Goal: Task Accomplishment & Management: Manage account settings

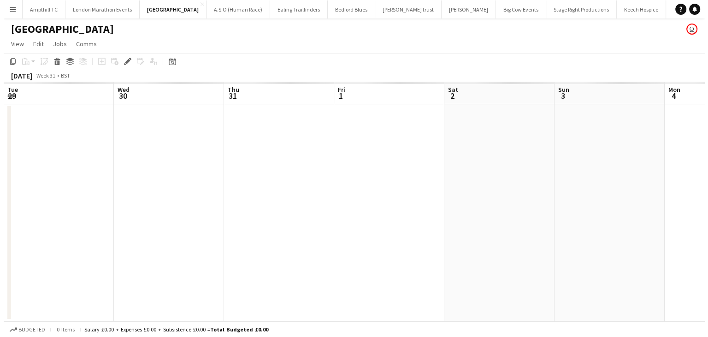
scroll to position [0, 317]
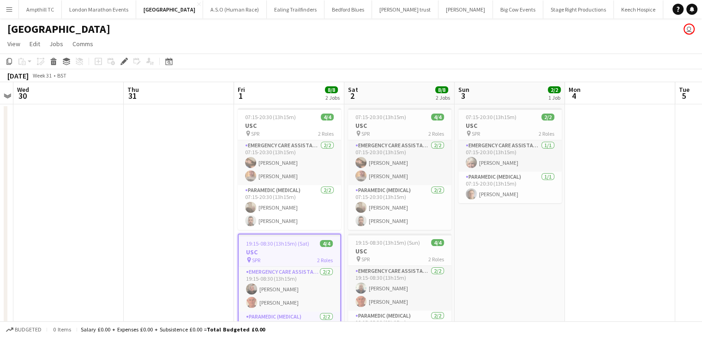
click at [11, 10] on app-icon "Menu" at bounding box center [9, 9] width 7 height 7
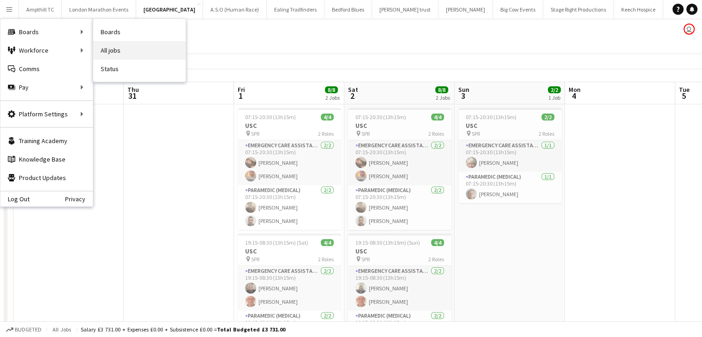
click at [116, 47] on link "All jobs" at bounding box center [139, 50] width 92 height 18
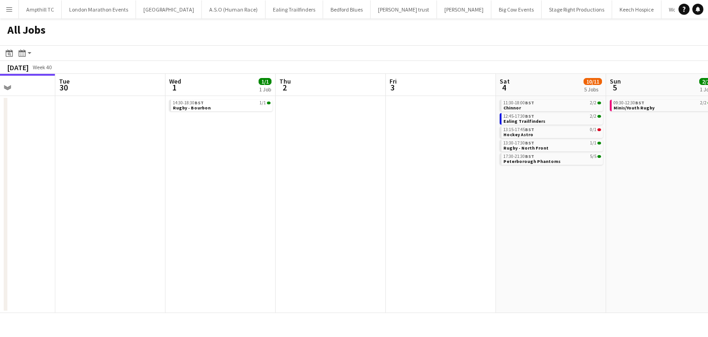
drag, startPoint x: 376, startPoint y: 132, endPoint x: 245, endPoint y: 138, distance: 130.7
click at [245, 138] on app-calendar-viewport "Fri 26 Sat 27 7/7 2 Jobs Sun 28 2/2 1 Job Mon 29 Tue 30 Wed 1 1/1 1 Job Thu 2 F…" at bounding box center [354, 193] width 708 height 239
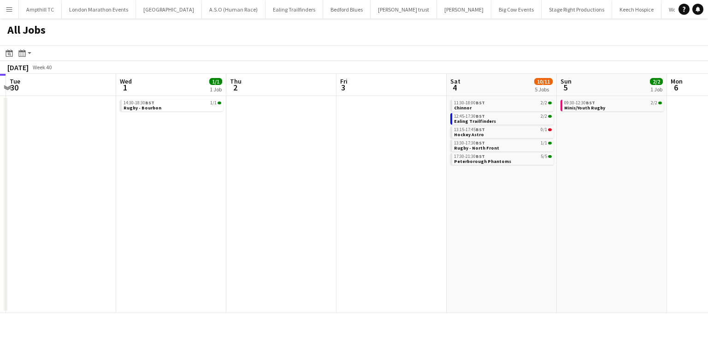
drag, startPoint x: 304, startPoint y: 142, endPoint x: 292, endPoint y: 143, distance: 12.5
click at [292, 143] on app-calendar-viewport "Sat 27 7/7 2 Jobs Sun 28 2/2 1 Job Mon 29 Tue 30 Wed 1 1/1 1 Job Thu 2 Fri 3 Sa…" at bounding box center [354, 193] width 708 height 239
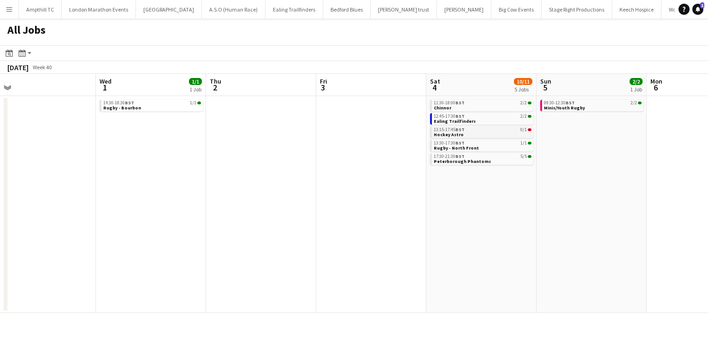
click at [473, 133] on link "13:15-17:45 BST 0/1 Hockey Astro" at bounding box center [483, 131] width 98 height 11
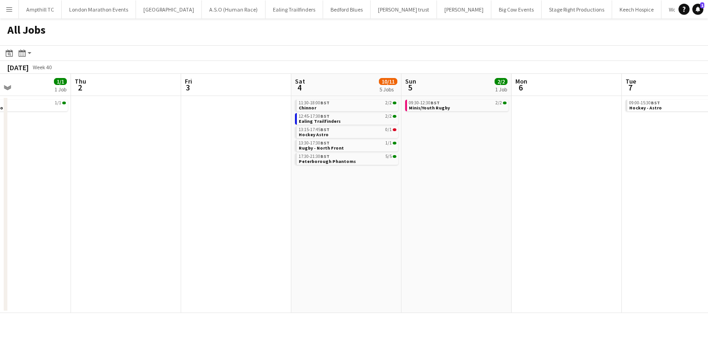
scroll to position [0, 277]
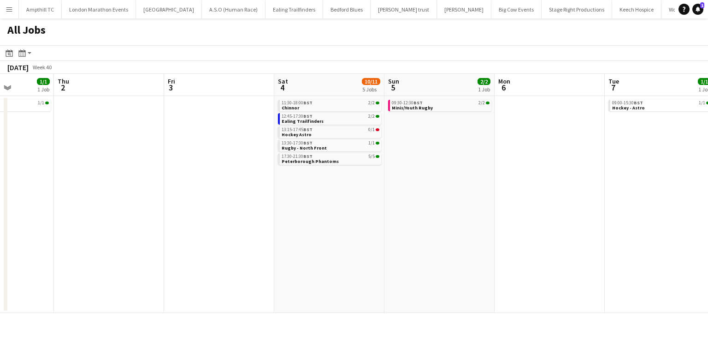
drag, startPoint x: 589, startPoint y: 200, endPoint x: 435, endPoint y: 205, distance: 153.7
click at [436, 205] on app-calendar-viewport "Mon 29 Tue 30 Wed 1 1/1 1 Job Thu 2 Fri 3 Sat 4 10/11 5 Jobs Sun 5 2/2 1 Job Mo…" at bounding box center [354, 193] width 708 height 239
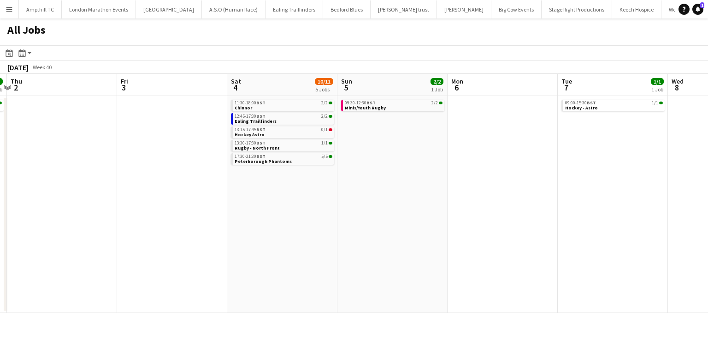
click at [317, 143] on app-all-jobs "All Jobs Date picker SEP 2025 SEP 2025 Monday M Tuesday T Wednesday W Thursday …" at bounding box center [354, 165] width 708 height 294
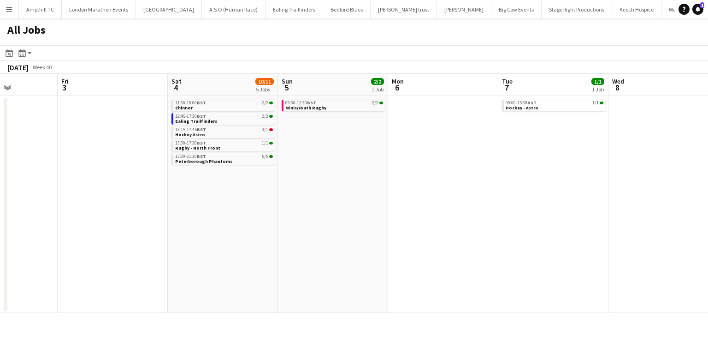
drag, startPoint x: 450, startPoint y: 144, endPoint x: 219, endPoint y: 145, distance: 231.1
click at [220, 145] on app-calendar-viewport "Tue 30 Wed 1 1/1 1 Job Thu 2 Fri 3 Sat 4 10/11 5 Jobs Sun 5 2/2 1 Job Mon 6 Tue…" at bounding box center [354, 193] width 708 height 239
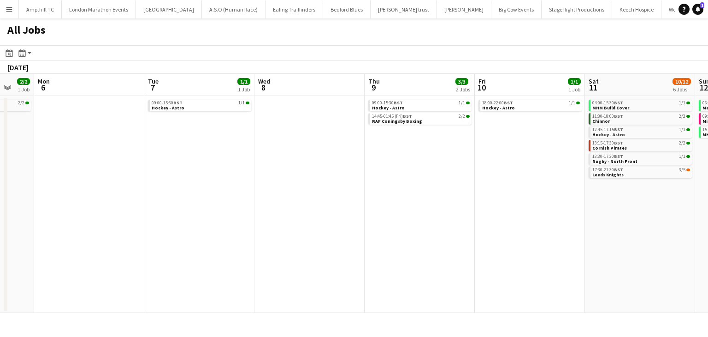
scroll to position [0, 283]
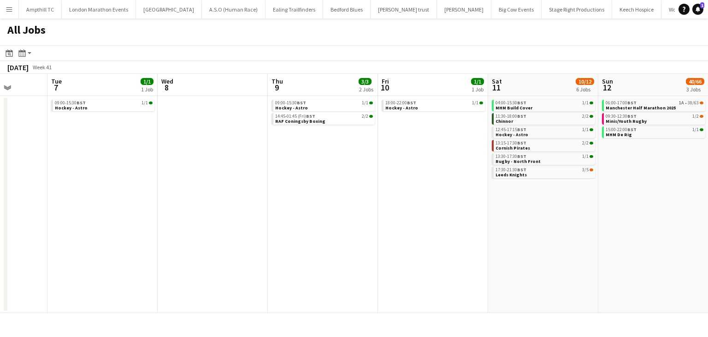
drag, startPoint x: 450, startPoint y: 154, endPoint x: 296, endPoint y: 155, distance: 154.5
click at [296, 155] on app-calendar-viewport "Sat 4 10/11 5 Jobs Sun 5 2/2 1 Job Mon 6 Tue 7 1/1 1 Job Wed 8 Thu 9 3/3 2 Jobs…" at bounding box center [354, 193] width 708 height 239
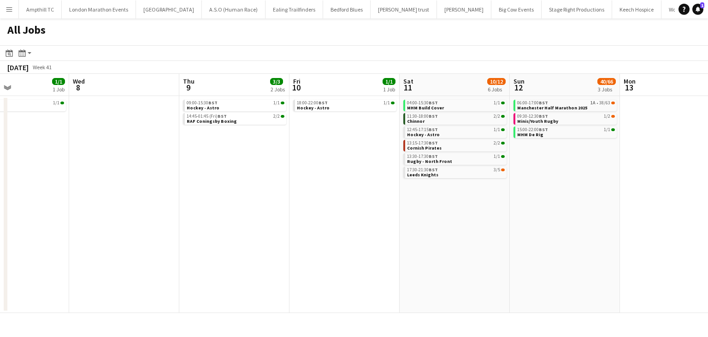
drag, startPoint x: 524, startPoint y: 209, endPoint x: 483, endPoint y: 209, distance: 41.0
click at [483, 209] on app-calendar-viewport "Sat 4 10/11 5 Jobs Sun 5 2/2 1 Job Mon 6 Tue 7 1/1 1 Job Wed 8 Thu 9 3/3 2 Jobs…" at bounding box center [354, 193] width 708 height 239
click at [470, 174] on link "17:30-21:30 BST 3/5 Leeds Knights" at bounding box center [454, 171] width 98 height 11
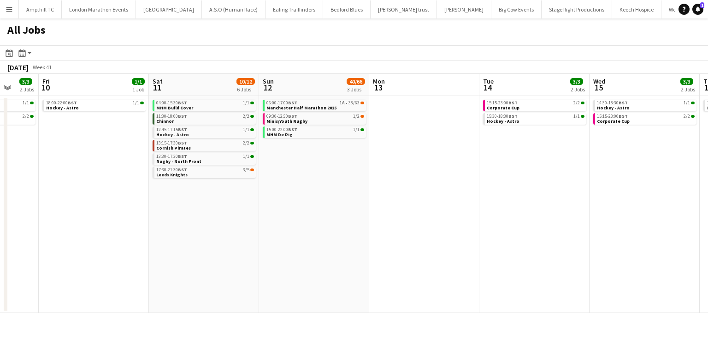
click at [220, 242] on app-all-jobs "All Jobs Date picker SEP 2025 SEP 2025 Monday M Tuesday T Wednesday W Thursday …" at bounding box center [354, 165] width 708 height 294
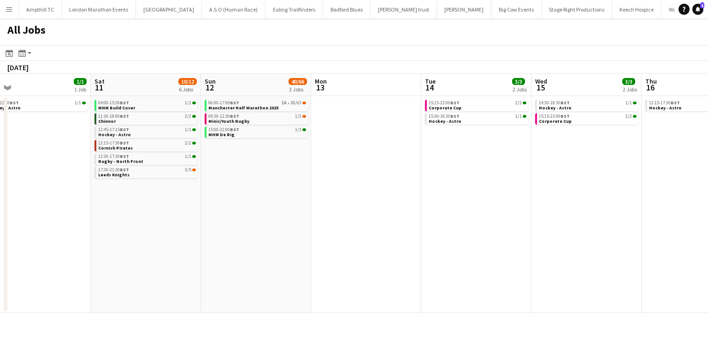
click at [29, 251] on app-all-jobs "All Jobs Date picker SEP 2025 SEP 2025 Monday M Tuesday T Wednesday W Thursday …" at bounding box center [354, 165] width 708 height 294
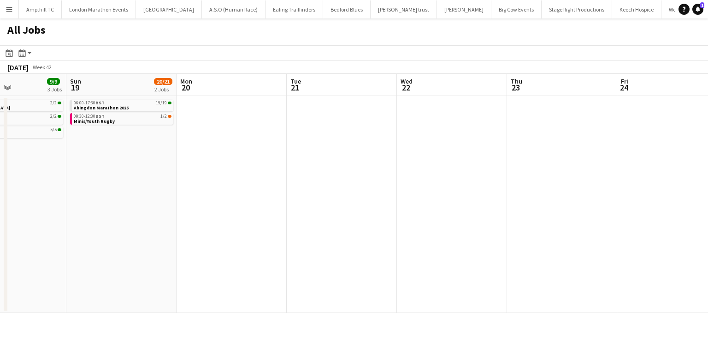
drag, startPoint x: 483, startPoint y: 249, endPoint x: 133, endPoint y: 249, distance: 350.1
click at [135, 249] on app-calendar-viewport "Wed 15 3/3 2 Jobs Thu 16 2/2 1 Job Fri 17 3/3 2 Jobs Sat 18 9/9 3 Jobs Sun 19 2…" at bounding box center [354, 193] width 708 height 239
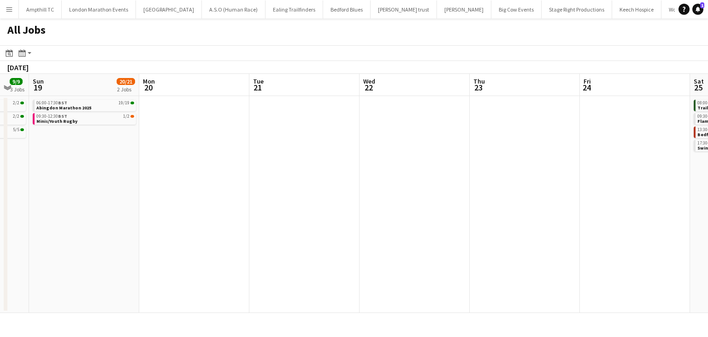
click at [117, 233] on app-all-jobs "All Jobs Date picker SEP 2025 SEP 2025 Monday M Tuesday T Wednesday W Thursday …" at bounding box center [354, 165] width 708 height 294
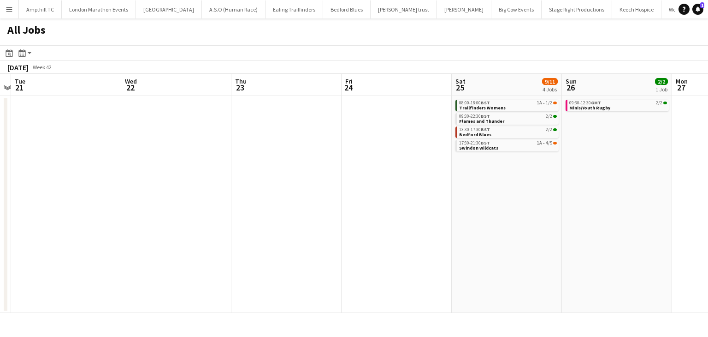
drag, startPoint x: 539, startPoint y: 210, endPoint x: 130, endPoint y: 213, distance: 409.6
click at [181, 212] on app-calendar-viewport "Sat 18 9/9 3 Jobs Sun 19 20/21 2 Jobs Mon 20 Tue 21 Wed 22 Thu 23 Fri 24 Sat 25…" at bounding box center [354, 193] width 708 height 239
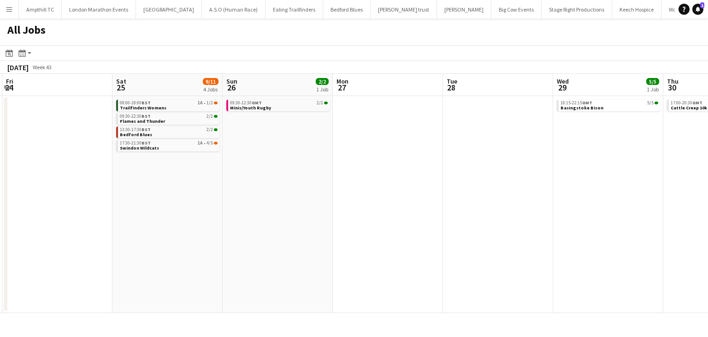
click at [122, 202] on app-all-jobs "All Jobs Date picker SEP 2025 SEP 2025 Monday M Tuesday T Wednesday W Thursday …" at bounding box center [354, 165] width 708 height 294
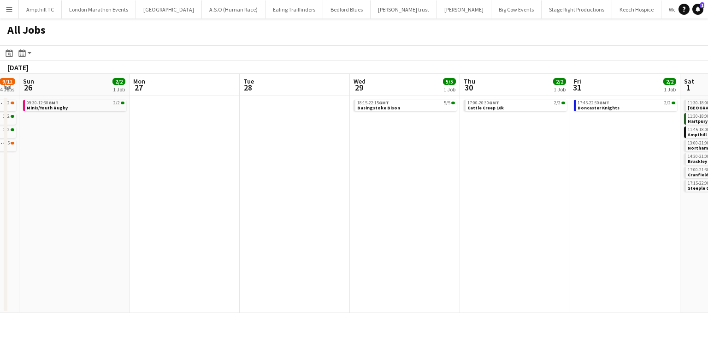
drag, startPoint x: 344, startPoint y: 187, endPoint x: 196, endPoint y: 184, distance: 148.1
click at [202, 187] on app-calendar-viewport "Thu 23 Fri 24 Sat 25 9/11 4 Jobs Sun 26 2/2 1 Job Mon 27 Tue 28 Wed 29 5/5 1 Jo…" at bounding box center [354, 193] width 708 height 239
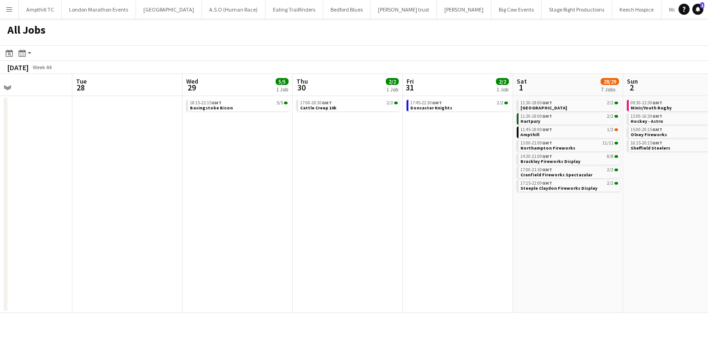
click at [209, 190] on app-all-jobs "All Jobs Date picker SEP 2025 SEP 2025 Monday M Tuesday T Wednesday W Thursday …" at bounding box center [354, 165] width 708 height 294
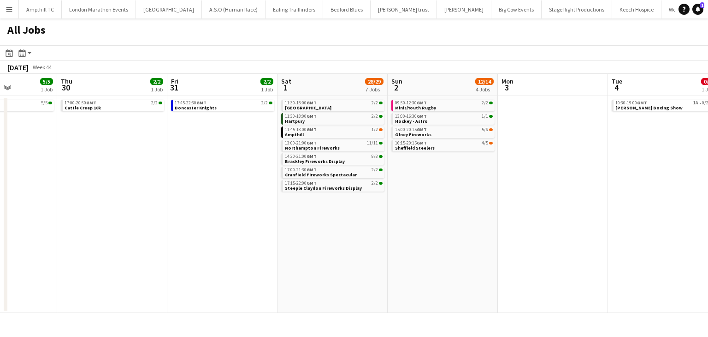
drag, startPoint x: 698, startPoint y: 182, endPoint x: 410, endPoint y: 201, distance: 288.4
click at [445, 204] on app-calendar-viewport "Mon 27 Tue 28 Wed 29 5/5 1 Job Thu 30 2/2 1 Job Fri 31 2/2 1 Job Sat 1 28/29 7 …" at bounding box center [354, 193] width 708 height 239
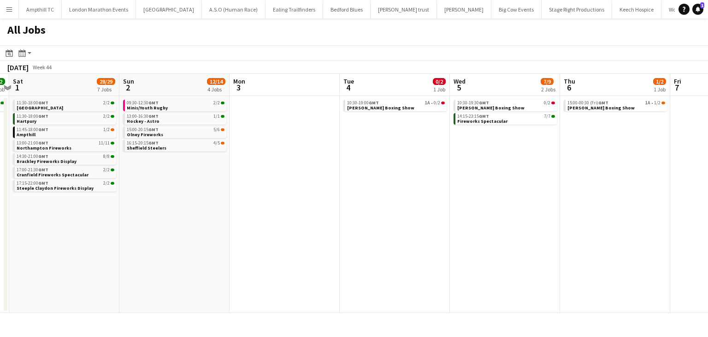
drag, startPoint x: 403, startPoint y: 225, endPoint x: 107, endPoint y: 224, distance: 295.6
click at [170, 225] on app-calendar-viewport "Wed 29 5/5 1 Job Thu 30 2/2 1 Job Fri 31 2/2 1 Job Sat 1 28/29 7 Jobs Sun 2 12/…" at bounding box center [354, 193] width 708 height 239
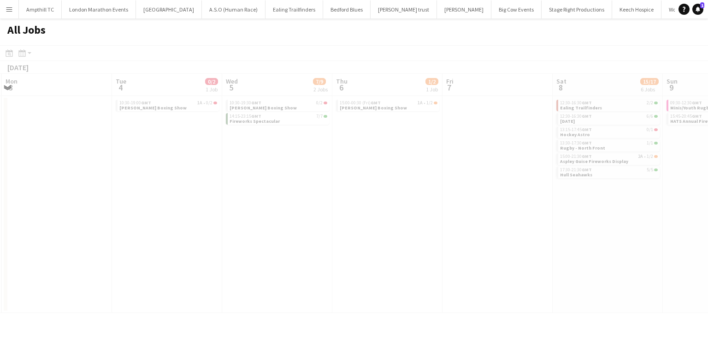
drag, startPoint x: 470, startPoint y: 222, endPoint x: 106, endPoint y: 222, distance: 363.4
click at [152, 222] on app-calendar-viewport "Fri 31 2/2 1 Job Sat 1 28/29 7 Jobs Sun 2 12/14 4 Jobs Mon 3 Tue 4 0/2 1 Job We…" at bounding box center [354, 193] width 708 height 239
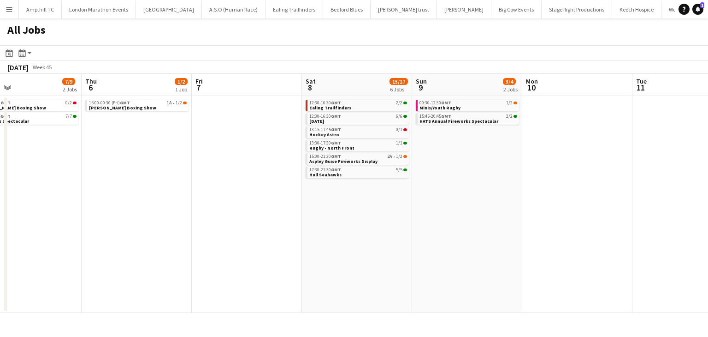
click at [12, 222] on app-all-jobs "All Jobs Date picker SEP 2025 SEP 2025 Monday M Tuesday T Wednesday W Thursday …" at bounding box center [354, 165] width 708 height 294
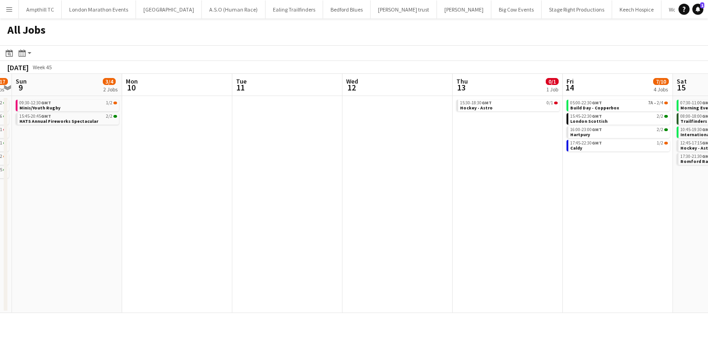
drag, startPoint x: 250, startPoint y: 218, endPoint x: -66, endPoint y: 218, distance: 315.9
click at [0, 218] on html "Menu Boards Boards Boards All jobs Status Workforce Workforce My Workforce Recr…" at bounding box center [354, 168] width 708 height 337
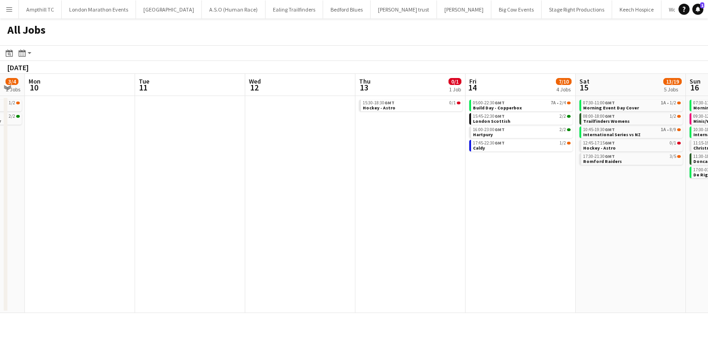
drag, startPoint x: 259, startPoint y: 213, endPoint x: -185, endPoint y: 213, distance: 444.2
click at [0, 213] on html "Menu Boards Boards Boards All jobs Status Workforce Workforce My Workforce Recr…" at bounding box center [354, 168] width 708 height 337
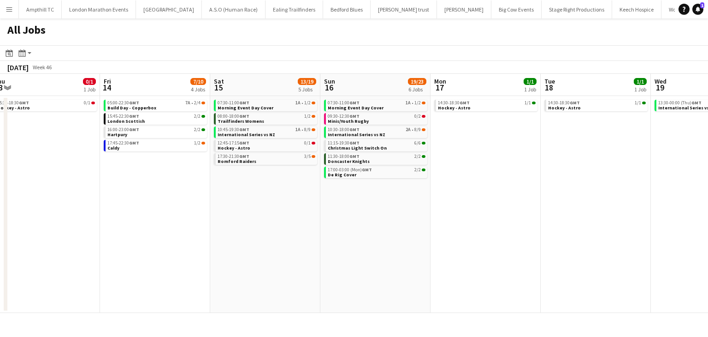
drag, startPoint x: 164, startPoint y: 213, endPoint x: -131, endPoint y: 213, distance: 294.7
click at [0, 213] on html "Menu Boards Boards Boards All jobs Status Workforce Workforce My Workforce Recr…" at bounding box center [354, 168] width 708 height 337
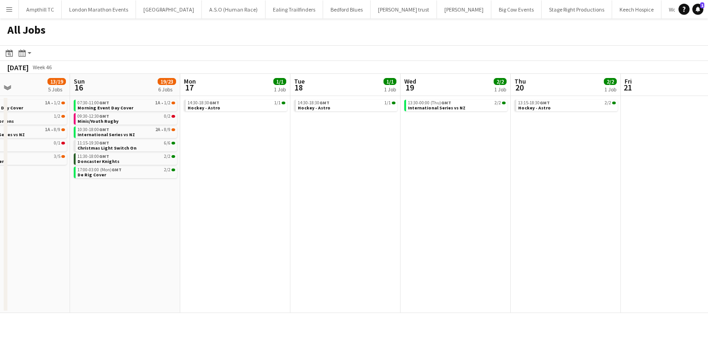
drag, startPoint x: 37, startPoint y: 208, endPoint x: 4, endPoint y: 202, distance: 33.6
click at [0, 208] on html "Menu Boards Boards Boards All jobs Status Workforce Workforce My Workforce Recr…" at bounding box center [354, 168] width 708 height 337
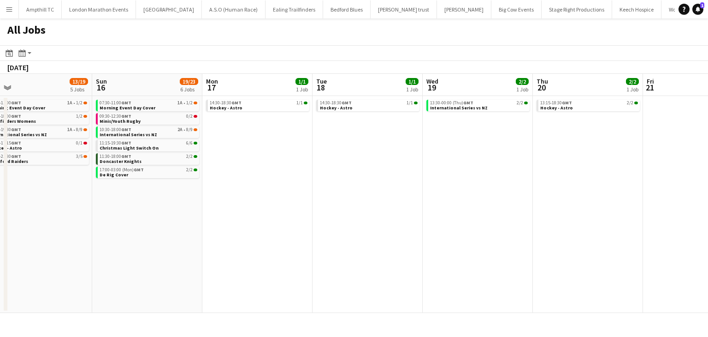
drag, startPoint x: 91, startPoint y: 202, endPoint x: 20, endPoint y: 202, distance: 71.0
click at [40, 202] on app-calendar-viewport "Wed 12 Thu 13 0/1 1 Job Fri 14 7/10 4 Jobs Sat 15 13/19 5 Jobs Sun 16 19/23 6 J…" at bounding box center [354, 193] width 708 height 239
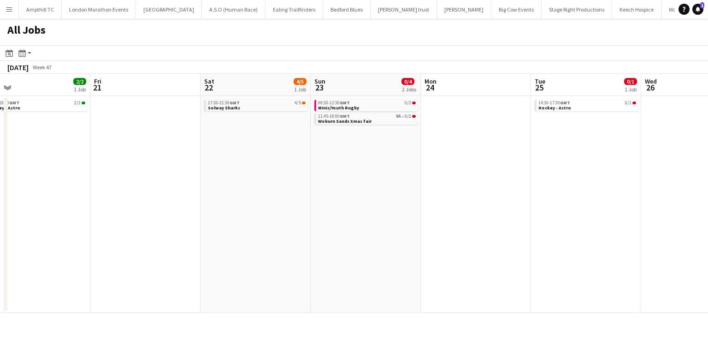
click at [21, 214] on app-all-jobs "All Jobs Date picker SEP 2025 SEP 2025 Monday M Tuesday T Wednesday W Thursday …" at bounding box center [354, 165] width 708 height 294
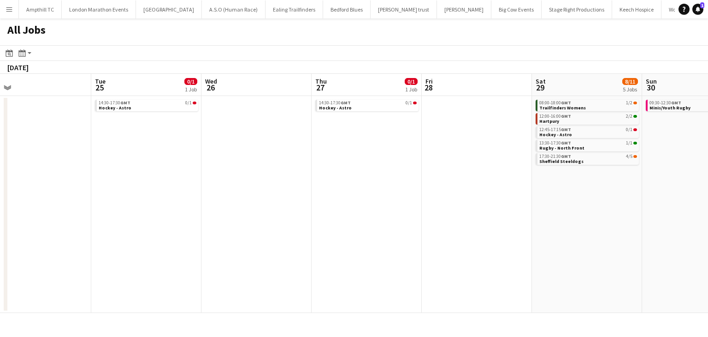
drag, startPoint x: 290, startPoint y: 212, endPoint x: 50, endPoint y: 207, distance: 240.3
click at [80, 212] on app-calendar-viewport "Fri 21 Sat 22 4/5 1 Job Sun 23 0/4 2 Jobs Mon 24 Tue 25 0/1 1 Job Wed 26 Thu 27…" at bounding box center [354, 193] width 708 height 239
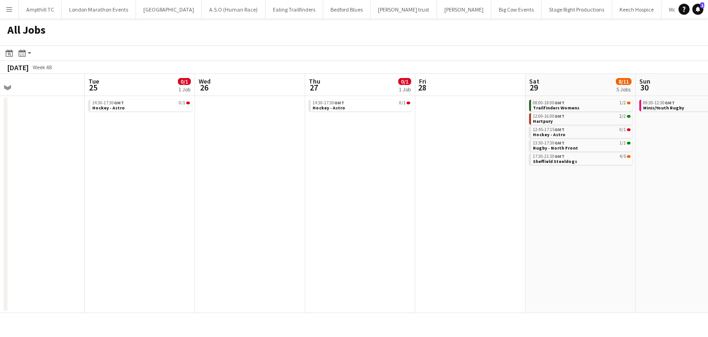
drag, startPoint x: 305, startPoint y: 212, endPoint x: -67, endPoint y: 212, distance: 372.2
click at [0, 212] on html "Menu Boards Boards Boards All jobs Status Workforce Workforce My Workforce Recr…" at bounding box center [354, 168] width 708 height 337
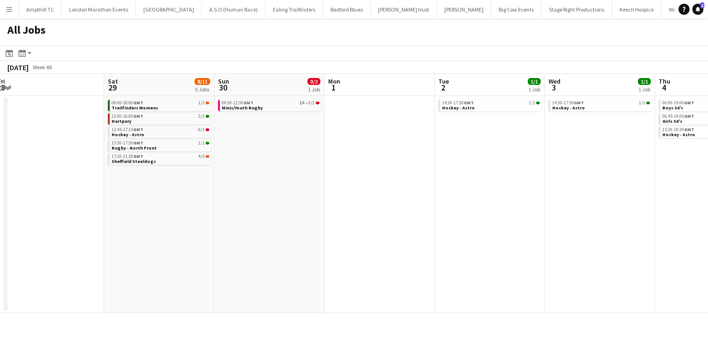
drag, startPoint x: 331, startPoint y: 205, endPoint x: -101, endPoint y: 205, distance: 432.2
click at [0, 205] on html "Menu Boards Boards Boards All jobs Status Workforce Workforce My Workforce Recr…" at bounding box center [354, 168] width 708 height 337
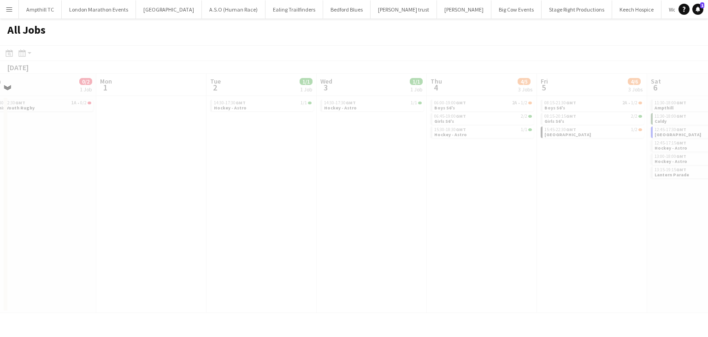
drag, startPoint x: 334, startPoint y: 199, endPoint x: 125, endPoint y: 199, distance: 208.9
click at [15, 199] on app-calendar-viewport "Fri 28 Sat 29 8/11 5 Jobs Sun 30 0/2 1 Job Mon 1 Tue 2 1/1 1 Job Wed 3 1/1 1 Jo…" at bounding box center [354, 193] width 708 height 239
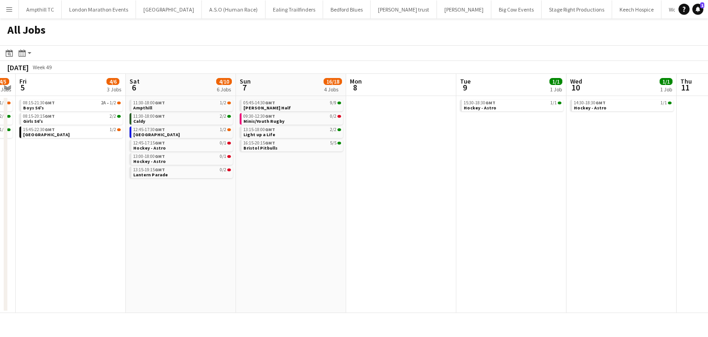
click at [115, 201] on app-all-jobs "All Jobs Date picker SEP 2025 SEP 2025 Monday M Tuesday T Wednesday W Thursday …" at bounding box center [354, 165] width 708 height 294
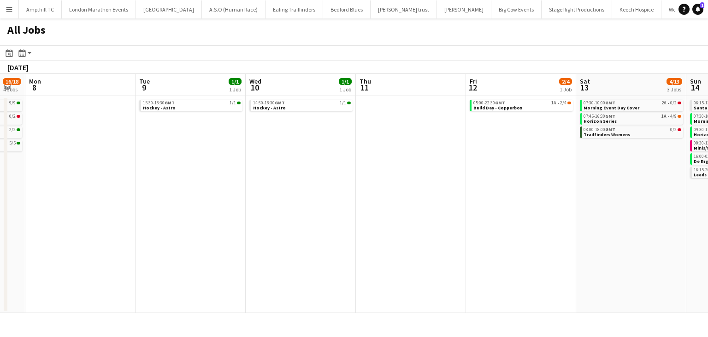
click at [85, 196] on app-all-jobs "All Jobs Date picker SEP 2025 SEP 2025 Monday M Tuesday T Wednesday W Thursday …" at bounding box center [354, 165] width 708 height 294
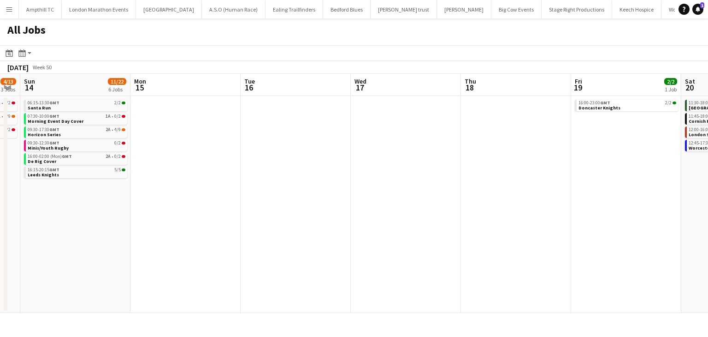
drag, startPoint x: 135, startPoint y: 201, endPoint x: 245, endPoint y: 199, distance: 110.7
click at [40, 201] on app-calendar-viewport "Wed 10 1/1 1 Job Thu 11 Fri 12 2/4 1 Job Sat 13 4/13 3 Jobs Sun 14 11/22 6 Jobs…" at bounding box center [354, 193] width 708 height 239
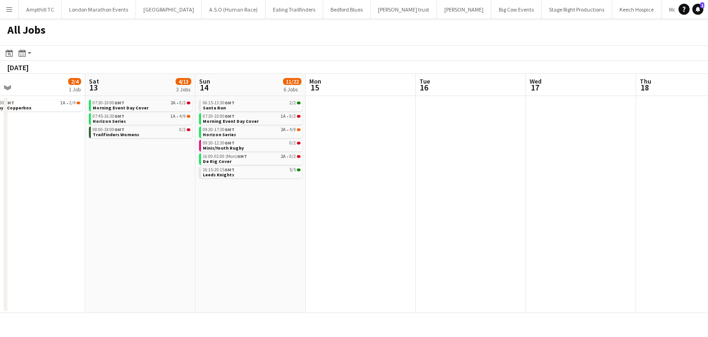
drag, startPoint x: 518, startPoint y: 203, endPoint x: 125, endPoint y: 208, distance: 393.0
click at [139, 208] on app-calendar-viewport "Wed 10 1/1 1 Job Thu 11 Fri 12 2/4 1 Job Sat 13 4/13 3 Jobs Sun 14 11/22 6 Jobs…" at bounding box center [354, 193] width 708 height 239
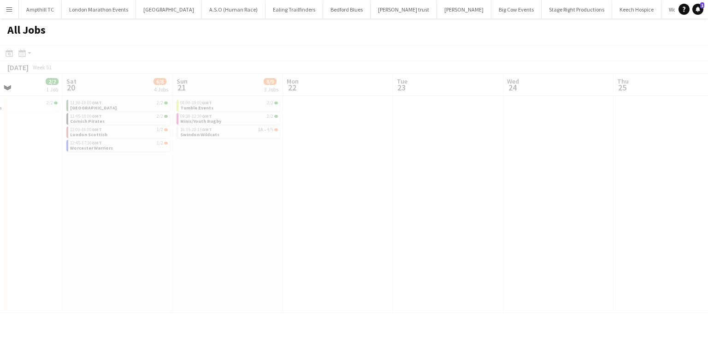
drag, startPoint x: 402, startPoint y: 208, endPoint x: 249, endPoint y: 211, distance: 152.7
click at [257, 211] on app-all-jobs "All Jobs Date picker SEP 2025 SEP 2025 Monday M Tuesday T Wednesday W Thursday …" at bounding box center [354, 165] width 708 height 294
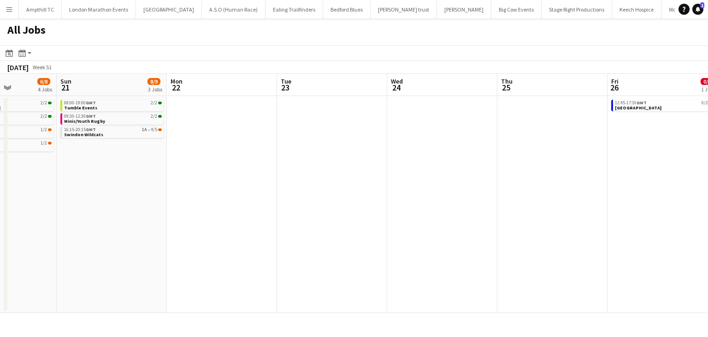
drag, startPoint x: 596, startPoint y: 205, endPoint x: 269, endPoint y: 205, distance: 327.0
click at [286, 205] on app-calendar-viewport "Thu 18 Fri 19 2/2 1 Job Sat 20 6/8 4 Jobs Sun 21 8/9 3 Jobs Mon 22 Tue 23 Wed 2…" at bounding box center [354, 193] width 708 height 239
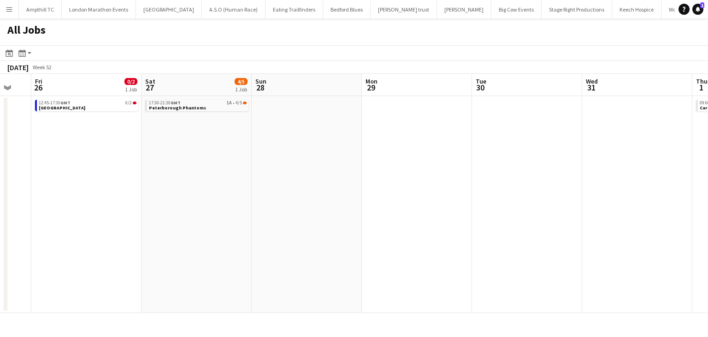
drag, startPoint x: 627, startPoint y: 202, endPoint x: 269, endPoint y: 207, distance: 358.4
click at [297, 207] on app-calendar-viewport "Mon 22 Tue 23 Wed 24 Thu 25 Fri 26 0/2 1 Job Sat 27 4/5 1 Job Sun 28 Mon 29 Tue…" at bounding box center [354, 193] width 708 height 239
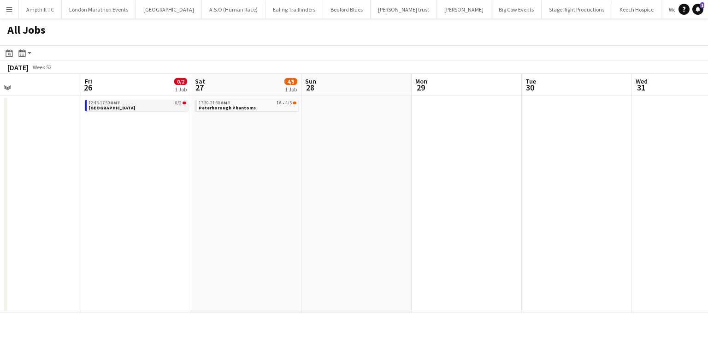
click at [173, 101] on div "12:45-17:30 GMT 0/2" at bounding box center [138, 103] width 98 height 5
click at [232, 105] on span "Peterborough Phantoms" at bounding box center [227, 108] width 57 height 6
click at [109, 111] on div "12:45-17:30 GMT 0/2 Richmond" at bounding box center [136, 106] width 103 height 13
click at [122, 105] on link "12:45-17:30 GMT 0/2 Richmond" at bounding box center [138, 105] width 98 height 11
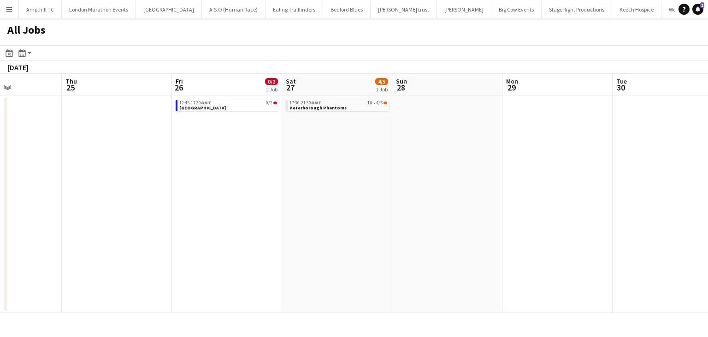
drag, startPoint x: 142, startPoint y: 196, endPoint x: 557, endPoint y: 198, distance: 415.1
click at [563, 197] on app-calendar-viewport "Mon 22 Tue 23 Wed 24 Thu 25 Fri 26 0/2 1 Job Sat 27 4/5 1 Job Sun 28 Mon 29 Tue…" at bounding box center [354, 193] width 708 height 239
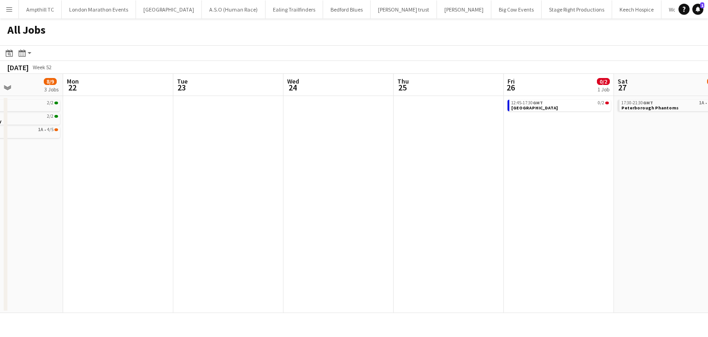
click at [504, 245] on app-calendar-viewport "Fri 19 2/2 1 Job Sat 20 6/8 4 Jobs Sun 21 8/9 3 Jobs Mon 22 Tue 23 Wed 24 Thu 2…" at bounding box center [354, 193] width 708 height 239
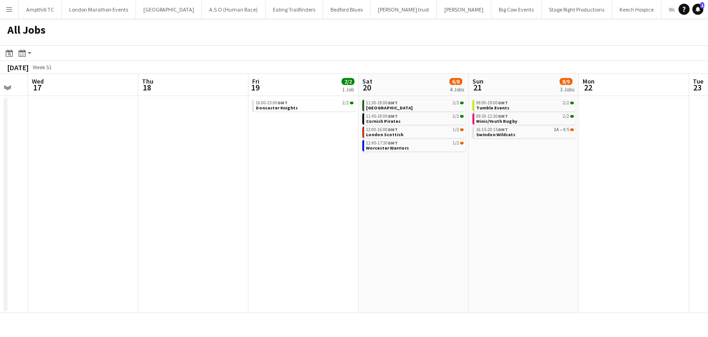
drag, startPoint x: 531, startPoint y: 241, endPoint x: 599, endPoint y: 241, distance: 67.3
click at [595, 241] on app-calendar-viewport "Mon 15 Tue 16 Wed 17 Thu 18 Fri 19 2/2 1 Job Sat 20 6/8 4 Jobs Sun 21 8/9 3 Job…" at bounding box center [354, 193] width 708 height 239
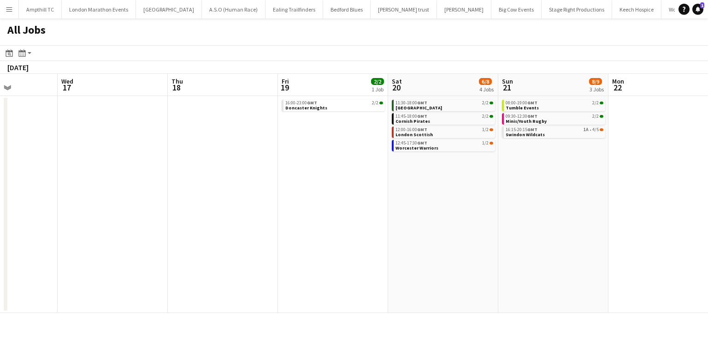
drag, startPoint x: 373, startPoint y: 238, endPoint x: 587, endPoint y: 237, distance: 214.0
click at [584, 237] on app-calendar-viewport "Sun 14 11/22 6 Jobs Mon 15 Tue 16 Wed 17 Thu 18 Fri 19 2/2 1 Job Sat 20 6/8 4 J…" at bounding box center [354, 193] width 708 height 239
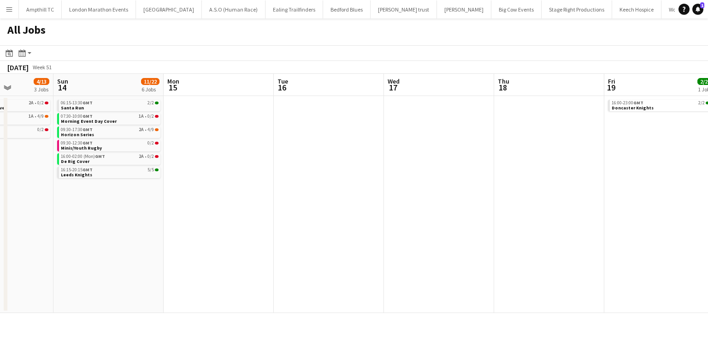
drag, startPoint x: 711, startPoint y: 242, endPoint x: 718, endPoint y: 242, distance: 6.5
click at [708, 242] on html "Menu Boards Boards Boards All jobs Status Workforce Workforce My Workforce Recr…" at bounding box center [354, 168] width 708 height 337
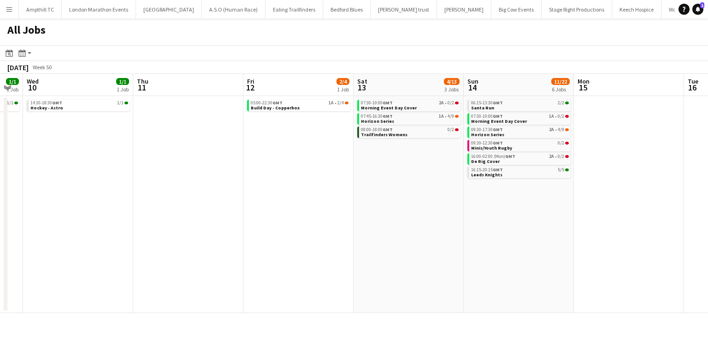
drag, startPoint x: 697, startPoint y: 241, endPoint x: 502, endPoint y: 237, distance: 195.1
click at [708, 241] on html "Menu Boards Boards Boards All jobs Status Workforce Workforce My Workforce Recr…" at bounding box center [354, 168] width 708 height 337
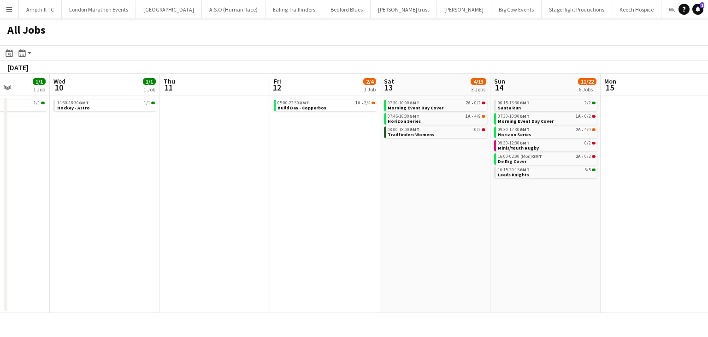
drag, startPoint x: 445, startPoint y: 237, endPoint x: 830, endPoint y: 238, distance: 385.6
click at [708, 238] on html "Menu Boards Boards Boards All jobs Status Workforce Workforce My Workforce Recr…" at bounding box center [354, 168] width 708 height 337
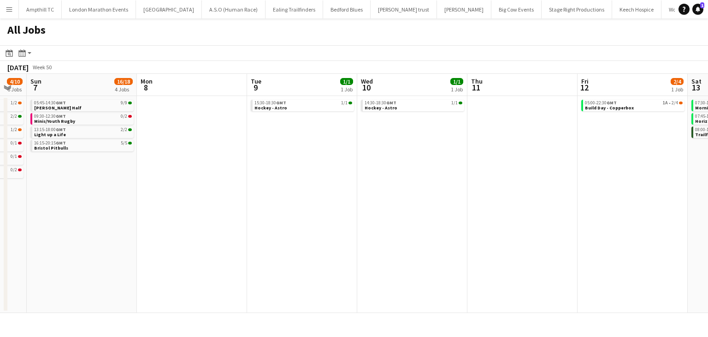
drag, startPoint x: 720, startPoint y: 238, endPoint x: 870, endPoint y: 238, distance: 149.4
click at [708, 238] on html "Menu Boards Boards Boards All jobs Status Workforce Workforce My Workforce Recr…" at bounding box center [354, 168] width 708 height 337
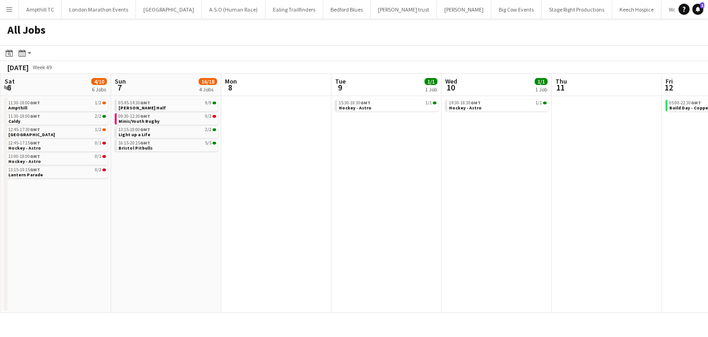
drag, startPoint x: 646, startPoint y: 235, endPoint x: 806, endPoint y: 235, distance: 159.6
click at [708, 235] on html "Menu Boards Boards Boards All jobs Status Workforce Workforce My Workforce Recr…" at bounding box center [354, 168] width 708 height 337
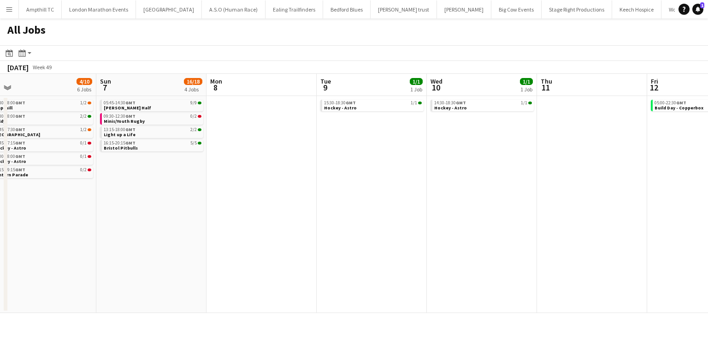
drag, startPoint x: 601, startPoint y: 235, endPoint x: 714, endPoint y: 234, distance: 112.5
click at [708, 234] on html "Menu Boards Boards Boards All jobs Status Workforce Workforce My Workforce Recr…" at bounding box center [354, 168] width 708 height 337
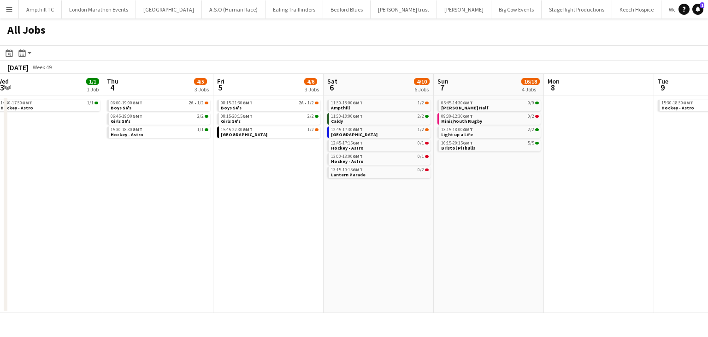
drag, startPoint x: 480, startPoint y: 233, endPoint x: 510, endPoint y: 233, distance: 29.5
click at [613, 233] on app-calendar-viewport "Mon 1 Tue 2 1/1 1 Job Wed 3 1/1 1 Job Thu 4 4/5 3 Jobs Fri 5 4/6 3 Jobs Sat 6 4…" at bounding box center [354, 193] width 708 height 239
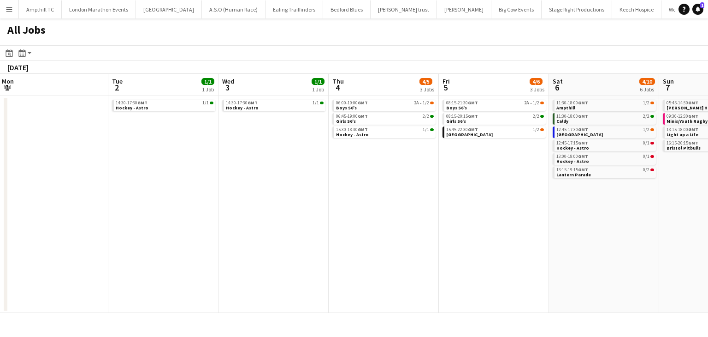
drag, startPoint x: 283, startPoint y: 234, endPoint x: 559, endPoint y: 235, distance: 275.8
click at [606, 235] on app-calendar-viewport "Sat 29 8/11 5 Jobs Sun 30 0/2 1 Job Mon 1 Tue 2 1/1 1 Job Wed 3 1/1 1 Job Thu 4…" at bounding box center [354, 193] width 708 height 239
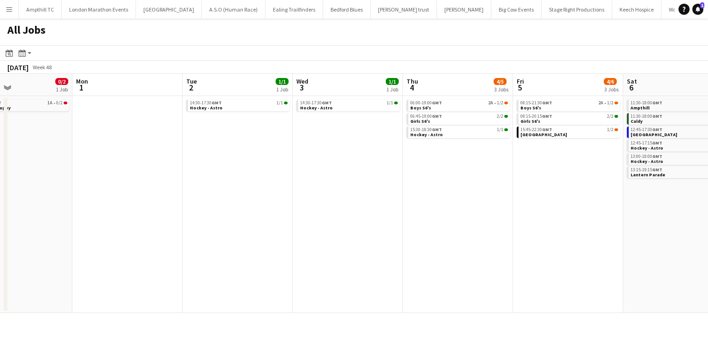
drag, startPoint x: 334, startPoint y: 237, endPoint x: 589, endPoint y: 234, distance: 255.1
click at [589, 234] on app-calendar-viewport "Fri 28 Sat 29 8/11 5 Jobs Sun 30 0/2 1 Job Mon 1 Tue 2 1/1 1 Job Wed 3 1/1 1 Jo…" at bounding box center [354, 193] width 708 height 239
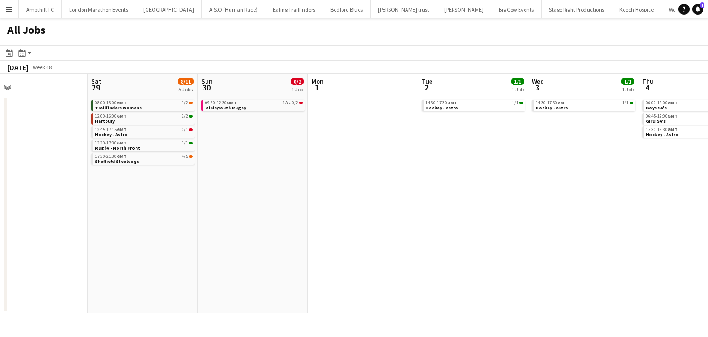
drag, startPoint x: 504, startPoint y: 234, endPoint x: 566, endPoint y: 233, distance: 62.3
click at [593, 233] on app-calendar-viewport "Wed 26 Thu 27 0/1 1 Job Fri 28 Sat 29 8/11 5 Jobs Sun 30 0/2 1 Job Mon 1 Tue 2 …" at bounding box center [354, 193] width 708 height 239
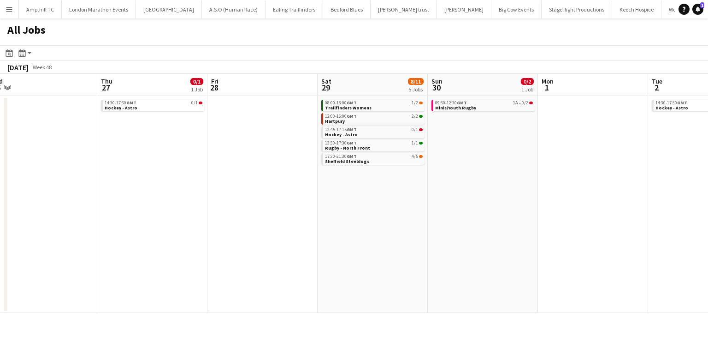
drag, startPoint x: 318, startPoint y: 242, endPoint x: 553, endPoint y: 242, distance: 234.8
click at [553, 242] on app-calendar-viewport "Mon 24 Tue 25 0/1 1 Job Wed 26 Thu 27 0/1 1 Job Fri 28 Sat 29 8/11 5 Jobs Sun 3…" at bounding box center [354, 193] width 708 height 239
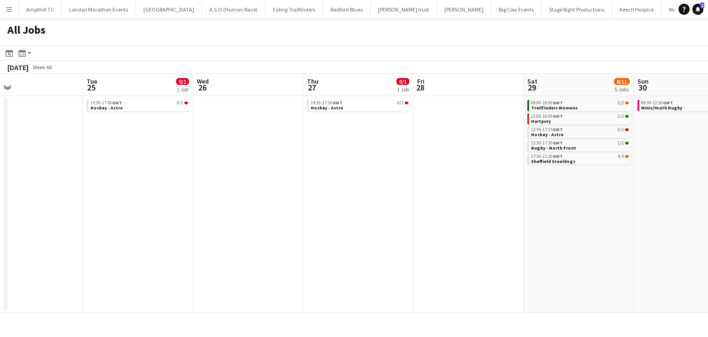
drag, startPoint x: 351, startPoint y: 243, endPoint x: 419, endPoint y: 242, distance: 67.4
click at [474, 242] on app-calendar-viewport "Sat 22 4/5 1 Job Sun 23 0/4 2 Jobs Mon 24 Tue 25 0/1 1 Job Wed 26 Thu 27 0/1 1 …" at bounding box center [354, 193] width 708 height 239
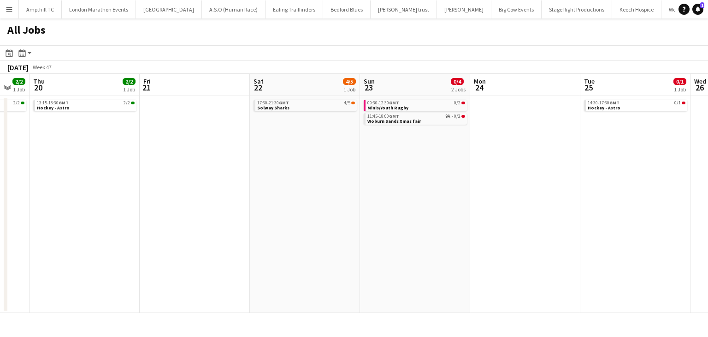
drag, startPoint x: 349, startPoint y: 240, endPoint x: 589, endPoint y: 234, distance: 239.4
click at [598, 235] on app-calendar-viewport "Tue 18 1/1 1 Job Wed 19 2/2 1 Job Thu 20 2/2 1 Job Fri 21 Sat 22 4/5 1 Job Sun …" at bounding box center [354, 193] width 708 height 239
drag, startPoint x: 403, startPoint y: 221, endPoint x: 594, endPoint y: 220, distance: 190.9
click at [593, 220] on app-calendar-viewport "Tue 18 1/1 1 Job Wed 19 2/2 1 Job Thu 20 2/2 1 Job Fri 21 Sat 22 4/5 1 Job Sun …" at bounding box center [354, 193] width 708 height 239
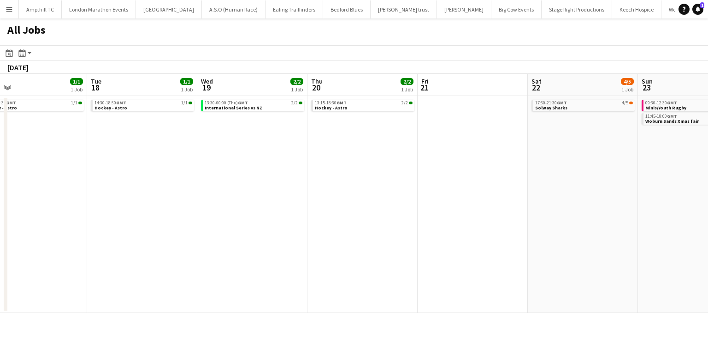
drag, startPoint x: 400, startPoint y: 219, endPoint x: 382, endPoint y: 220, distance: 18.5
click at [555, 219] on app-calendar-viewport "Sat 15 13/19 5 Jobs Sun 16 19/23 6 Jobs Mon 17 1/1 1 Job Tue 18 1/1 1 Job Wed 1…" at bounding box center [354, 193] width 708 height 239
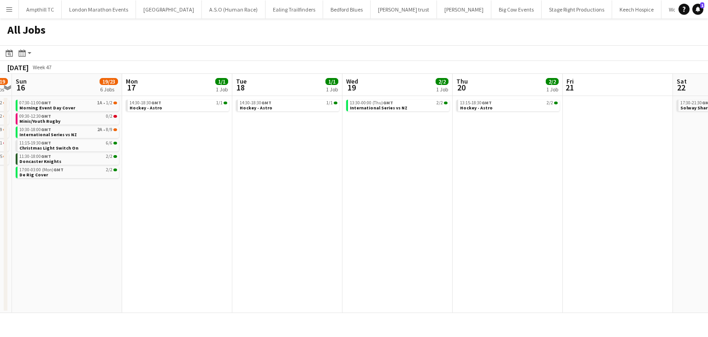
drag, startPoint x: 297, startPoint y: 220, endPoint x: 519, endPoint y: 218, distance: 222.3
click at [515, 218] on app-calendar-viewport "Fri 14 7/10 4 Jobs Sat 15 13/19 5 Jobs Sun 16 19/23 6 Jobs Mon 17 1/1 1 Job Tue…" at bounding box center [354, 193] width 708 height 239
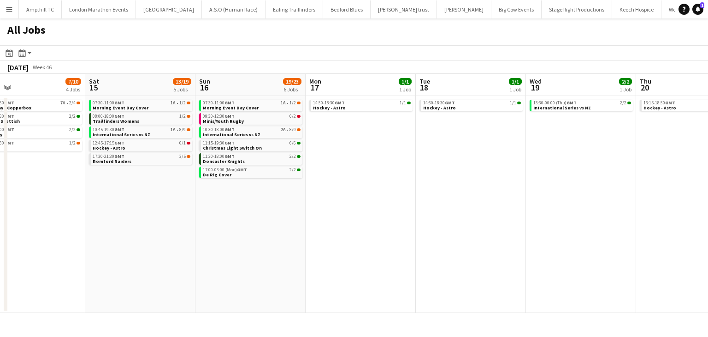
drag, startPoint x: 391, startPoint y: 218, endPoint x: 464, endPoint y: 218, distance: 73.8
click at [464, 218] on app-calendar-viewport "Wed 12 Thu 13 0/1 1 Job Fri 14 7/10 4 Jobs Sat 15 13/19 5 Jobs Sun 16 19/23 6 J…" at bounding box center [354, 193] width 708 height 239
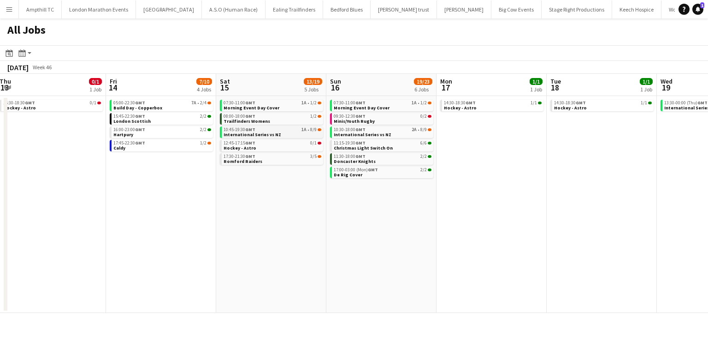
click at [285, 133] on link "10:45-19:30 GMT 1A • 8/9 International Series vs NZ" at bounding box center [273, 131] width 98 height 11
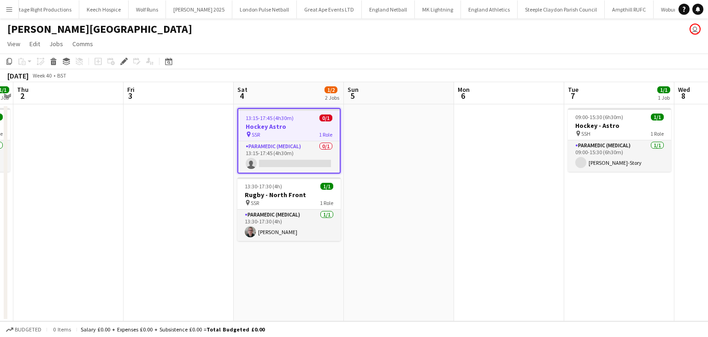
scroll to position [0, 538]
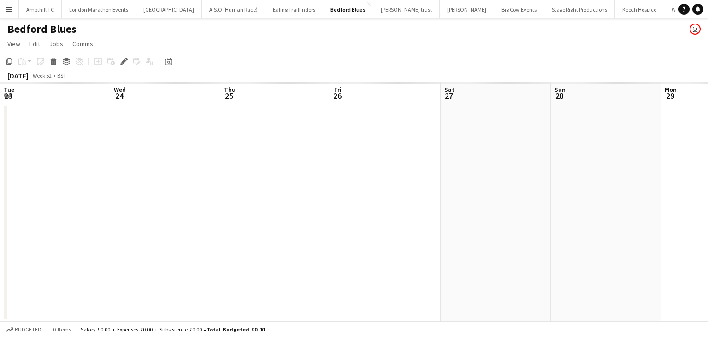
scroll to position [0, 317]
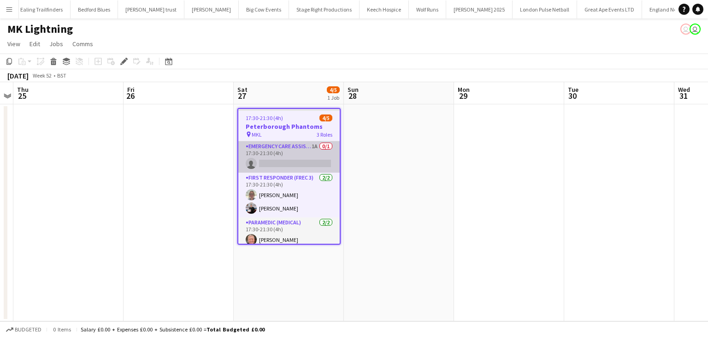
click at [279, 149] on app-card-role "Emergency Care Assistant (Medical) 1A 0/1 17:30-21:30 (4h) single-neutral-actio…" at bounding box center [288, 156] width 101 height 31
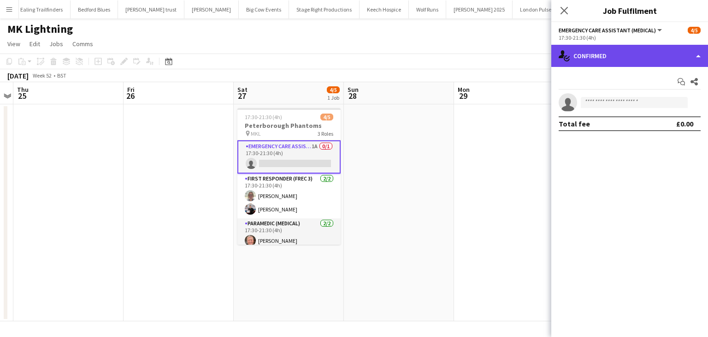
click at [664, 52] on div "single-neutral-actions-check-2 Confirmed" at bounding box center [630, 56] width 157 height 22
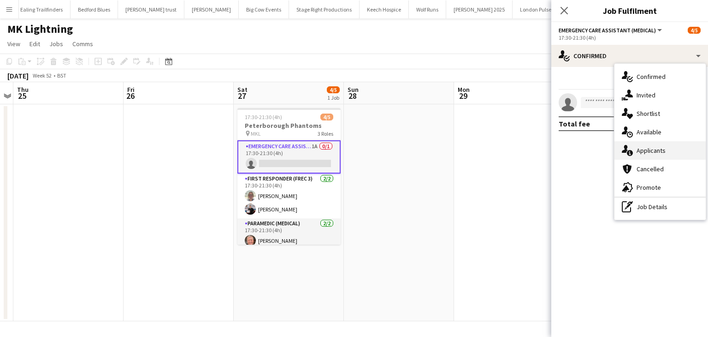
click at [658, 155] on div "single-neutral-actions-information Applicants" at bounding box center [660, 150] width 91 height 18
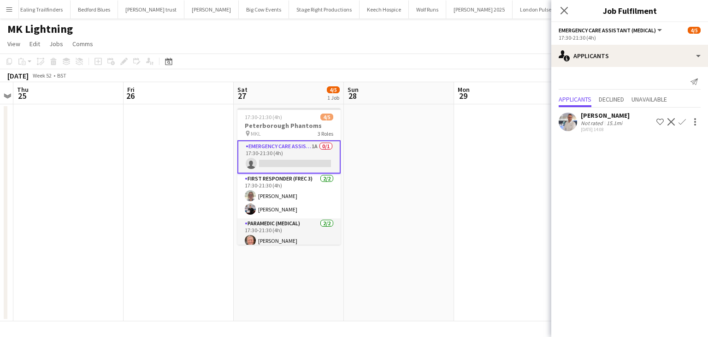
click at [564, 8] on icon "Close pop-in" at bounding box center [564, 10] width 7 height 7
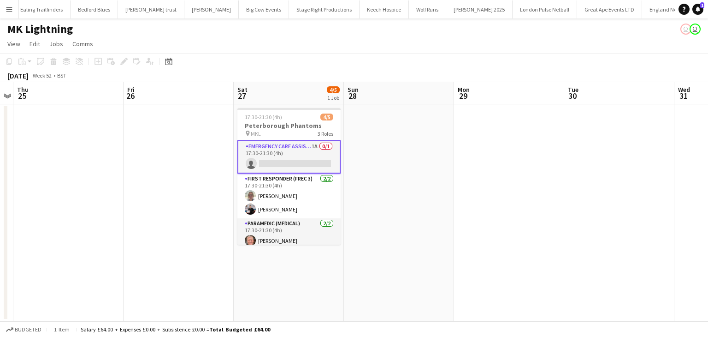
click at [281, 92] on app-board-header-date "Sat 27 4/5 1 Job" at bounding box center [289, 93] width 110 height 22
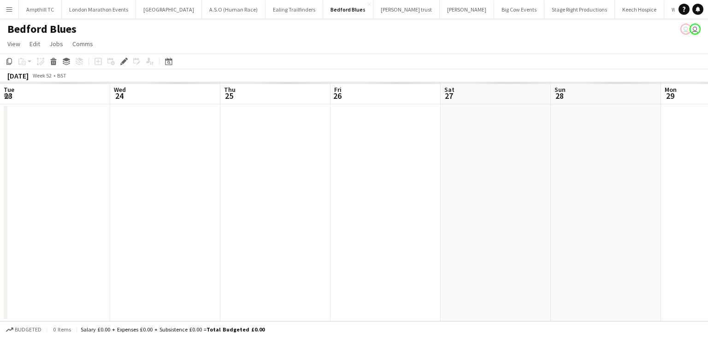
scroll to position [0, 317]
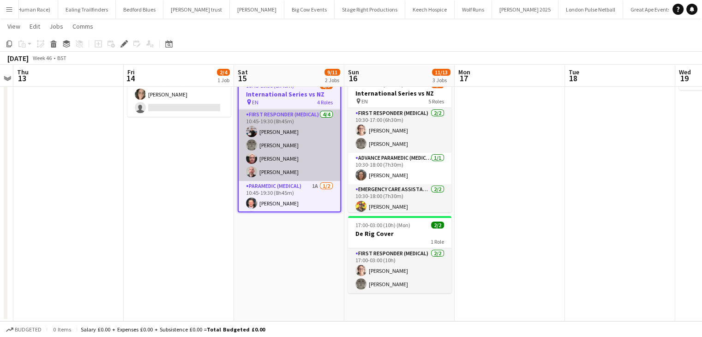
scroll to position [89, 0]
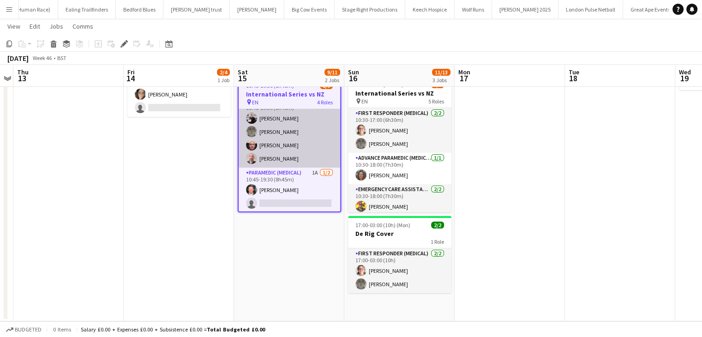
click at [286, 187] on app-card-role "Paramedic (Medical) 1A [DATE] 10:45-19:30 (8h45m) [PERSON_NAME] single-neutral-…" at bounding box center [288, 189] width 101 height 45
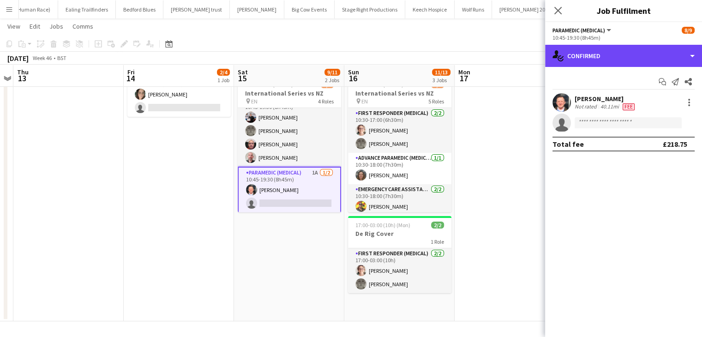
click at [602, 63] on div "single-neutral-actions-check-2 Confirmed" at bounding box center [623, 56] width 157 height 22
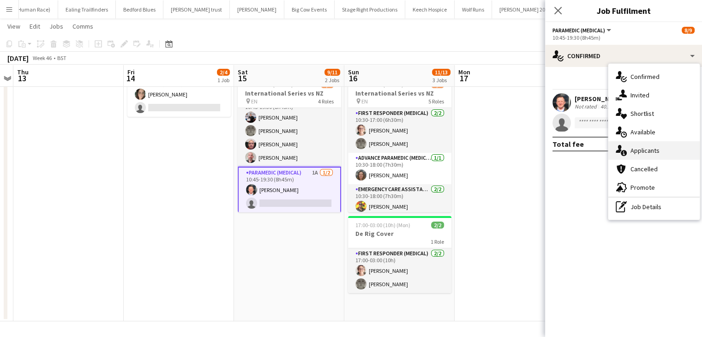
click at [654, 153] on span "Applicants" at bounding box center [644, 150] width 29 height 8
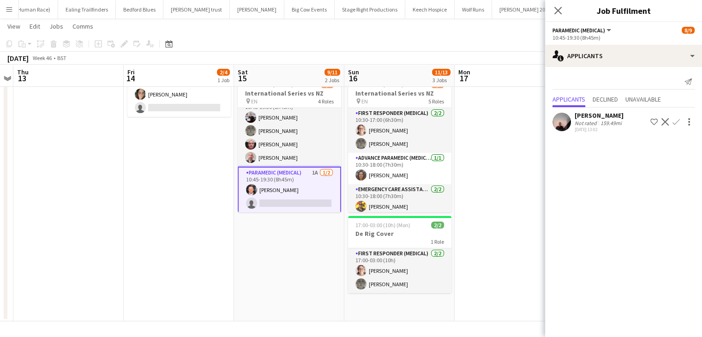
click at [676, 121] on app-icon "Confirm" at bounding box center [675, 121] width 7 height 7
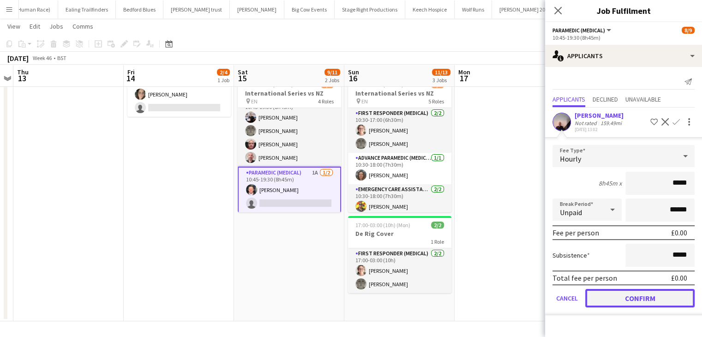
click at [636, 291] on button "Confirm" at bounding box center [639, 298] width 109 height 18
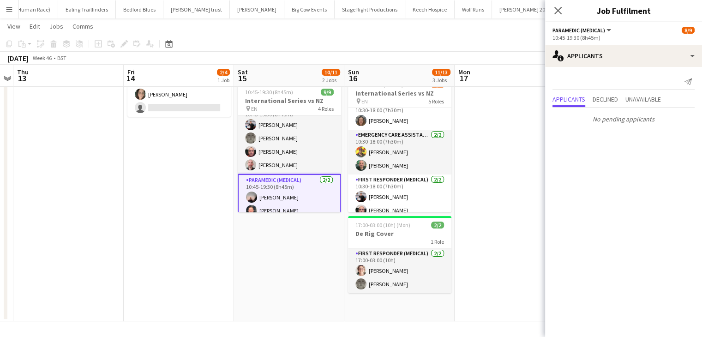
scroll to position [106, 0]
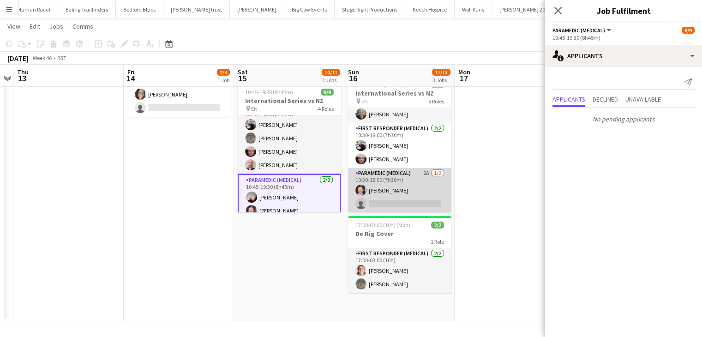
click at [407, 178] on app-card-role "Paramedic (Medical) 2A 1/2 10:30-18:00 (7h30m) Martin Somers single-neutral-act…" at bounding box center [399, 190] width 103 height 45
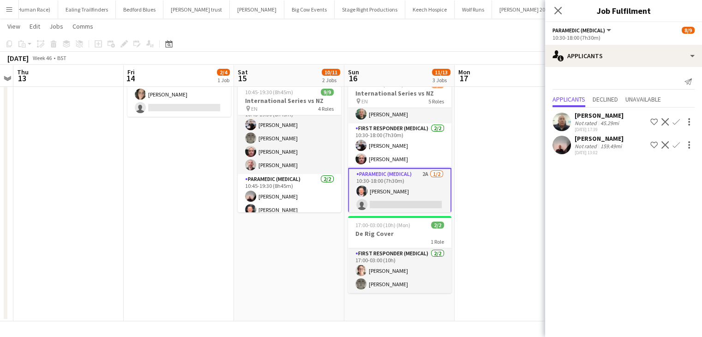
click at [675, 144] on app-icon "Confirm" at bounding box center [675, 144] width 7 height 7
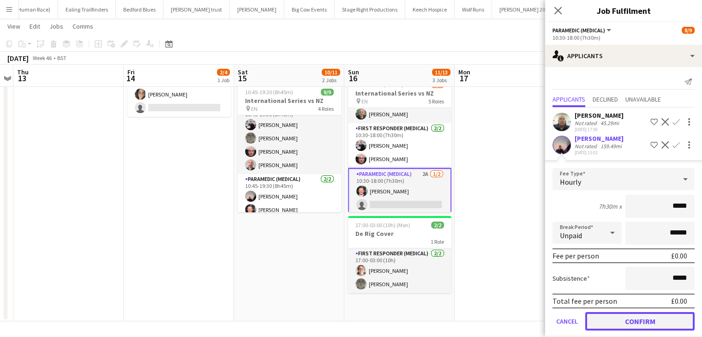
click at [625, 323] on button "Confirm" at bounding box center [639, 321] width 109 height 18
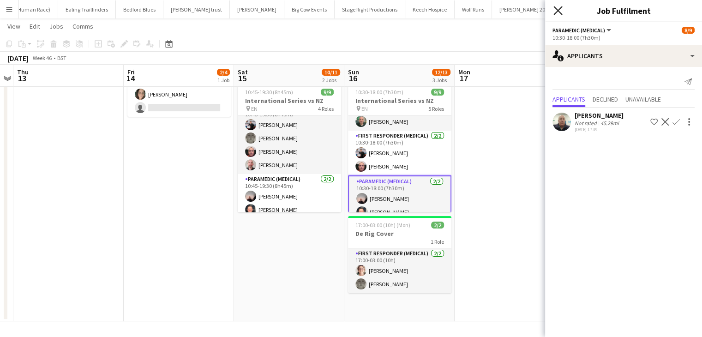
click at [560, 8] on icon at bounding box center [557, 10] width 9 height 9
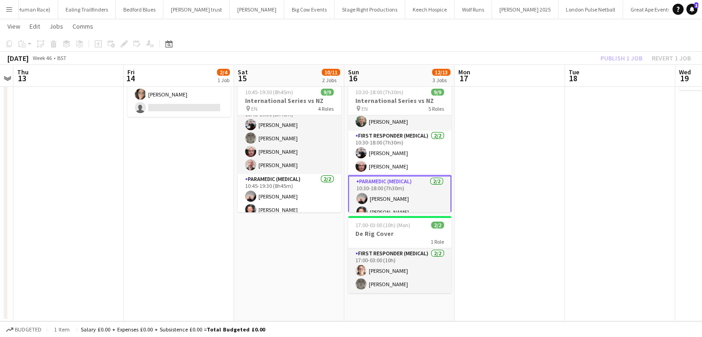
click at [613, 56] on div "Publish 1 job Revert 1 job" at bounding box center [645, 58] width 113 height 12
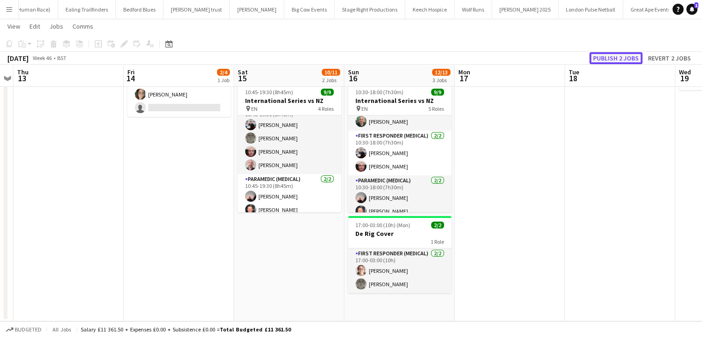
click at [614, 58] on button "Publish 2 jobs" at bounding box center [615, 58] width 53 height 12
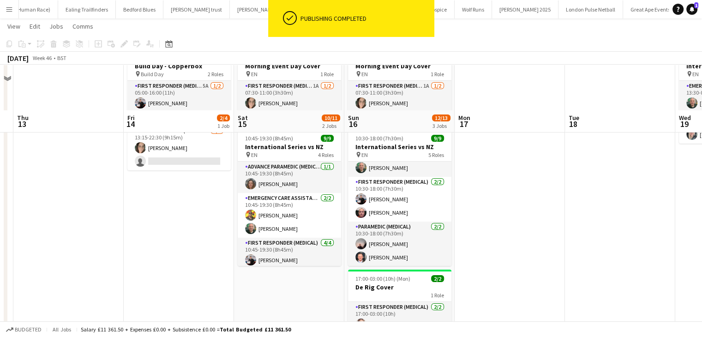
scroll to position [0, 0]
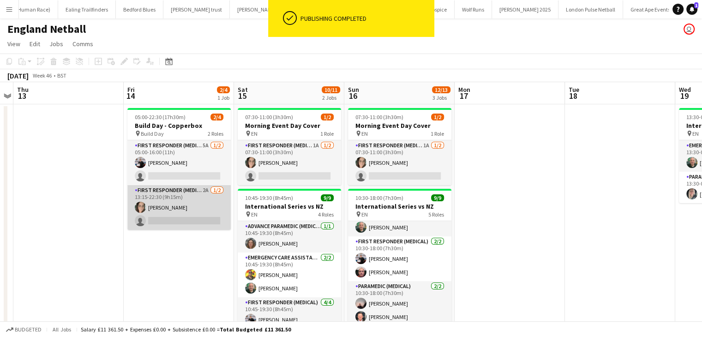
click at [173, 191] on app-card-role "First Responder (Medical) 2A 1/2 13:15-22:30 (9h15m) Natasha Evans single-neutr…" at bounding box center [178, 207] width 103 height 45
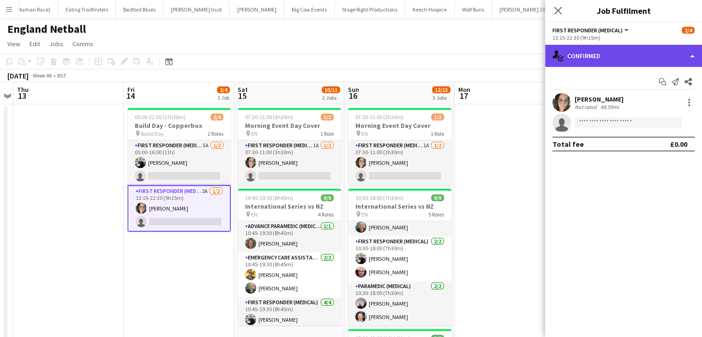
click at [593, 55] on div "single-neutral-actions-check-2 Confirmed" at bounding box center [623, 56] width 157 height 22
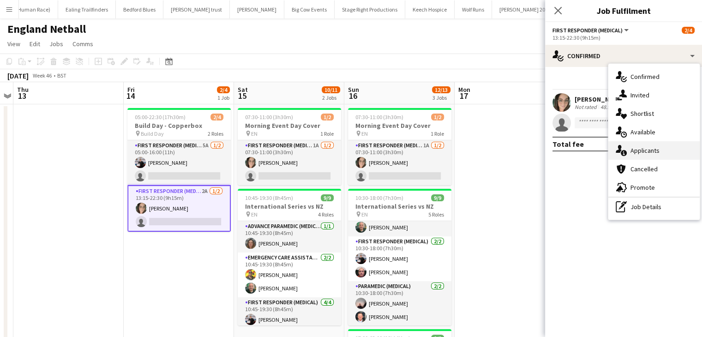
click at [648, 152] on span "Applicants" at bounding box center [644, 150] width 29 height 8
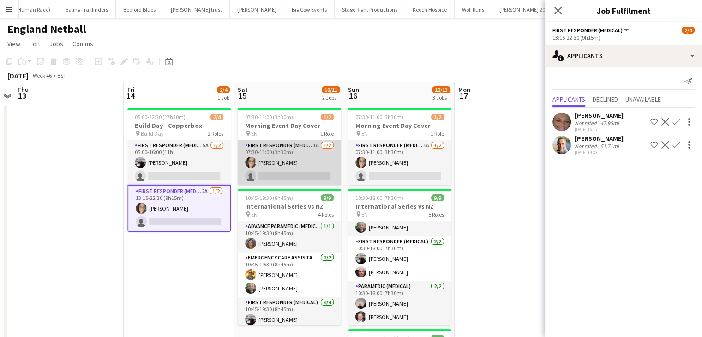
click at [288, 153] on app-card-role "First Responder (Medical) 1A 1/2 07:30-11:00 (3h30m) Natasha Evans single-neutr…" at bounding box center [289, 162] width 103 height 45
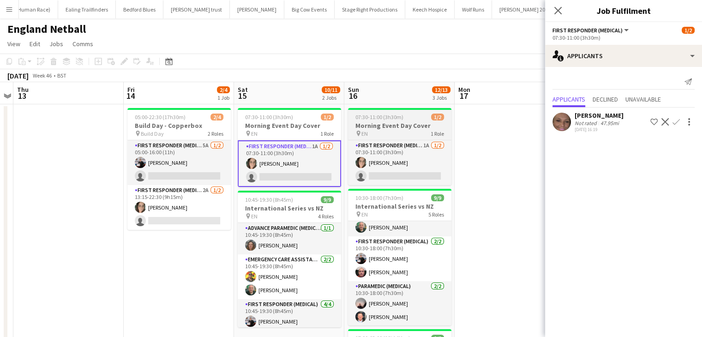
click at [386, 131] on div "pin EN 1 Role" at bounding box center [399, 133] width 103 height 7
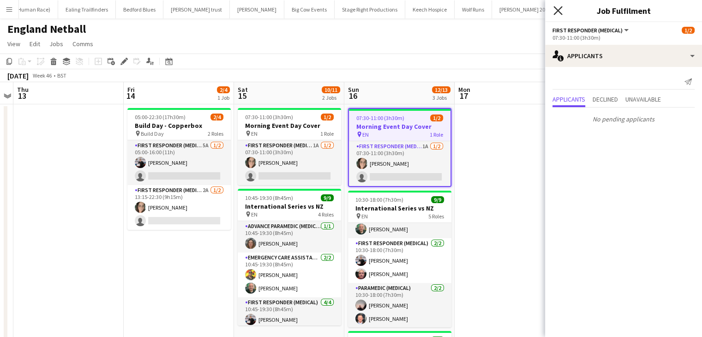
click at [555, 10] on icon "Close pop-in" at bounding box center [557, 10] width 9 height 9
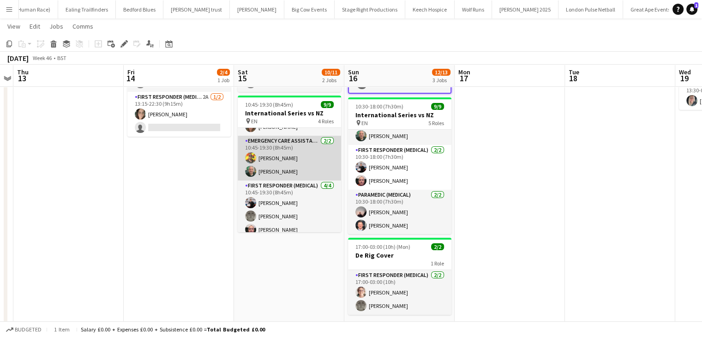
scroll to position [46, 0]
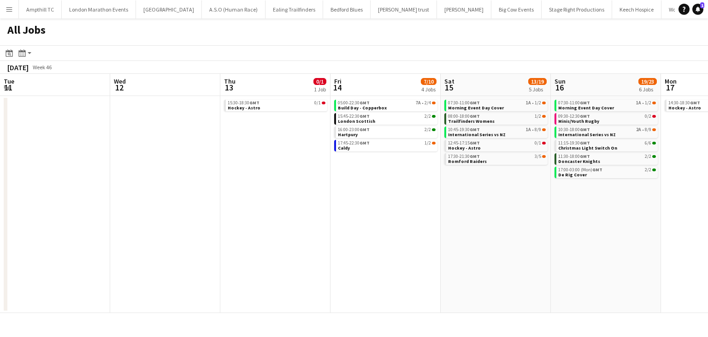
scroll to position [0, 225]
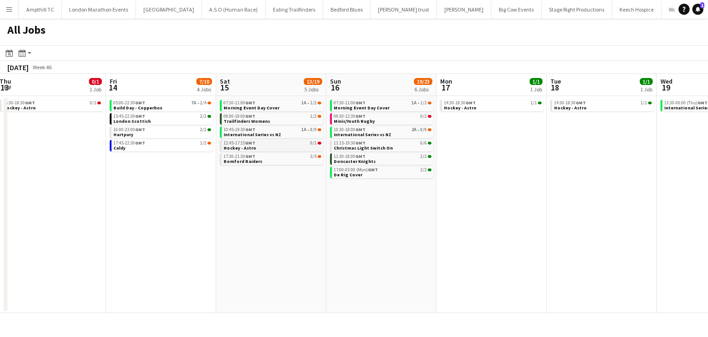
click at [282, 148] on link "12:45-17:15 GMT 0/1 Hockey - Astro" at bounding box center [273, 145] width 98 height 11
click at [290, 119] on link "08:00-18:00 GMT 1/2 Trailfinders Womens" at bounding box center [273, 118] width 98 height 11
click at [397, 119] on link "09:30-12:30 GMT 0/2 Minis/Youth Rugby" at bounding box center [383, 118] width 98 height 11
click at [288, 104] on div "07:30-11:00 GMT 1A • 1/2" at bounding box center [273, 103] width 98 height 5
click at [182, 116] on div "15:45-22:30 GMT 2/2" at bounding box center [162, 116] width 98 height 5
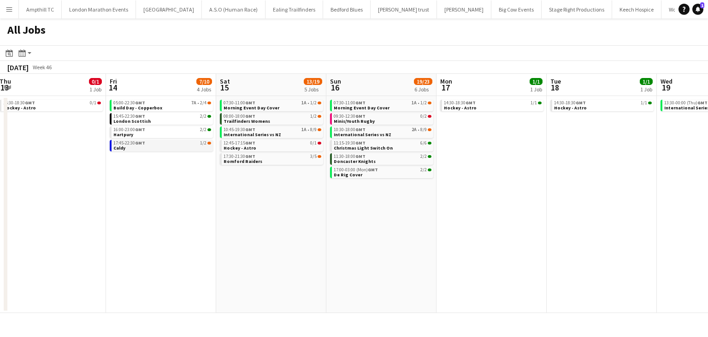
click at [157, 144] on div "17:45-22:30 GMT 1/2" at bounding box center [162, 143] width 98 height 5
click at [184, 106] on link "05:00-22:30 GMT 7A • 2/4 Build Day - Copperbox" at bounding box center [162, 105] width 98 height 11
click at [171, 135] on link "16:00-23:00 GMT 2/2 Hartpury" at bounding box center [162, 131] width 98 height 11
click at [195, 101] on span "7A" at bounding box center [193, 103] width 5 height 5
click at [245, 105] on span "Morning Event Day Cover" at bounding box center [252, 108] width 56 height 6
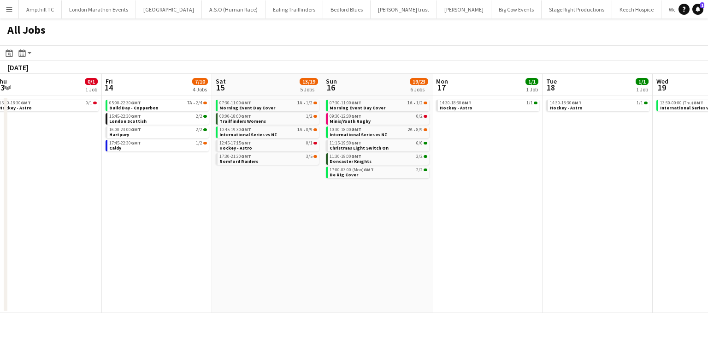
drag, startPoint x: 545, startPoint y: 218, endPoint x: -46, endPoint y: 230, distance: 590.9
click at [0, 230] on html "Menu Boards Boards Boards All jobs Status Workforce Workforce My Workforce Recr…" at bounding box center [354, 168] width 708 height 337
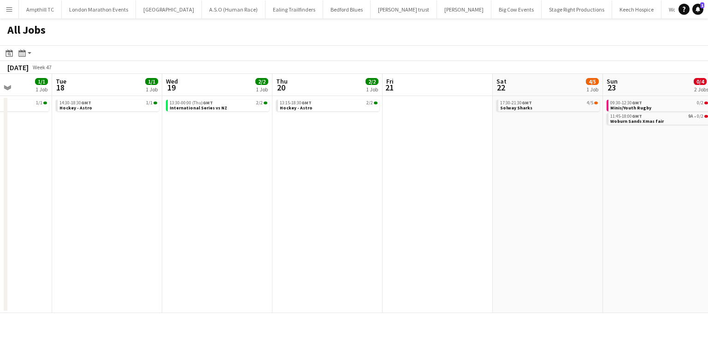
drag, startPoint x: 328, startPoint y: 226, endPoint x: 46, endPoint y: 213, distance: 282.6
click at [50, 223] on app-calendar-viewport "Sat 15 13/19 5 Jobs Sun 16 19/23 6 Jobs Mon 17 1/1 1 Job Tue 18 1/1 1 Job Wed 1…" at bounding box center [354, 193] width 708 height 239
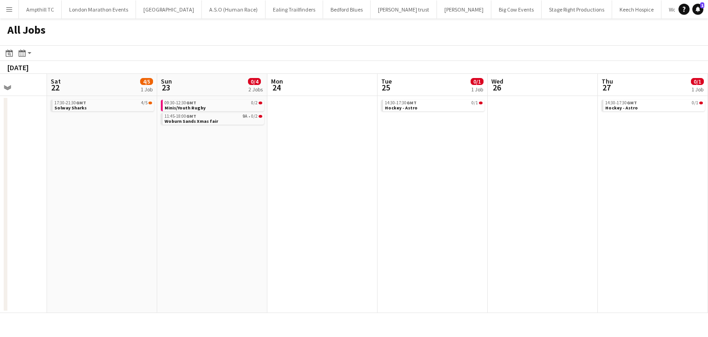
drag, startPoint x: 527, startPoint y: 203, endPoint x: -17, endPoint y: 206, distance: 543.8
click at [0, 206] on html "Menu Boards Boards Boards All jobs Status Workforce Workforce My Workforce Recr…" at bounding box center [354, 168] width 708 height 337
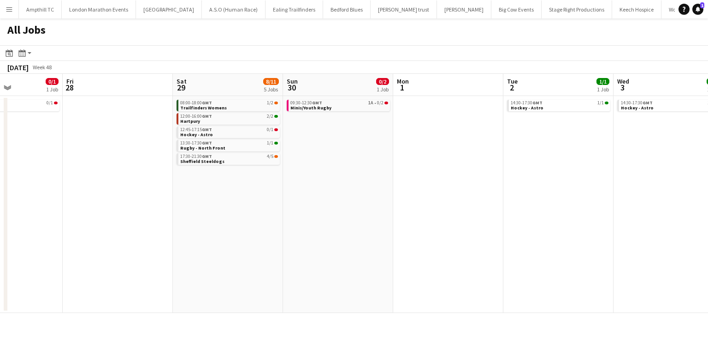
drag, startPoint x: 350, startPoint y: 203, endPoint x: 124, endPoint y: 193, distance: 226.2
click at [0, 191] on html "Menu Boards Boards Boards All jobs Status Workforce Workforce My Workforce Recr…" at bounding box center [354, 168] width 708 height 337
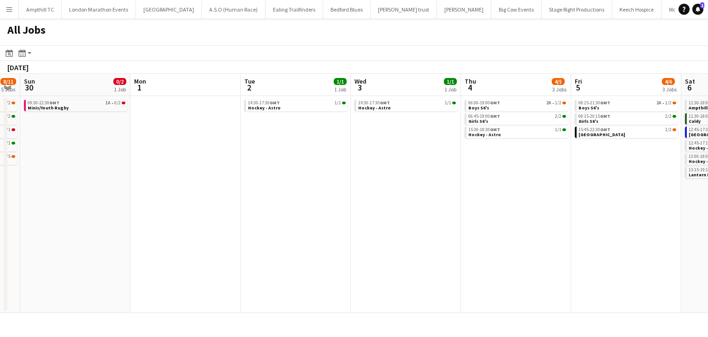
scroll to position [0, 232]
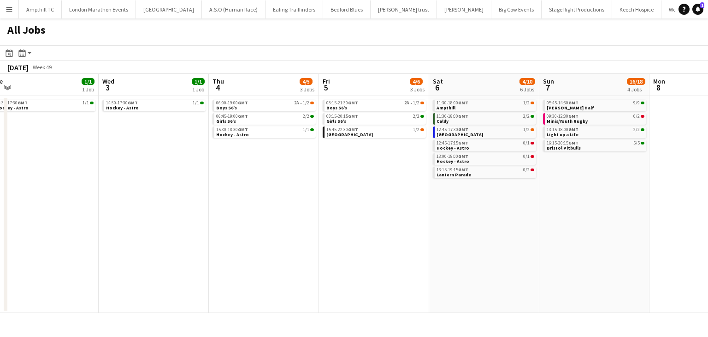
drag, startPoint x: 188, startPoint y: 203, endPoint x: -116, endPoint y: 199, distance: 304.4
click at [0, 199] on html "Menu Boards Boards Boards All jobs Status Workforce Workforce My Workforce Recr…" at bounding box center [354, 168] width 708 height 337
click at [601, 106] on link "05:45-14:30 GMT 9/9 MK Winter Half" at bounding box center [596, 105] width 98 height 11
click at [608, 150] on link "16:15-20:15 GMT 5/5 Bristol Pitbulls" at bounding box center [596, 145] width 98 height 11
click at [605, 107] on link "05:45-14:30 GMT 9/9 MK Winter Half" at bounding box center [596, 105] width 98 height 11
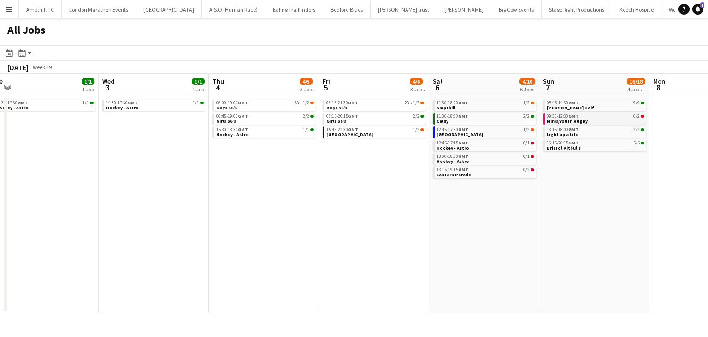
click at [574, 120] on span "Minis/Youth Rugby" at bounding box center [567, 121] width 41 height 6
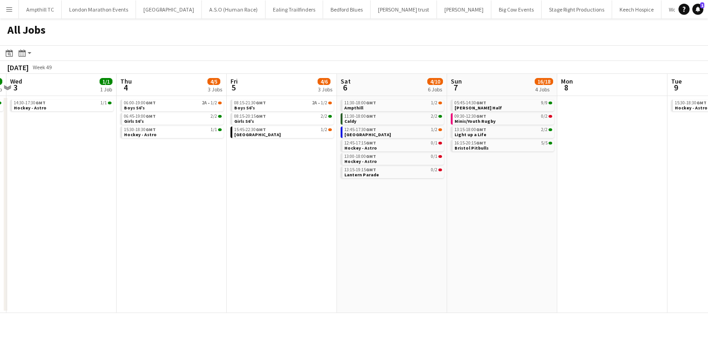
drag, startPoint x: 559, startPoint y: 267, endPoint x: 464, endPoint y: 268, distance: 95.5
click at [464, 268] on app-calendar-viewport "Sun 30 0/2 1 Job Mon 1 Tue 2 1/1 1 Job Wed 3 1/1 1 Job Thu 4 4/5 3 Jobs Fri 5 4…" at bounding box center [354, 193] width 708 height 239
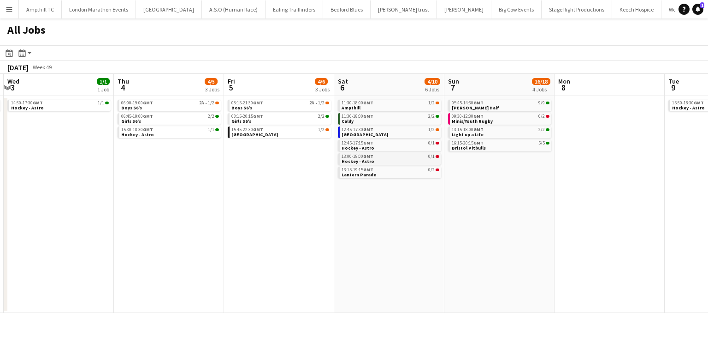
click at [401, 161] on link "13:00-18:00 GMT 0/1 Hockey - Astro" at bounding box center [391, 158] width 98 height 11
click at [402, 130] on div "12:45-17:30 GMT 1/2" at bounding box center [391, 129] width 98 height 5
click at [402, 106] on link "11:30-18:00 GMT 1/2 Ampthill" at bounding box center [391, 105] width 98 height 11
click at [393, 106] on link "11:30-18:00 GMT 1/2 Ampthill" at bounding box center [391, 105] width 98 height 11
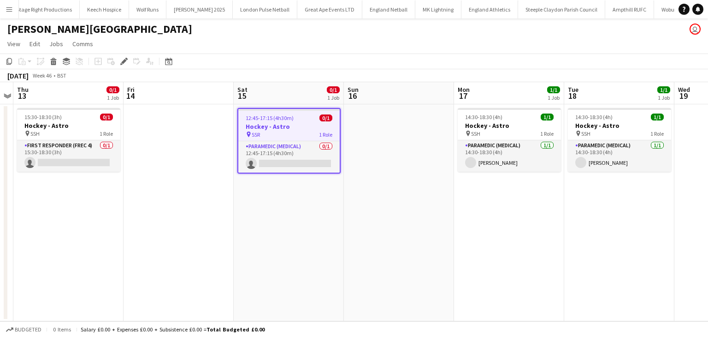
scroll to position [0, 538]
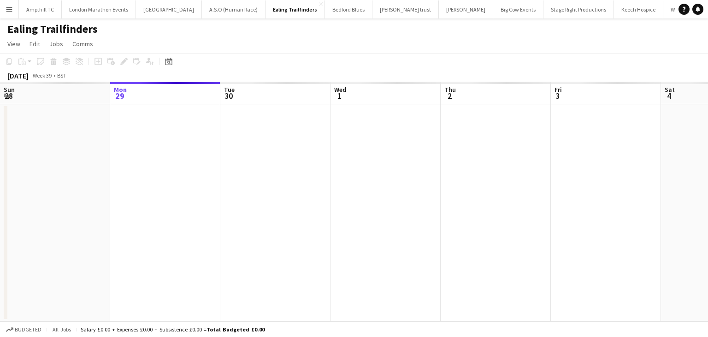
scroll to position [0, 317]
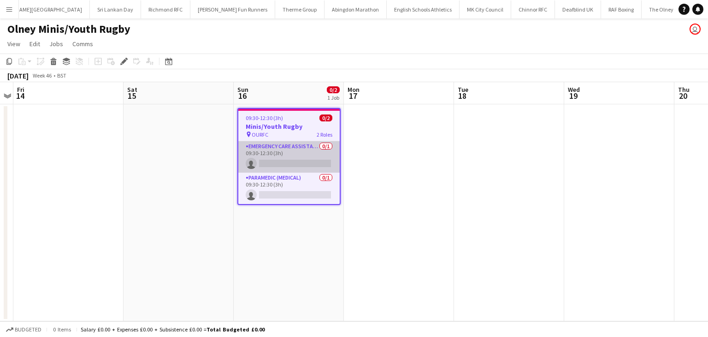
click at [296, 162] on app-card-role "Emergency Care Assistant (Medical) 0/1 09:30-12:30 (3h) single-neutral-actions" at bounding box center [288, 156] width 101 height 31
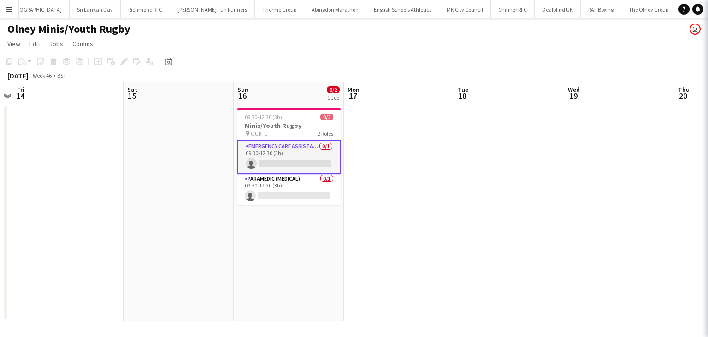
scroll to position [0, 1280]
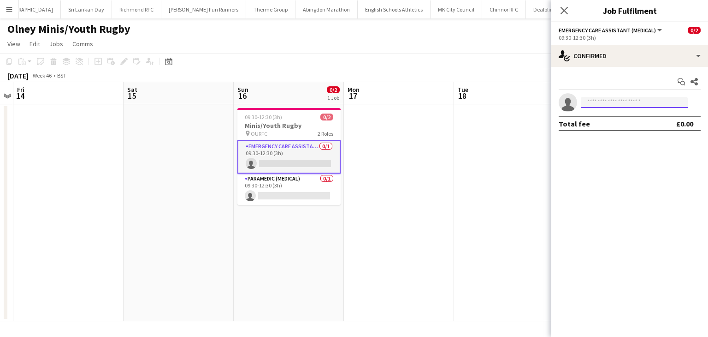
click at [602, 100] on input at bounding box center [634, 102] width 107 height 11
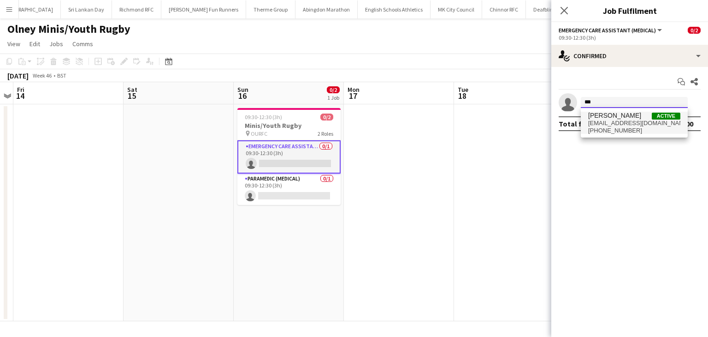
type input "***"
click at [610, 128] on span "[PHONE_NUMBER]" at bounding box center [635, 130] width 92 height 7
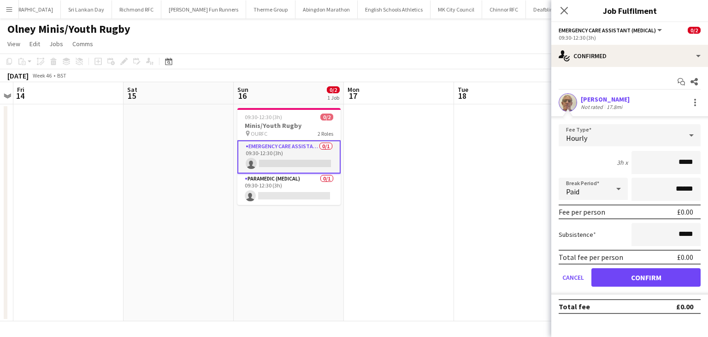
click at [565, 10] on icon "Close pop-in" at bounding box center [564, 10] width 7 height 7
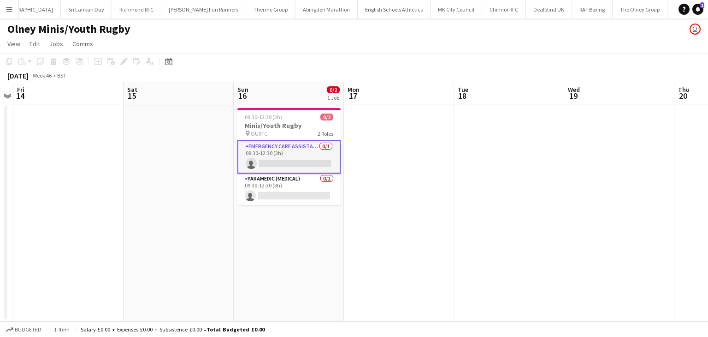
click at [326, 162] on app-card-role "Emergency Care Assistant (Medical) 0/1 09:30-12:30 (3h) single-neutral-actions" at bounding box center [289, 156] width 103 height 33
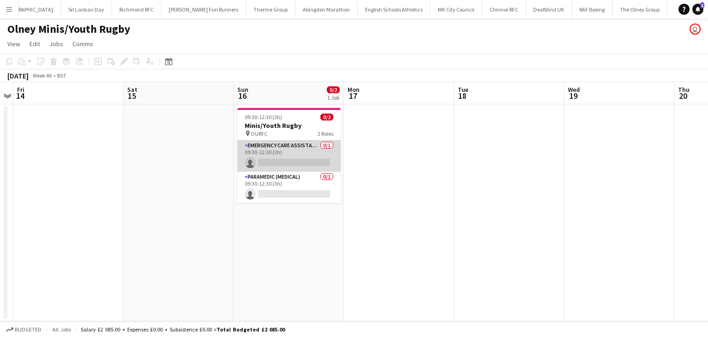
click at [286, 157] on app-card-role "Emergency Care Assistant (Medical) 0/1 09:30-12:30 (3h) single-neutral-actions" at bounding box center [289, 155] width 103 height 31
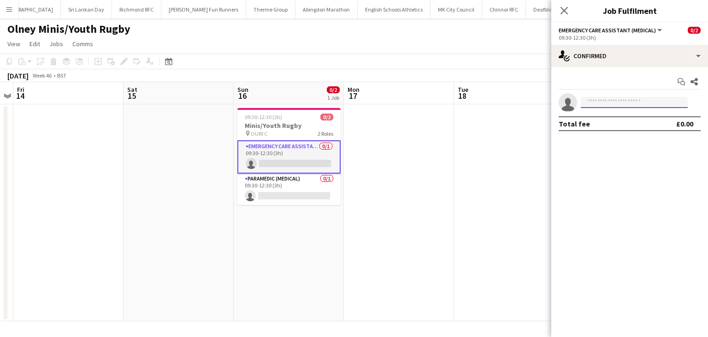
click at [605, 106] on input at bounding box center [634, 102] width 107 height 11
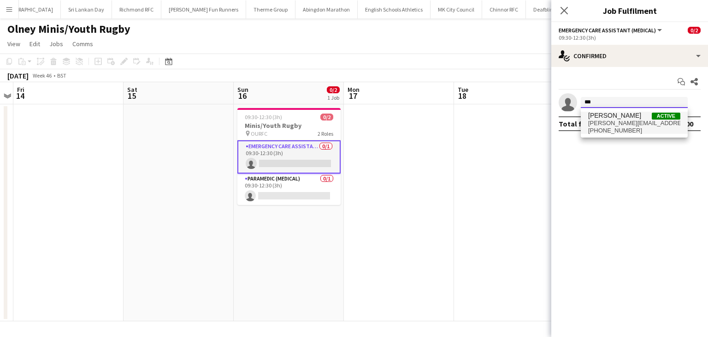
type input "***"
click at [605, 122] on span "[PERSON_NAME][EMAIL_ADDRESS][DOMAIN_NAME]" at bounding box center [635, 122] width 92 height 7
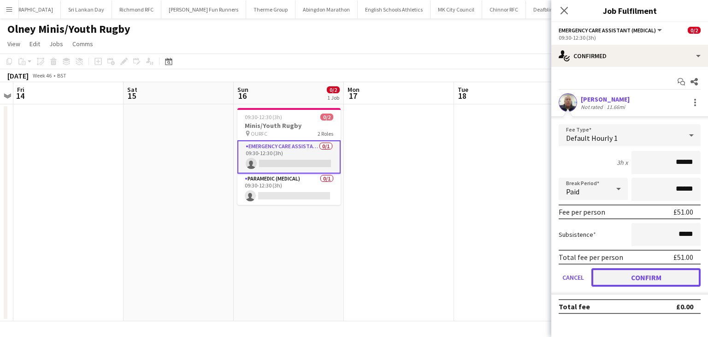
drag, startPoint x: 607, startPoint y: 278, endPoint x: 601, endPoint y: 274, distance: 8.1
click at [607, 279] on button "Confirm" at bounding box center [646, 277] width 109 height 18
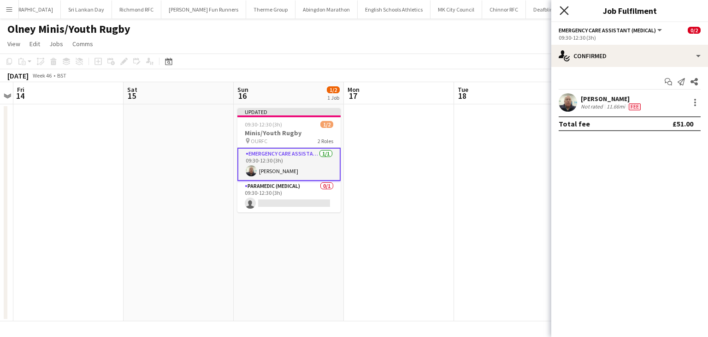
click at [560, 12] on icon "Close pop-in" at bounding box center [564, 10] width 9 height 9
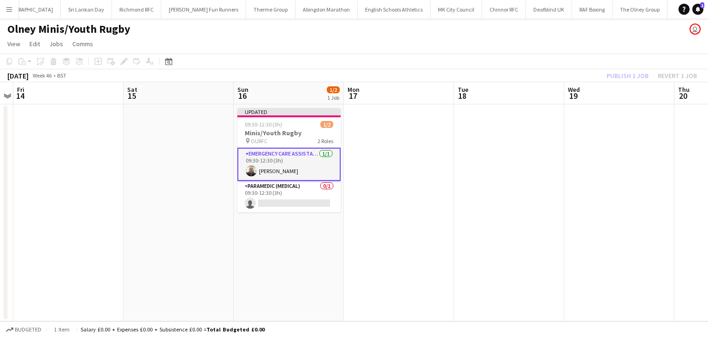
click at [632, 72] on div "Publish 1 job Revert 1 job" at bounding box center [652, 76] width 113 height 12
click at [631, 72] on button "Publish 1 job" at bounding box center [627, 76] width 49 height 12
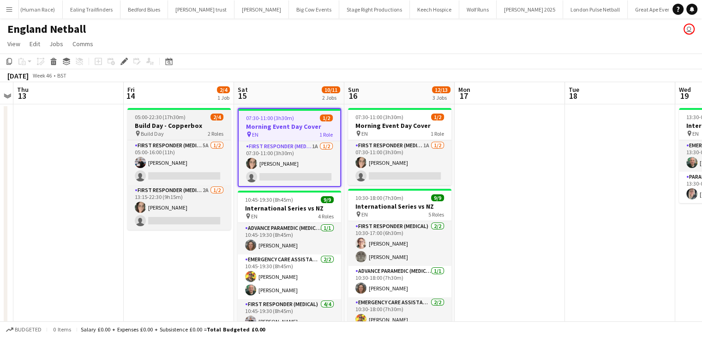
scroll to position [0, 208]
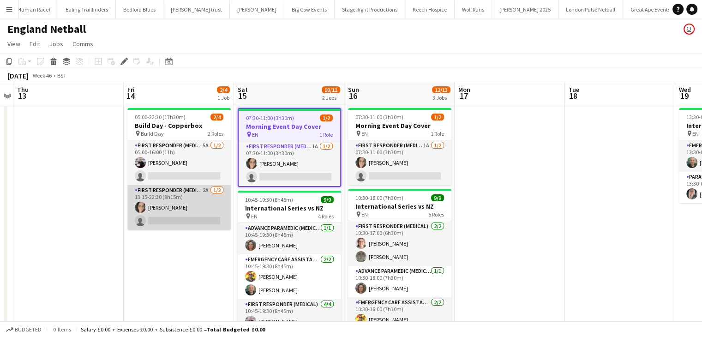
click at [201, 218] on app-card-role "First Responder (Medical) 2A 1/2 13:15-22:30 (9h15m) Natasha Evans single-neutr…" at bounding box center [178, 207] width 103 height 45
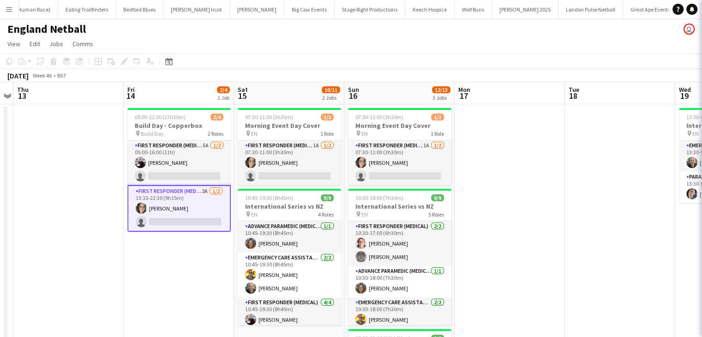
scroll to position [0, 317]
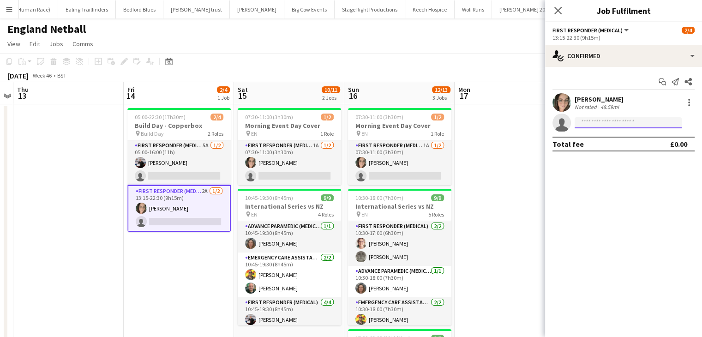
click at [669, 123] on input at bounding box center [627, 122] width 107 height 11
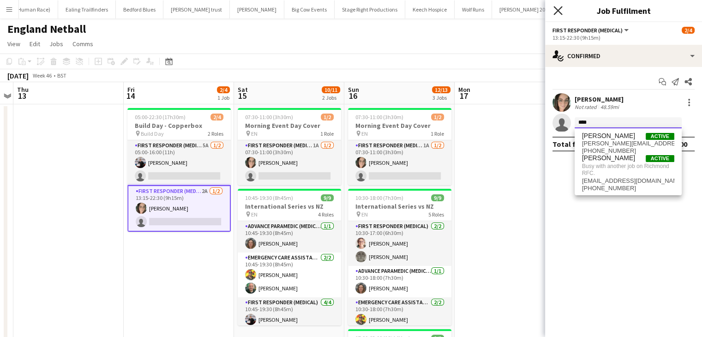
type input "****"
click at [559, 10] on icon at bounding box center [557, 10] width 9 height 9
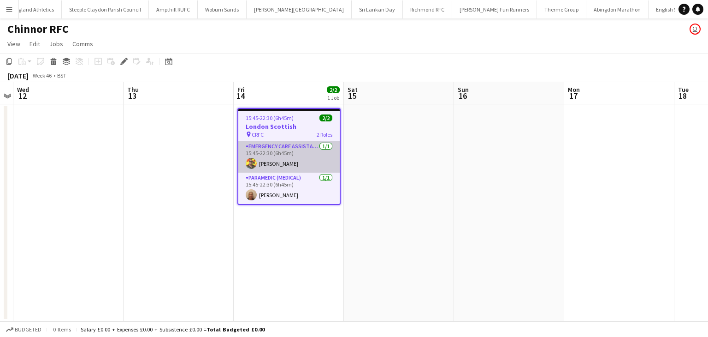
scroll to position [0, 998]
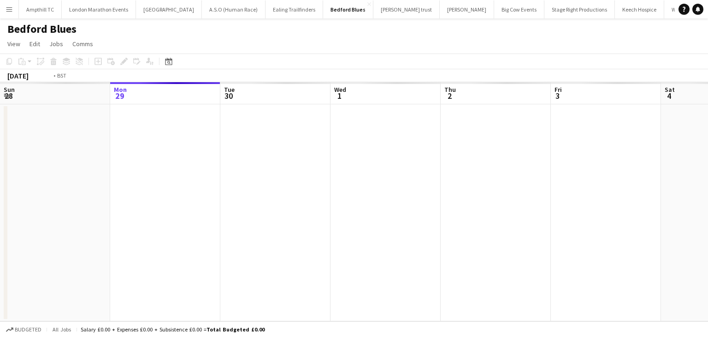
scroll to position [0, 317]
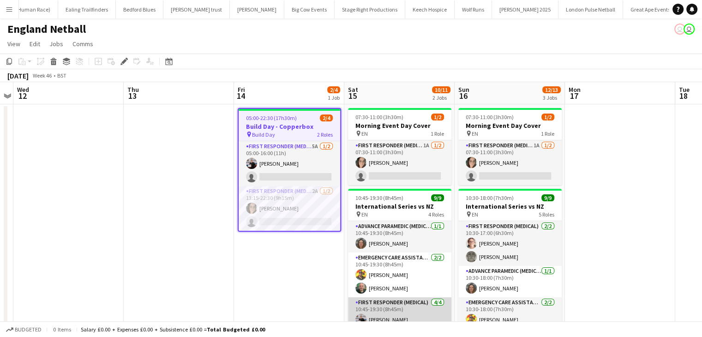
scroll to position [88, 0]
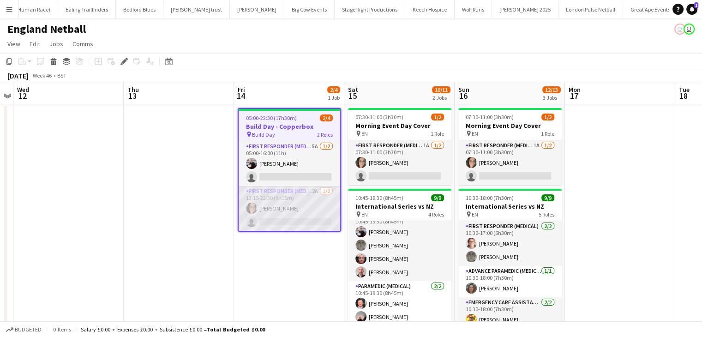
click at [313, 221] on app-card-role "First Responder (Medical) 2A 1/2 13:15-22:30 (9h15m) Natasha Evans single-neutr…" at bounding box center [288, 208] width 101 height 45
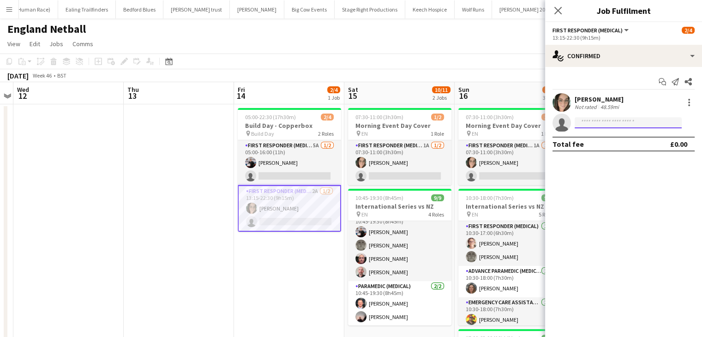
click at [608, 123] on input at bounding box center [627, 122] width 107 height 11
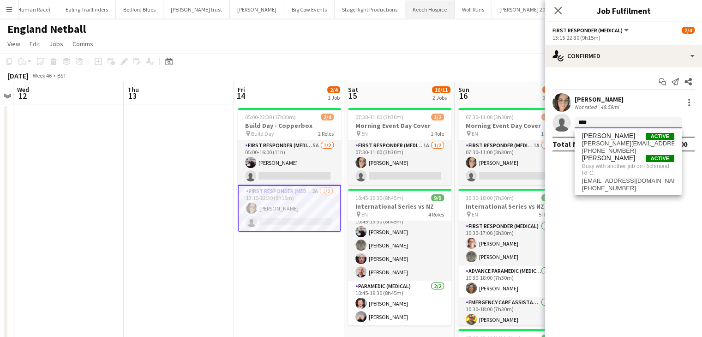
type input "****"
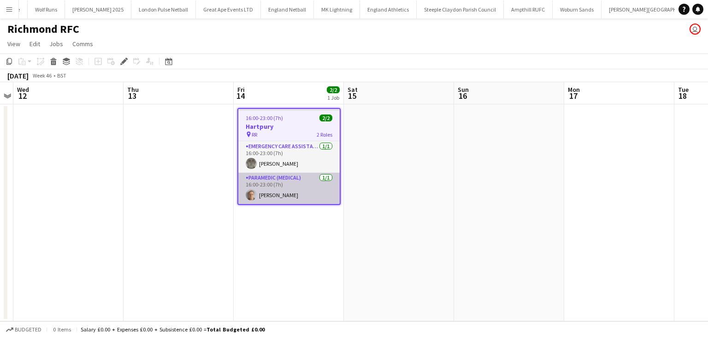
scroll to position [0, 636]
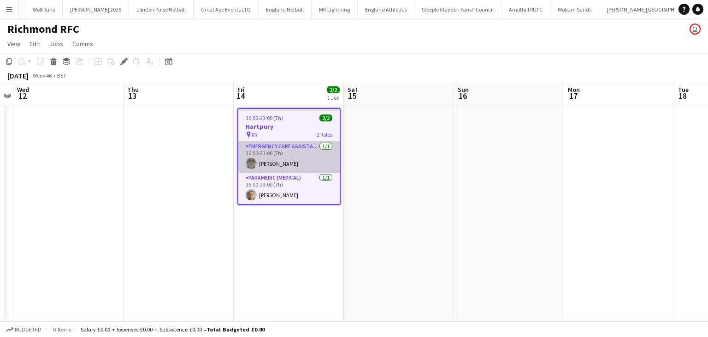
click at [291, 153] on app-card-role "Emergency Care Assistant (Medical) [DATE] 16:00-23:00 (7h) [PERSON_NAME]" at bounding box center [288, 156] width 101 height 31
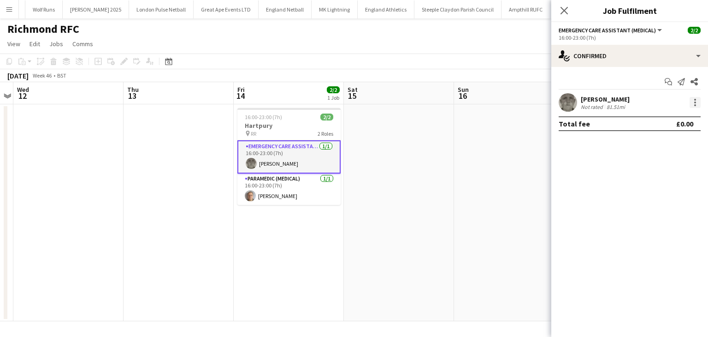
click at [696, 101] on div at bounding box center [695, 102] width 11 height 11
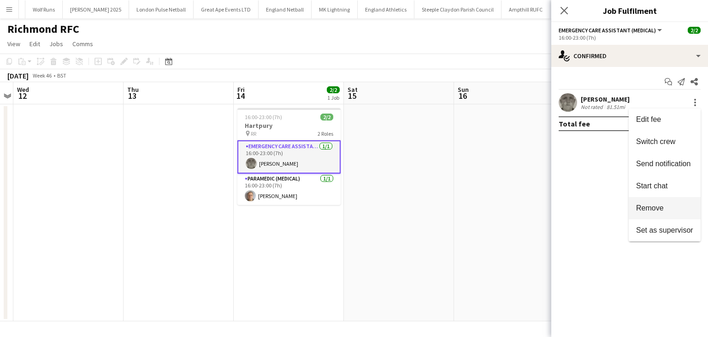
click at [648, 205] on span "Remove" at bounding box center [650, 208] width 28 height 8
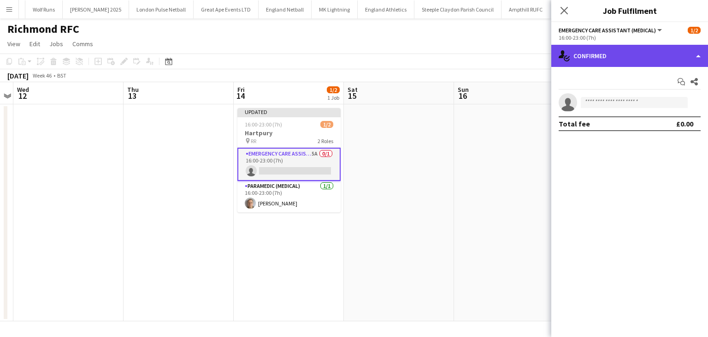
click at [606, 58] on div "single-neutral-actions-check-2 Confirmed" at bounding box center [630, 56] width 157 height 22
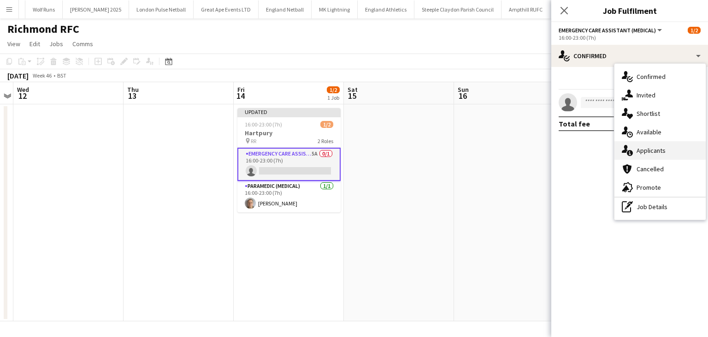
click at [648, 155] on div "single-neutral-actions-information Applicants" at bounding box center [660, 150] width 91 height 18
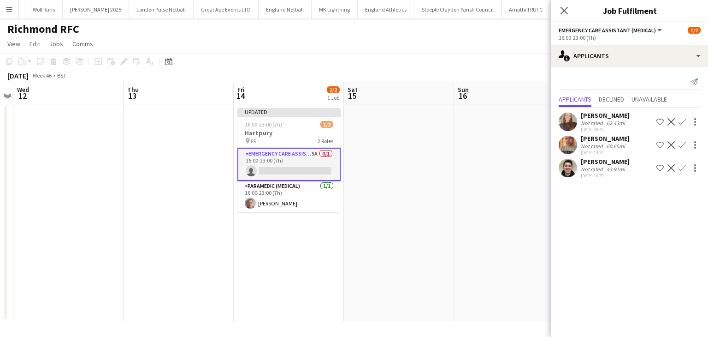
click at [684, 123] on app-icon "Confirm" at bounding box center [682, 121] width 7 height 7
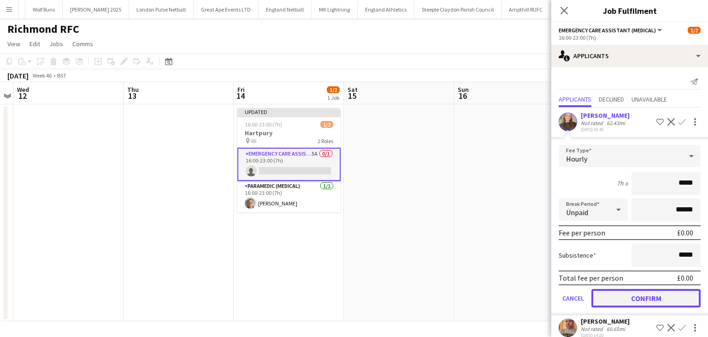
drag, startPoint x: 630, startPoint y: 295, endPoint x: 628, endPoint y: 273, distance: 22.3
click at [630, 295] on button "Confirm" at bounding box center [646, 298] width 109 height 18
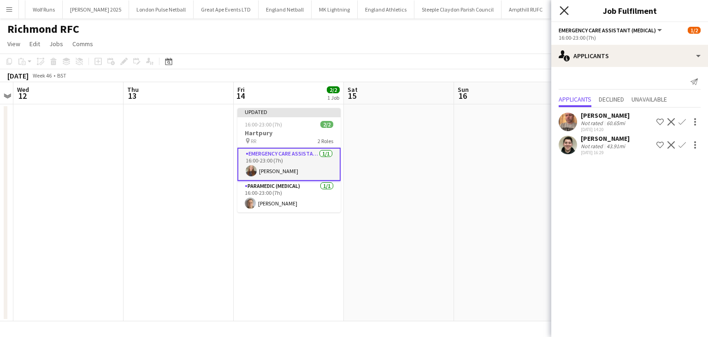
click at [564, 11] on icon at bounding box center [564, 10] width 9 height 9
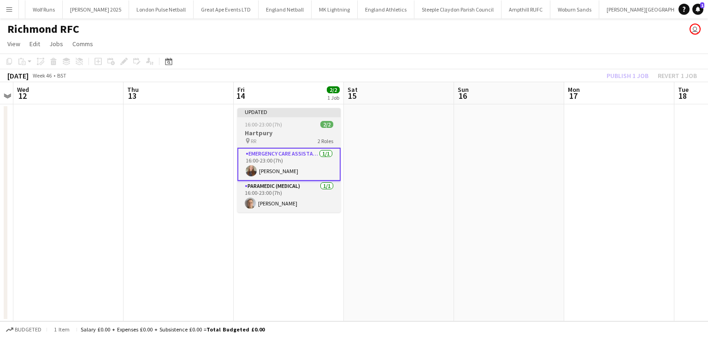
click at [336, 143] on div "pin RR 2 Roles" at bounding box center [289, 140] width 103 height 7
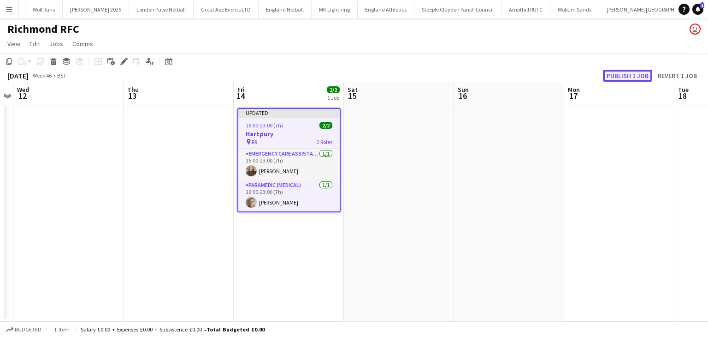
click at [630, 75] on button "Publish 1 job" at bounding box center [627, 76] width 49 height 12
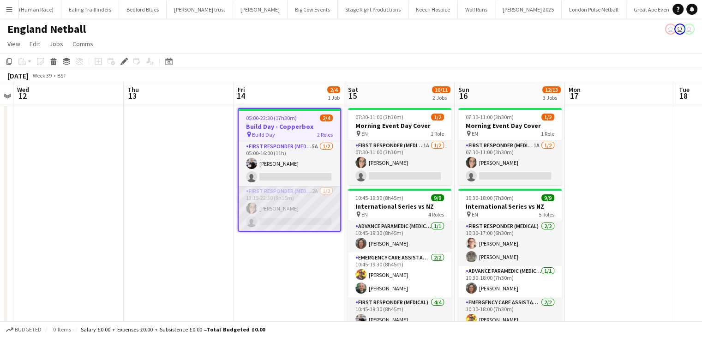
scroll to position [0, 208]
click at [274, 223] on app-card-role "First Responder (Medical) 2A 1/2 13:15-22:30 (9h15m) Natasha Evans single-neutr…" at bounding box center [288, 208] width 101 height 45
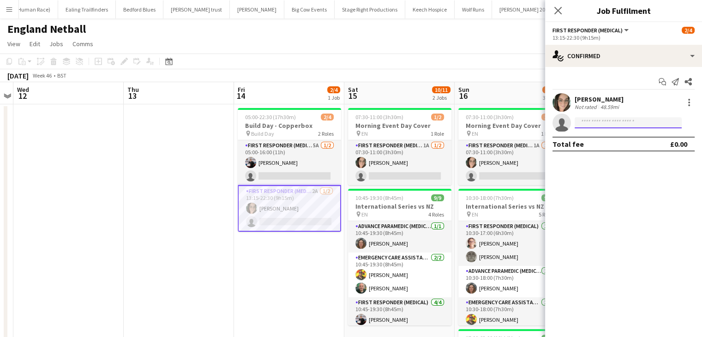
click at [596, 125] on input at bounding box center [627, 122] width 107 height 11
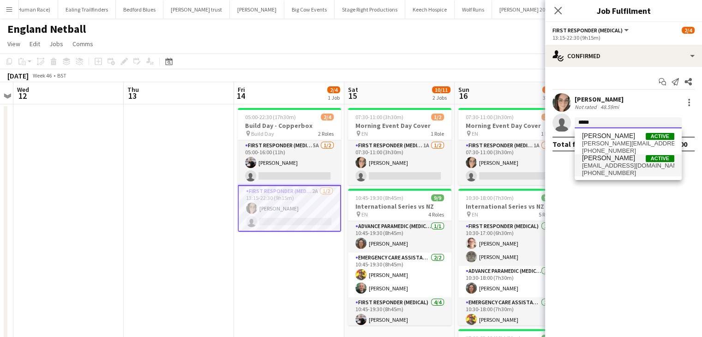
type input "*****"
click at [611, 164] on span "[EMAIL_ADDRESS][DOMAIN_NAME]" at bounding box center [628, 165] width 92 height 7
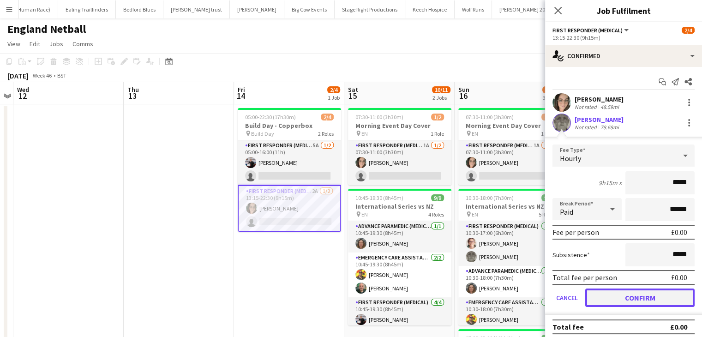
click at [600, 295] on button "Confirm" at bounding box center [639, 297] width 109 height 18
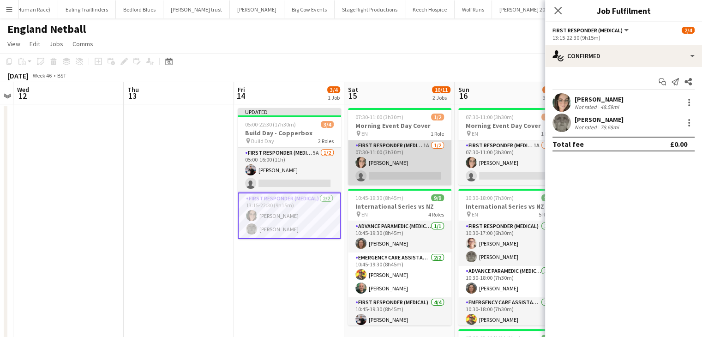
click at [417, 174] on app-card-role "First Responder (Medical) 1A 1/2 07:30-11:00 (3h30m) Natasha Evans single-neutr…" at bounding box center [399, 162] width 103 height 45
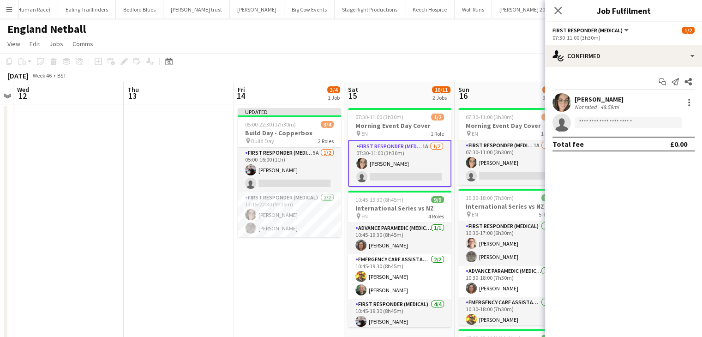
click at [622, 113] on div "Natasha Evans Not rated 48.59mi single-neutral-actions" at bounding box center [623, 112] width 157 height 39
click at [618, 119] on input at bounding box center [627, 122] width 107 height 11
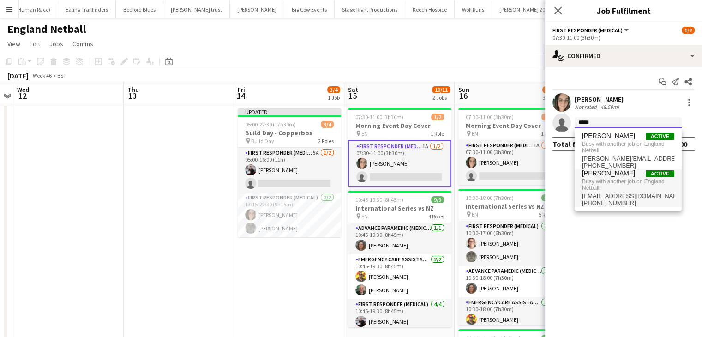
type input "*****"
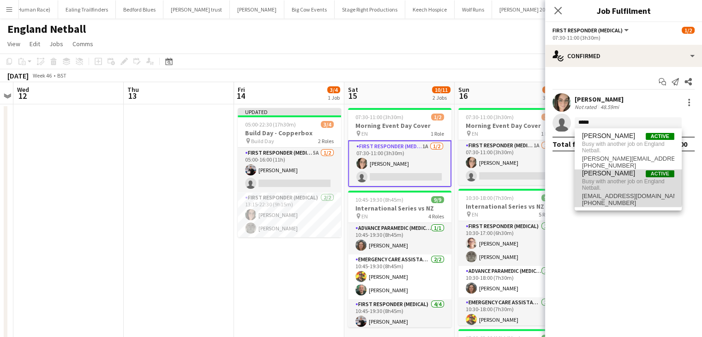
click at [616, 185] on span "Busy with another job on England Netball." at bounding box center [628, 184] width 92 height 15
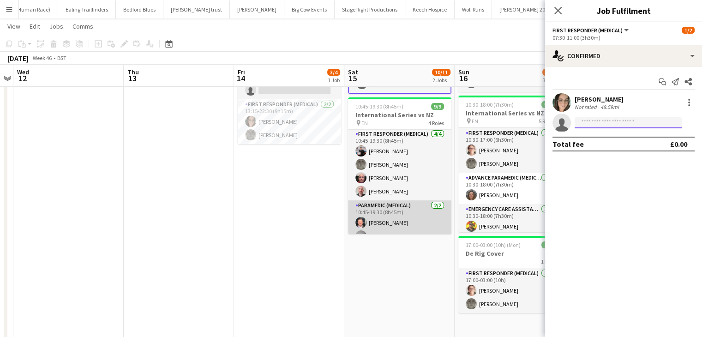
scroll to position [88, 0]
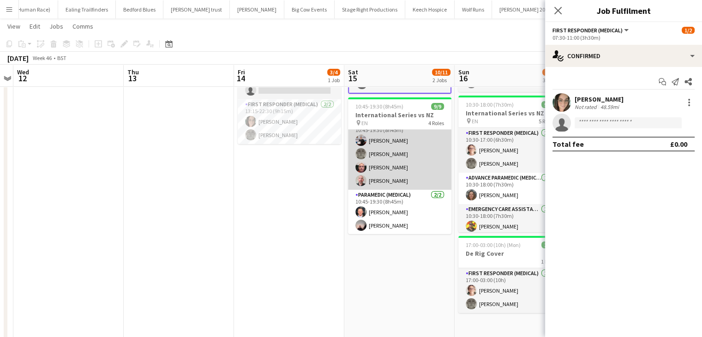
click at [398, 179] on app-card-role "First Responder (Medical) 4/4 10:45-19:30 (8h45m) Keown Seldon Darren Clarke Da…" at bounding box center [399, 153] width 103 height 71
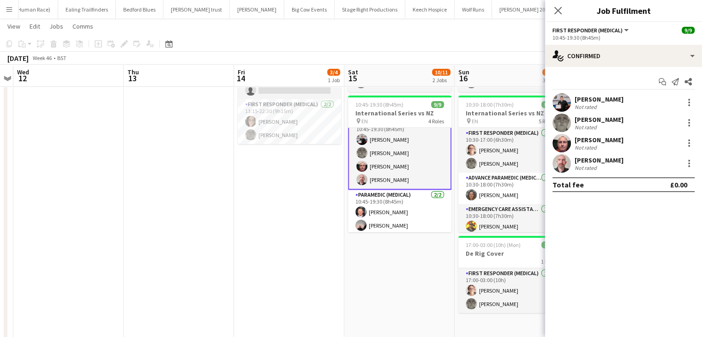
scroll to position [89, 0]
click at [690, 164] on div at bounding box center [688, 163] width 11 height 11
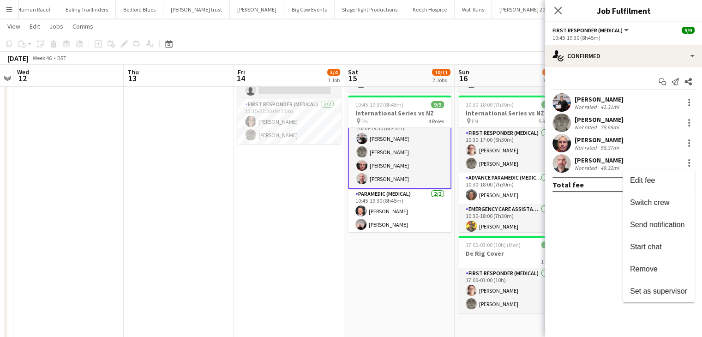
click at [654, 270] on span "Remove" at bounding box center [644, 269] width 28 height 8
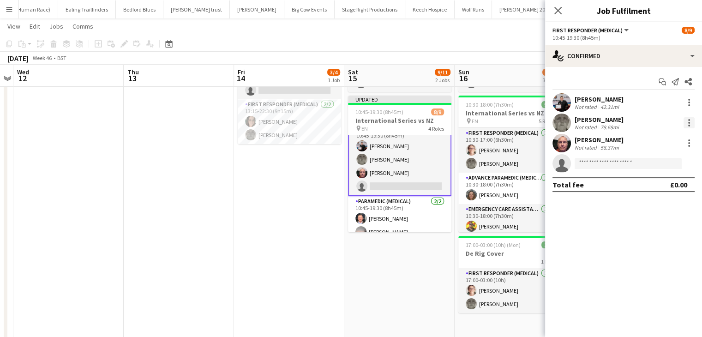
click at [692, 125] on div at bounding box center [688, 122] width 11 height 11
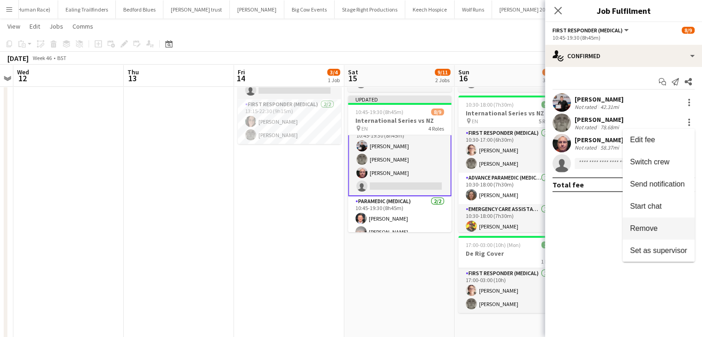
click at [653, 226] on span "Remove" at bounding box center [644, 228] width 28 height 8
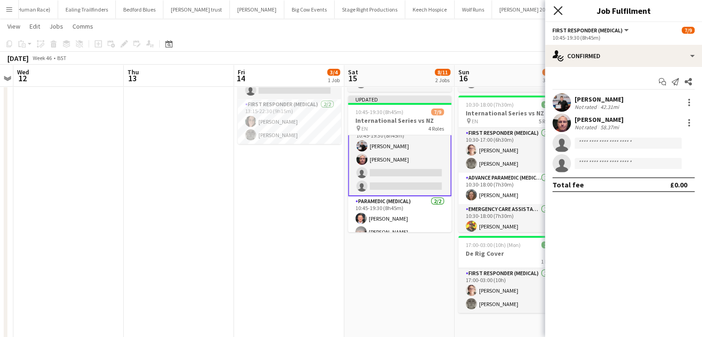
click at [558, 12] on icon "Close pop-in" at bounding box center [557, 10] width 9 height 9
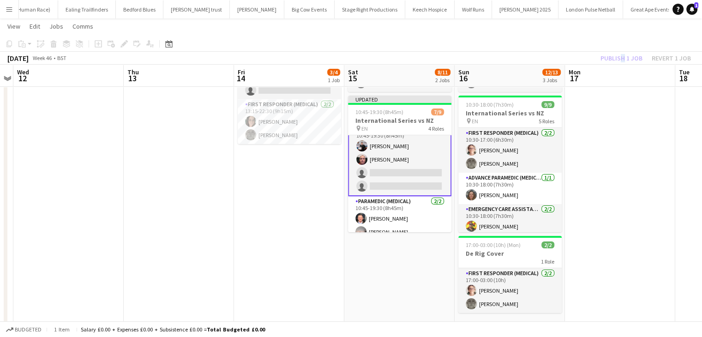
click at [618, 60] on div "Publish 1 job Revert 1 job" at bounding box center [645, 58] width 113 height 12
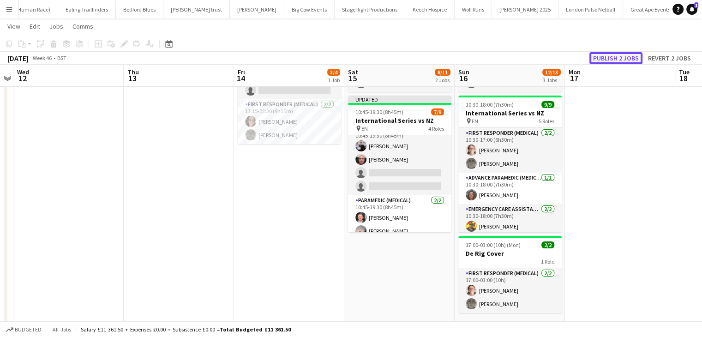
click at [618, 60] on button "Publish 2 jobs" at bounding box center [615, 58] width 53 height 12
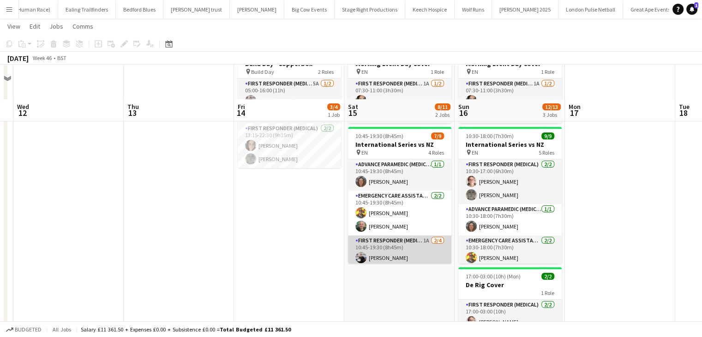
scroll to position [112, 0]
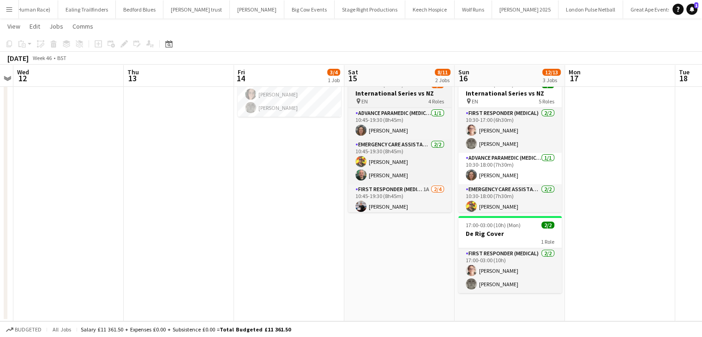
click at [398, 92] on h3 "International Series vs NZ" at bounding box center [399, 93] width 103 height 8
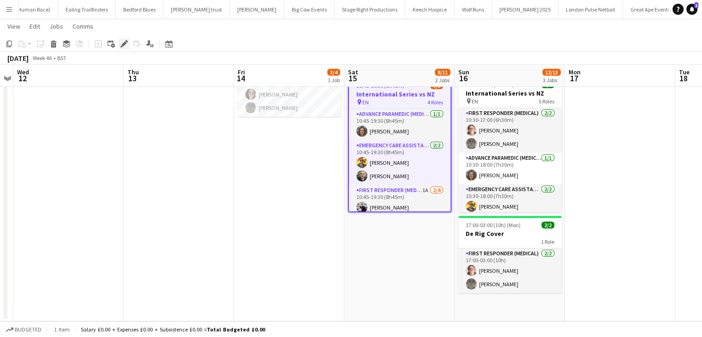
click at [120, 48] on div "Edit" at bounding box center [124, 43] width 11 height 11
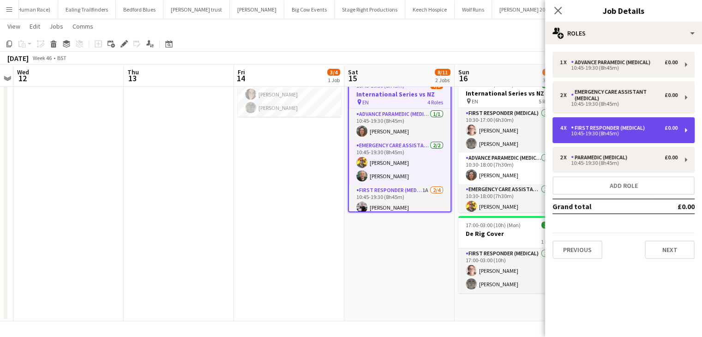
click at [678, 130] on div "4 x First Responder (Medical) £0.00 10:45-19:30 (8h45m)" at bounding box center [623, 130] width 142 height 26
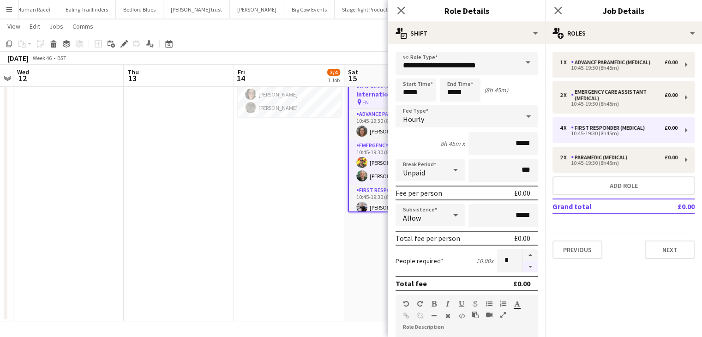
click at [523, 266] on button "button" at bounding box center [530, 267] width 15 height 12
type input "*"
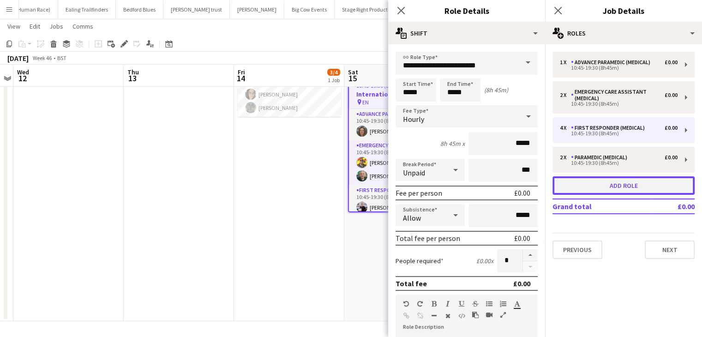
click at [612, 187] on button "Add role" at bounding box center [623, 185] width 142 height 18
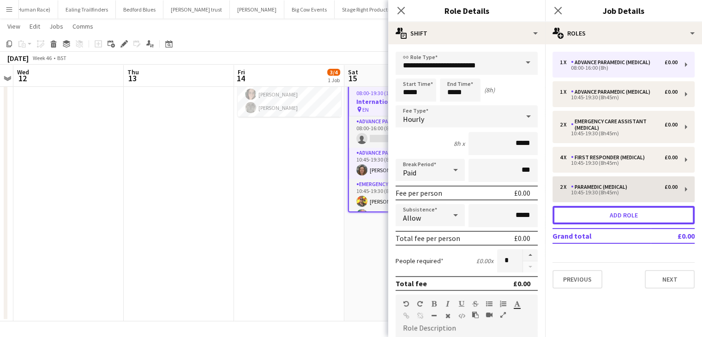
type input "**********"
type input "*****"
type input "*"
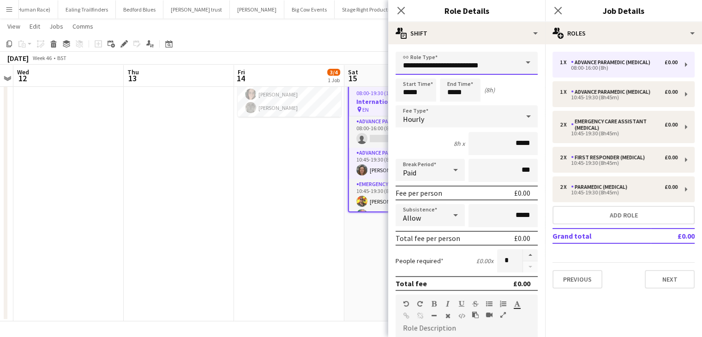
click at [497, 69] on input "**********" at bounding box center [466, 63] width 142 height 23
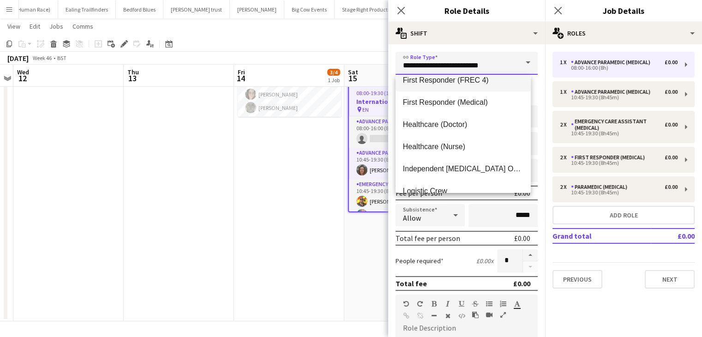
scroll to position [184, 0]
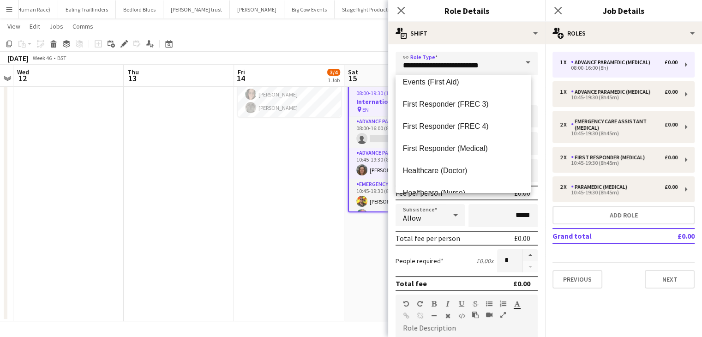
click at [483, 148] on span "First Responder (Medical)" at bounding box center [463, 148] width 120 height 9
type input "**********"
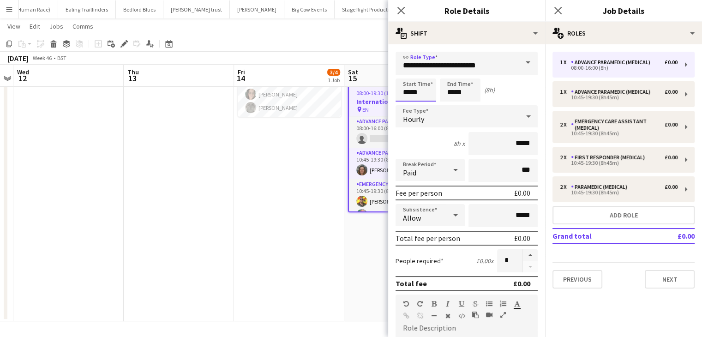
click at [422, 91] on input "*****" at bounding box center [415, 89] width 41 height 23
click at [407, 78] on div at bounding box center [406, 73] width 18 height 9
click at [407, 76] on div at bounding box center [406, 73] width 18 height 9
type input "*****"
click at [407, 76] on div at bounding box center [406, 73] width 18 height 9
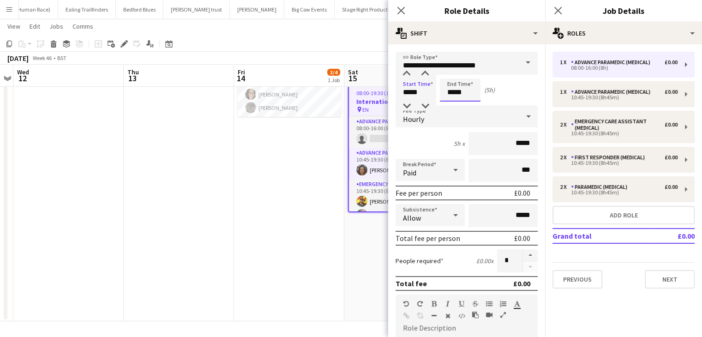
click at [463, 85] on input "*****" at bounding box center [460, 89] width 41 height 23
click at [452, 77] on div at bounding box center [450, 73] width 18 height 9
click at [469, 77] on div at bounding box center [469, 73] width 18 height 9
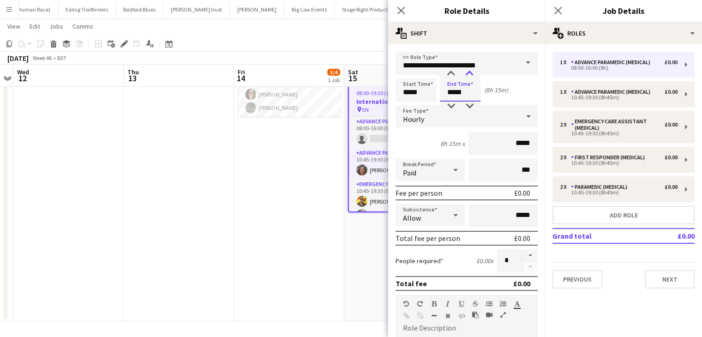
type input "*****"
click at [469, 77] on div at bounding box center [469, 73] width 18 height 9
click at [442, 166] on div "Paid" at bounding box center [429, 170] width 69 height 22
click at [442, 217] on span "Unpaid" at bounding box center [428, 218] width 51 height 9
click at [441, 215] on div "Allow" at bounding box center [420, 215] width 51 height 22
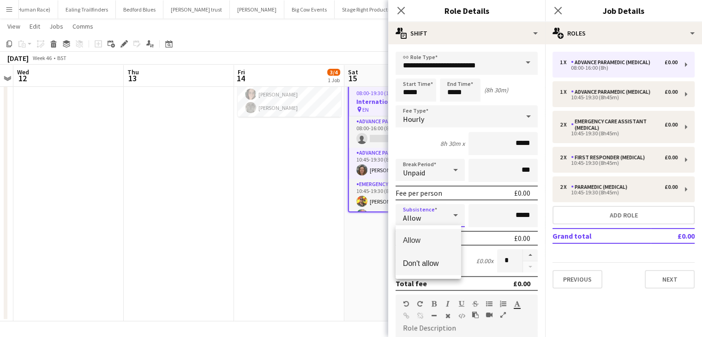
click at [438, 262] on span "Don't allow" at bounding box center [428, 263] width 51 height 9
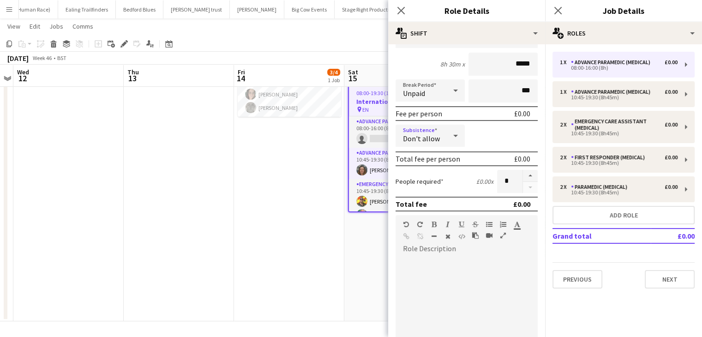
scroll to position [92, 0]
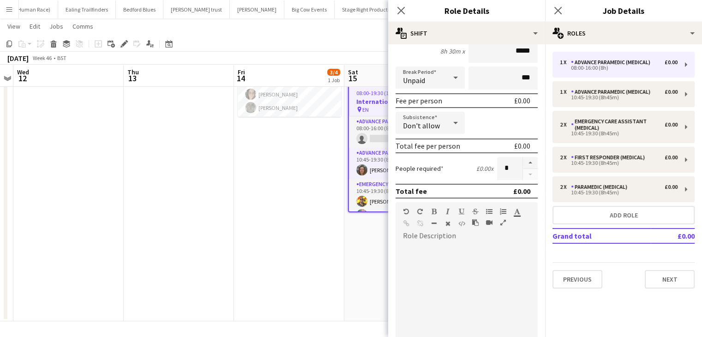
drag, startPoint x: 520, startPoint y: 161, endPoint x: 531, endPoint y: 152, distance: 14.4
click at [523, 161] on button "button" at bounding box center [530, 163] width 15 height 12
type input "*"
click at [556, 12] on icon "Close pop-in" at bounding box center [557, 10] width 9 height 9
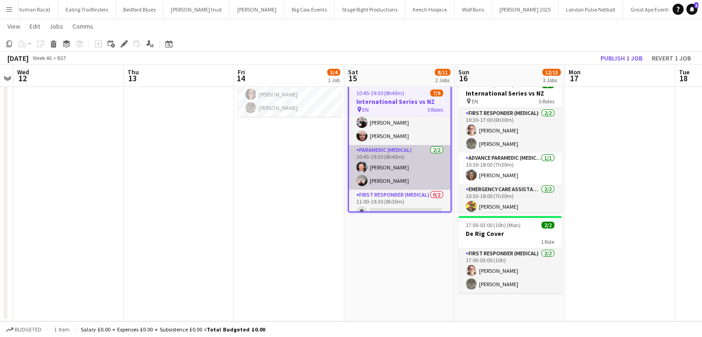
scroll to position [114, 0]
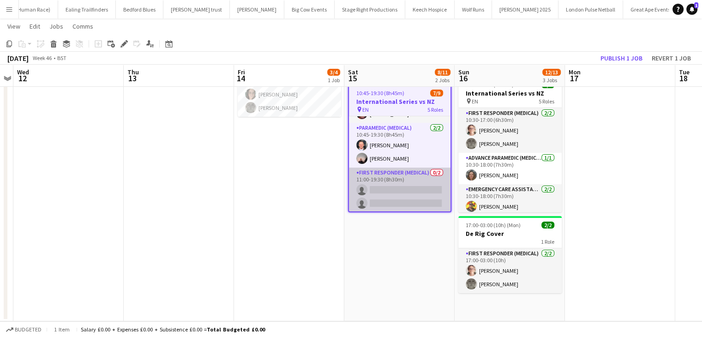
click at [389, 187] on app-card-role "First Responder (Medical) 0/2 11:00-19:30 (8h30m) single-neutral-actions single…" at bounding box center [399, 189] width 101 height 45
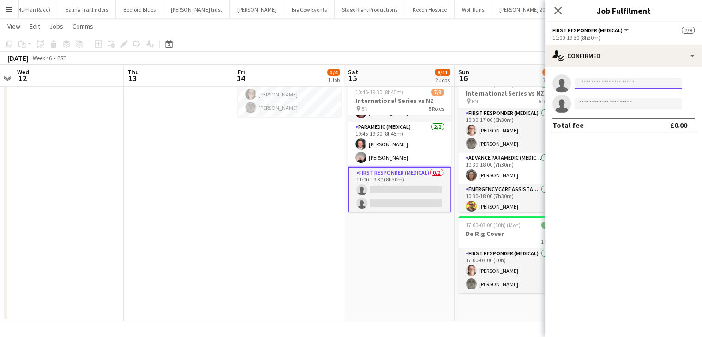
click at [596, 85] on input at bounding box center [627, 83] width 107 height 11
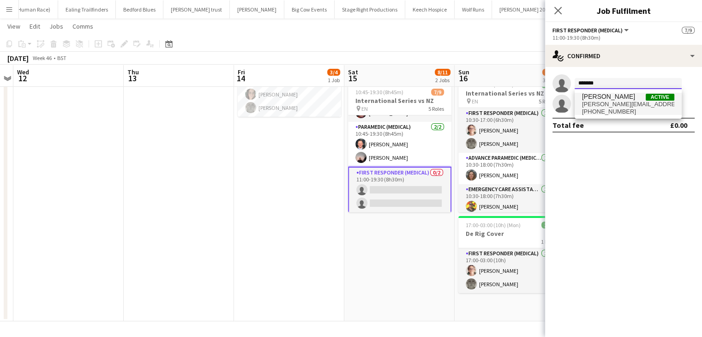
type input "*******"
click at [605, 96] on span "Natasha Evans" at bounding box center [608, 97] width 53 height 8
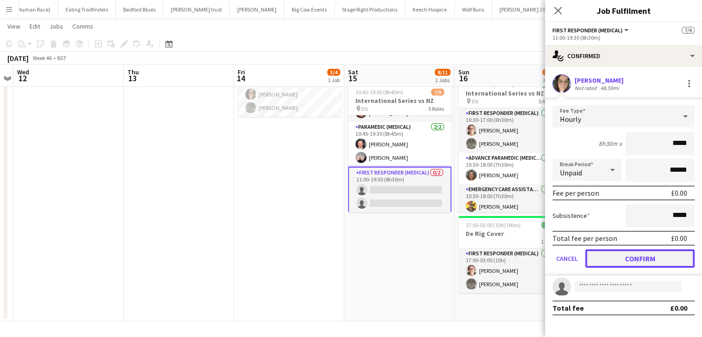
click at [605, 261] on button "Confirm" at bounding box center [639, 258] width 109 height 18
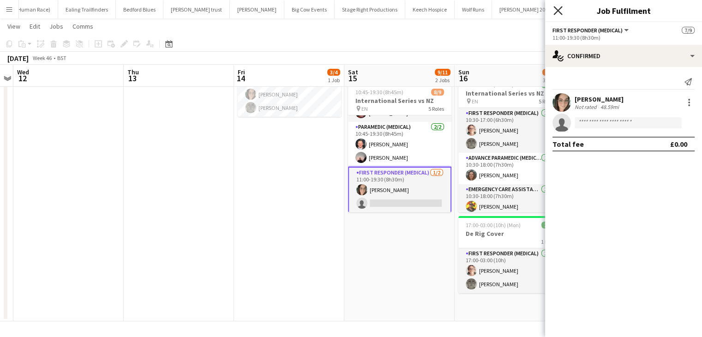
click at [557, 8] on icon "Close pop-in" at bounding box center [557, 10] width 9 height 9
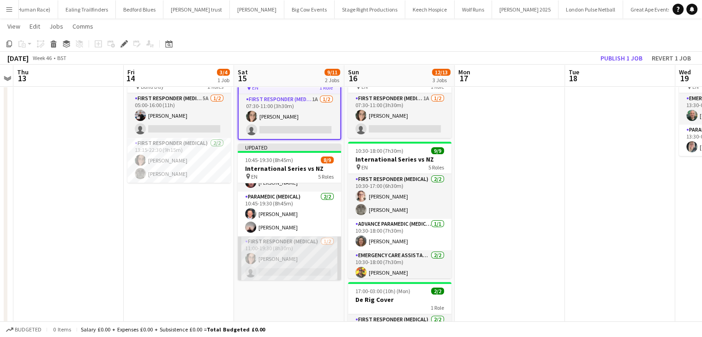
scroll to position [113, 0]
click at [280, 270] on app-card-role "First Responder (Medical) [DATE] 11:00-19:30 (8h30m) [PERSON_NAME] single-neutr…" at bounding box center [289, 258] width 103 height 45
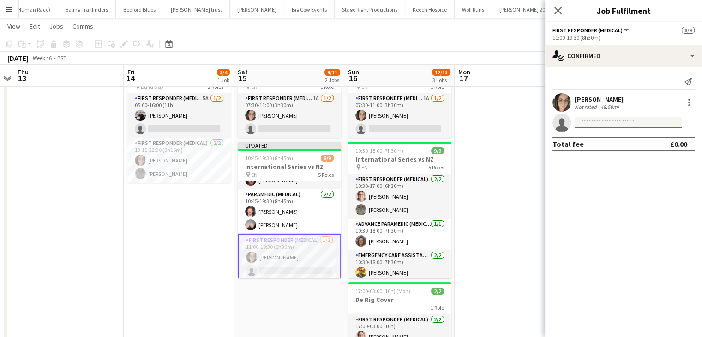
click at [609, 124] on input at bounding box center [627, 122] width 107 height 11
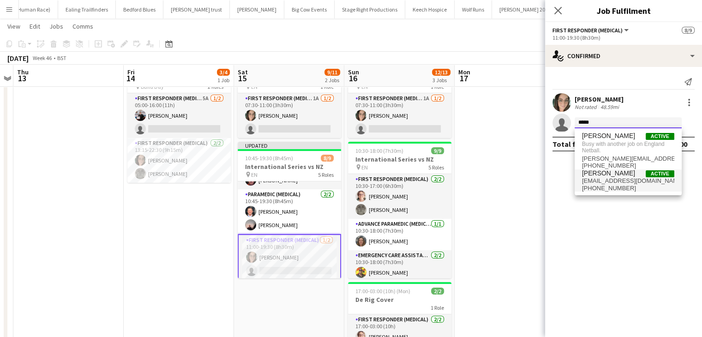
type input "*****"
click at [601, 175] on span "[PERSON_NAME]" at bounding box center [608, 173] width 53 height 8
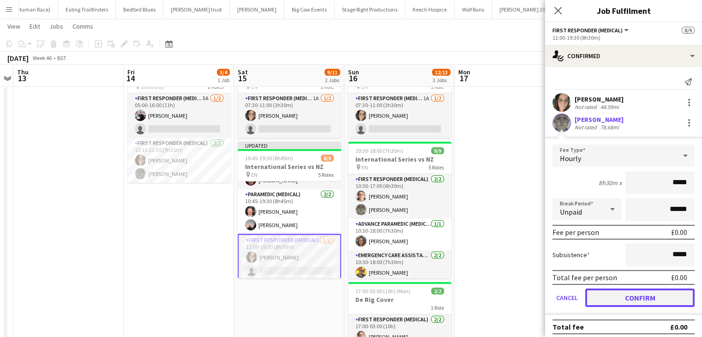
drag, startPoint x: 612, startPoint y: 299, endPoint x: 553, endPoint y: 270, distance: 65.2
click at [611, 299] on button "Confirm" at bounding box center [639, 297] width 109 height 18
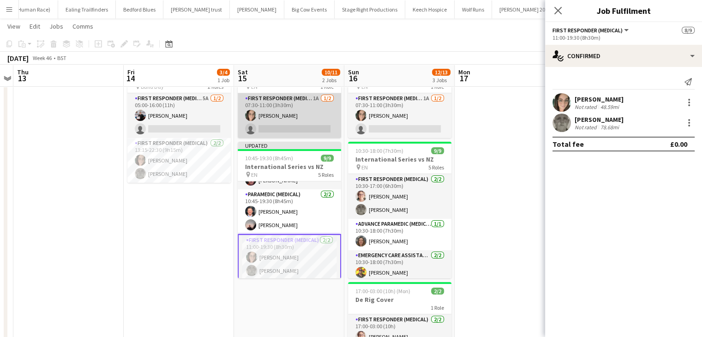
click at [306, 131] on app-card-role "First Responder (Medical) 1A 1/2 07:30-11:00 (3h30m) Natasha Evans single-neutr…" at bounding box center [289, 115] width 103 height 45
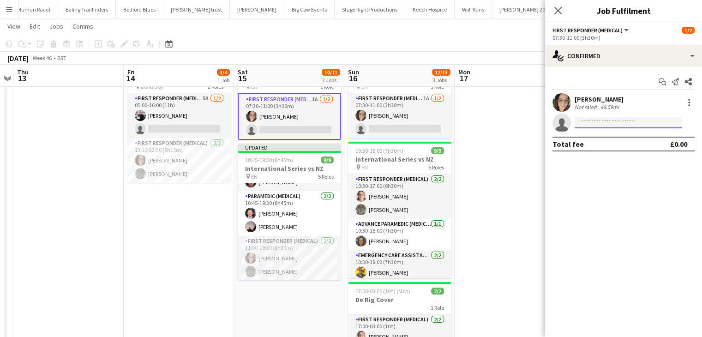
click at [650, 126] on input at bounding box center [627, 122] width 107 height 11
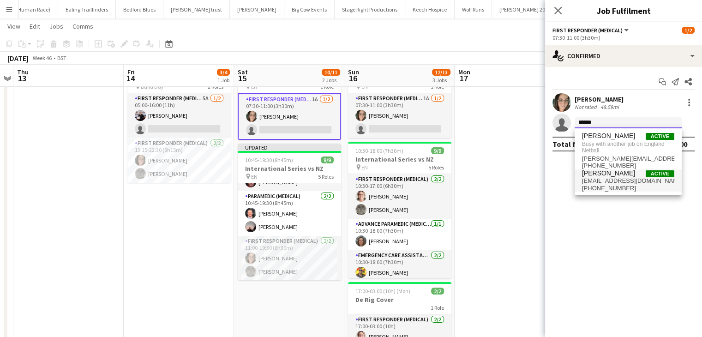
type input "******"
click at [615, 186] on span "+4407525351502" at bounding box center [628, 187] width 92 height 7
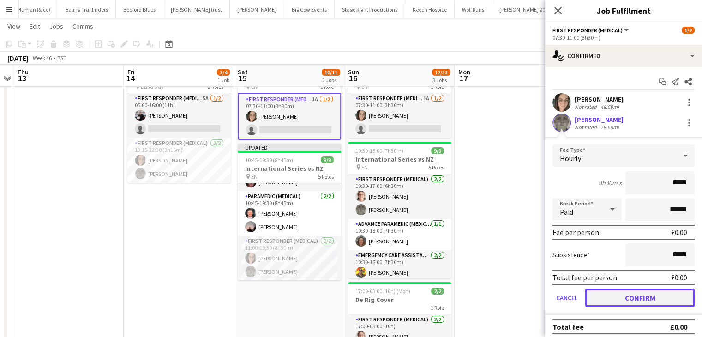
click at [620, 299] on button "Confirm" at bounding box center [639, 297] width 109 height 18
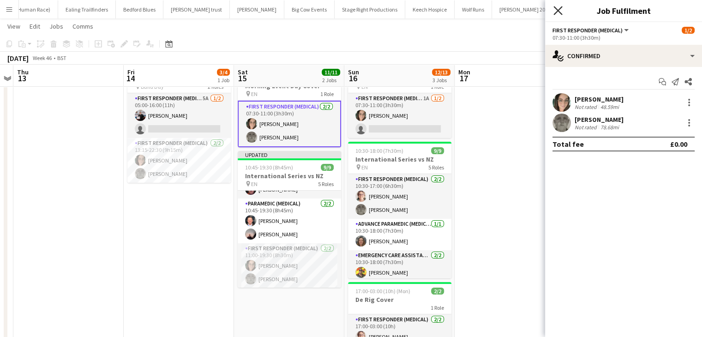
click at [559, 12] on icon at bounding box center [557, 10] width 9 height 9
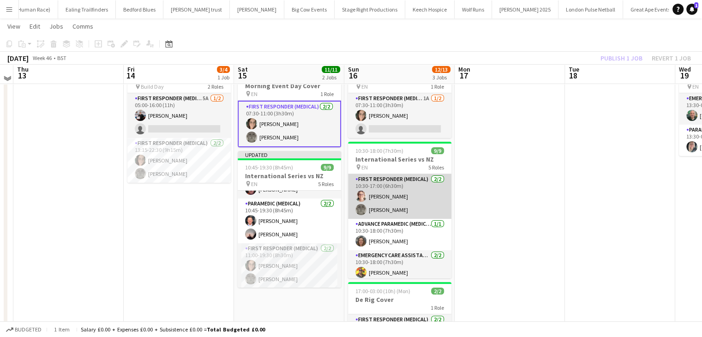
scroll to position [0, 0]
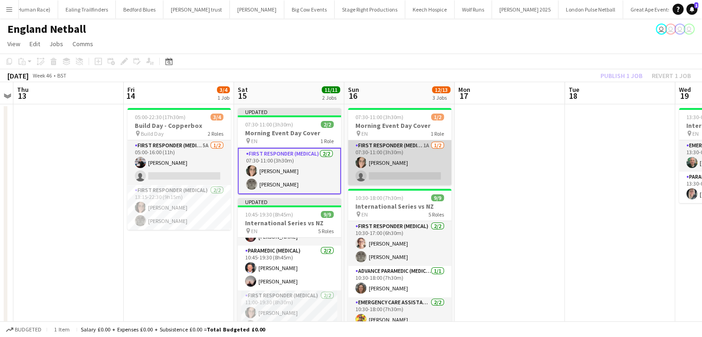
click at [393, 173] on app-card-role "First Responder (Medical) 1A 1/2 07:30-11:00 (3h30m) Natasha Evans single-neutr…" at bounding box center [399, 162] width 103 height 45
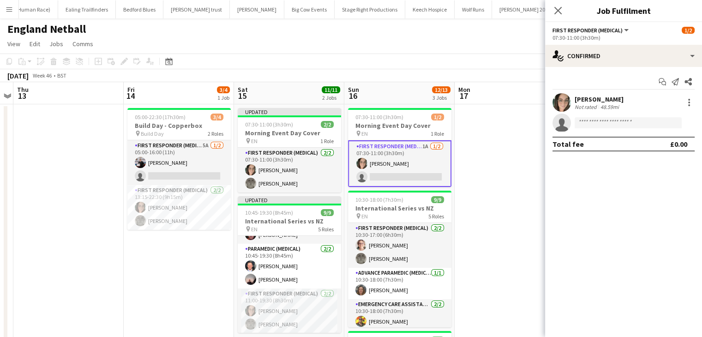
click at [581, 128] on app-invite-slot "single-neutral-actions" at bounding box center [623, 122] width 157 height 18
click at [589, 120] on input at bounding box center [627, 122] width 107 height 11
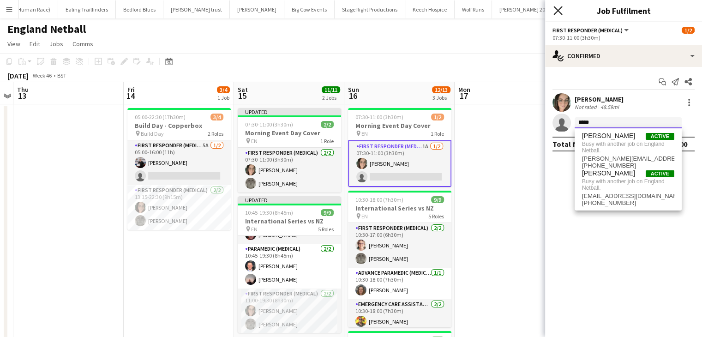
type input "*****"
click at [558, 8] on icon "Close pop-in" at bounding box center [557, 10] width 9 height 9
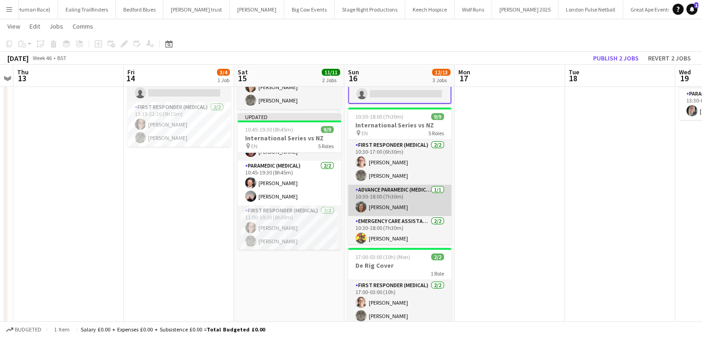
scroll to position [92, 0]
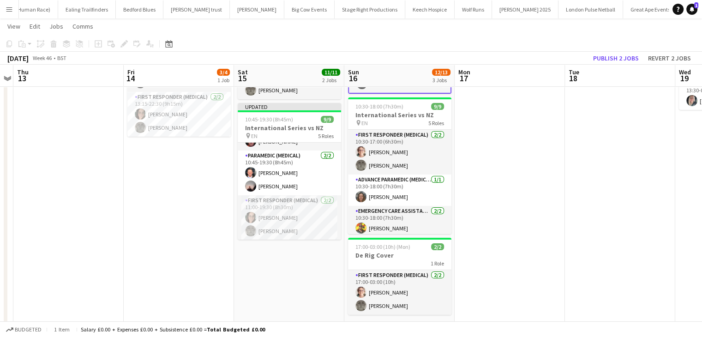
drag, startPoint x: 592, startPoint y: 74, endPoint x: 604, endPoint y: 71, distance: 12.0
click at [594, 74] on app-board-header-date "Tue 18" at bounding box center [620, 76] width 110 height 22
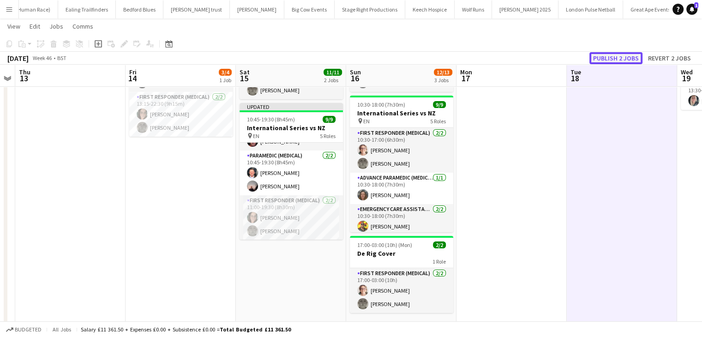
click at [622, 58] on button "Publish 2 jobs" at bounding box center [615, 58] width 53 height 12
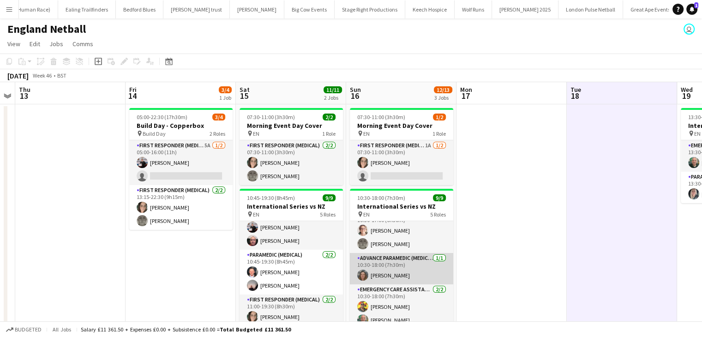
scroll to position [0, 0]
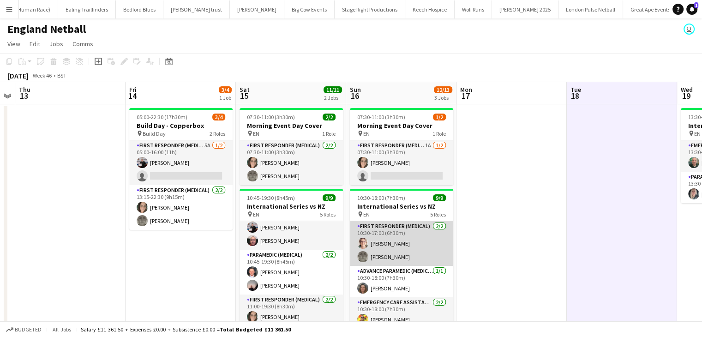
click at [391, 259] on app-card-role "First Responder (Medical) 2/2 10:30-17:00 (6h30m) Sarah Rose Darren Clarke" at bounding box center [401, 243] width 103 height 45
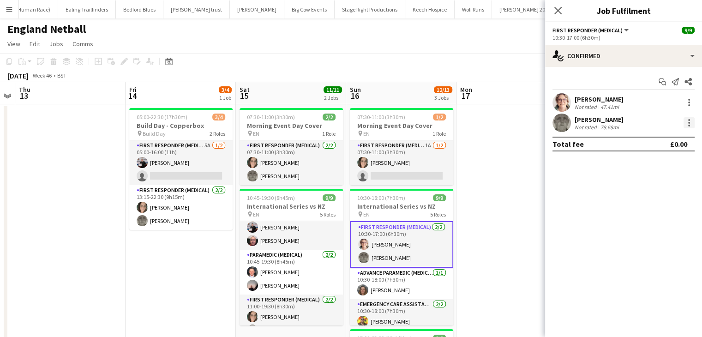
click at [689, 122] on div at bounding box center [688, 122] width 11 height 11
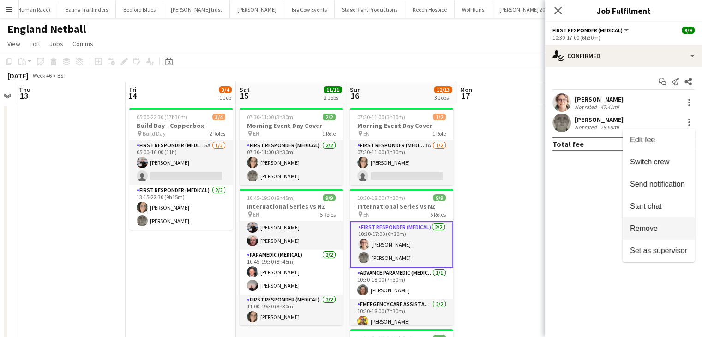
click at [650, 225] on span "Remove" at bounding box center [644, 228] width 28 height 8
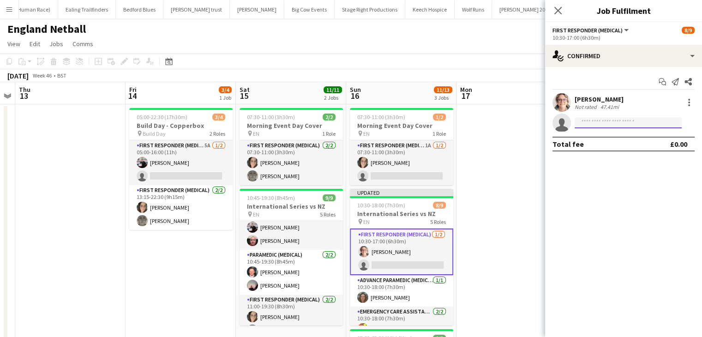
click at [583, 126] on input at bounding box center [627, 122] width 107 height 11
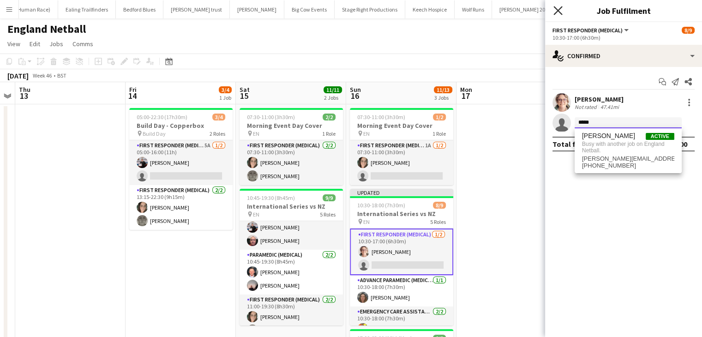
type input "*****"
click at [559, 12] on icon at bounding box center [557, 10] width 9 height 9
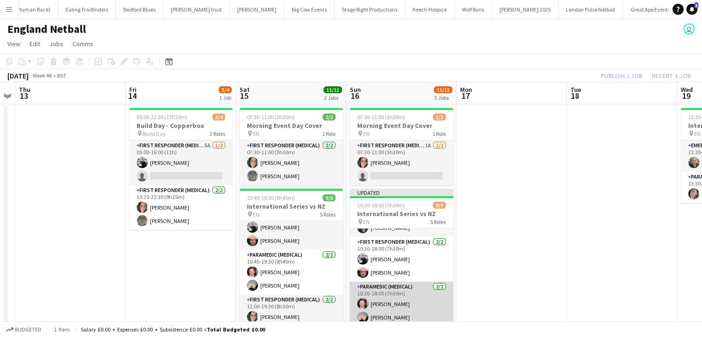
scroll to position [46, 0]
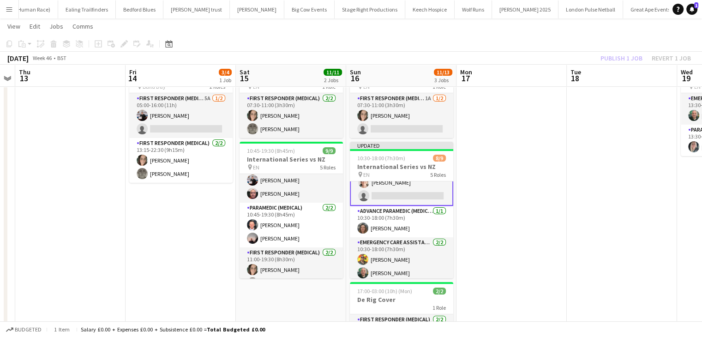
click at [394, 196] on app-card-role "First Responder (Medical) 1/2 10:30-17:00 (6h30m) Sarah Rose single-neutral-act…" at bounding box center [401, 182] width 103 height 47
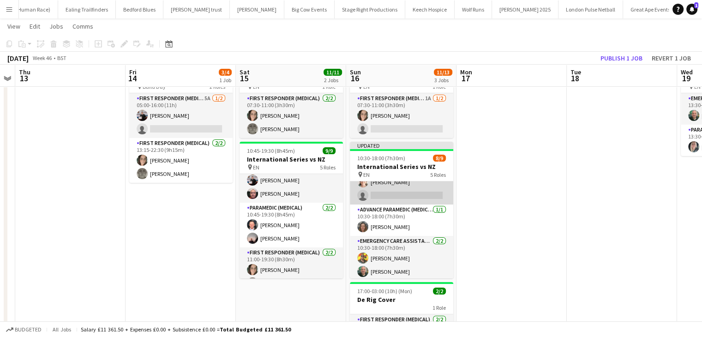
click at [408, 192] on app-card-role "First Responder (Medical) 1/2 10:30-17:00 (6h30m) Sarah Rose single-neutral-act…" at bounding box center [401, 182] width 103 height 45
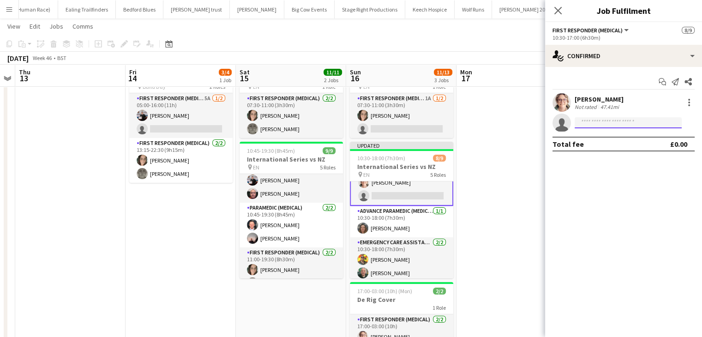
click at [597, 121] on input at bounding box center [627, 122] width 107 height 11
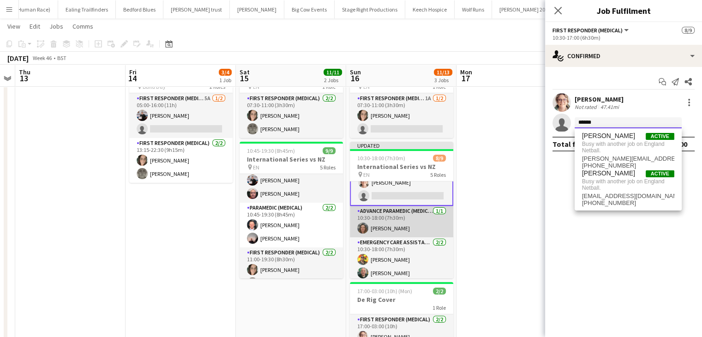
scroll to position [0, 0]
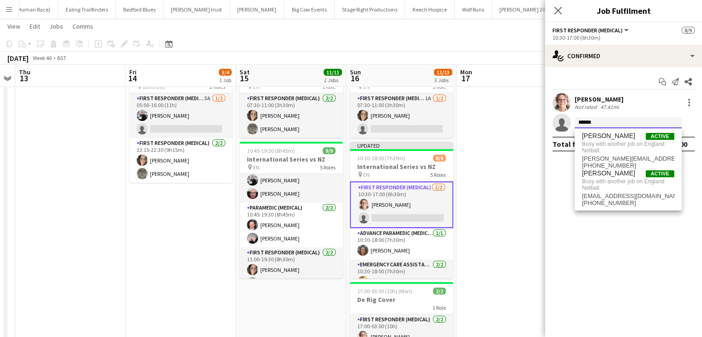
type input "******"
click at [404, 216] on app-card-role "First Responder (Medical) 1/2 10:30-17:00 (6h30m) Sarah Rose single-neutral-act…" at bounding box center [401, 204] width 103 height 47
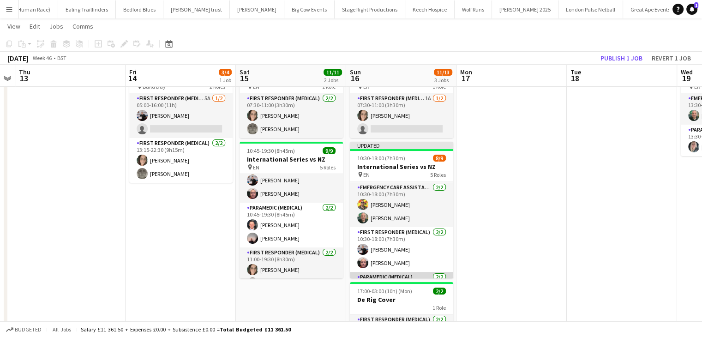
scroll to position [21, 0]
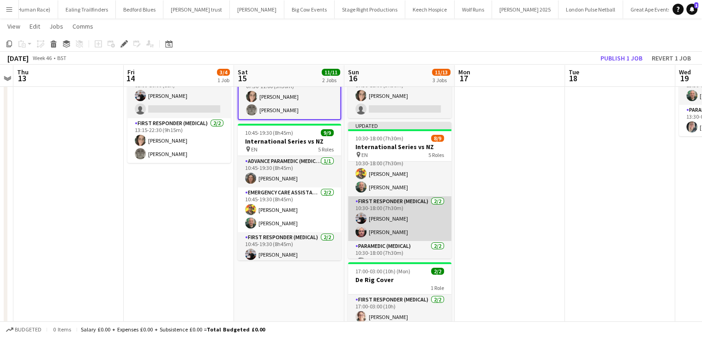
scroll to position [92, 0]
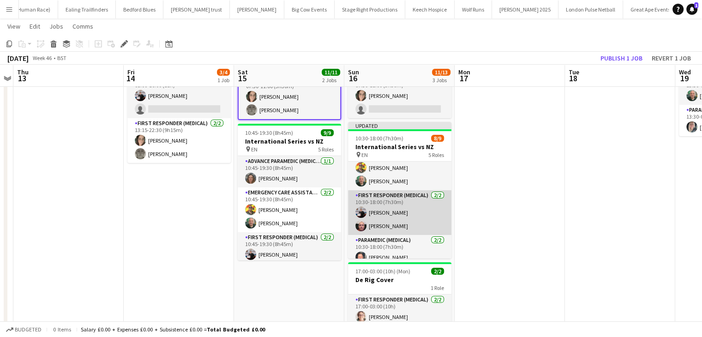
click at [408, 200] on app-card-role "First Responder (Medical) 2/2 10:30-18:00 (7h30m) Keown Seldon Darren Butcher" at bounding box center [399, 212] width 103 height 45
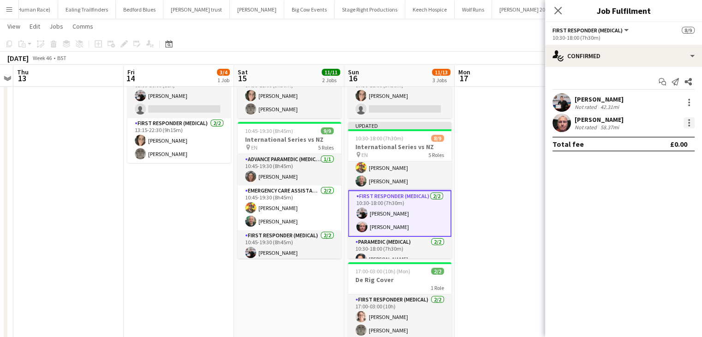
click at [690, 123] on div at bounding box center [688, 122] width 11 height 11
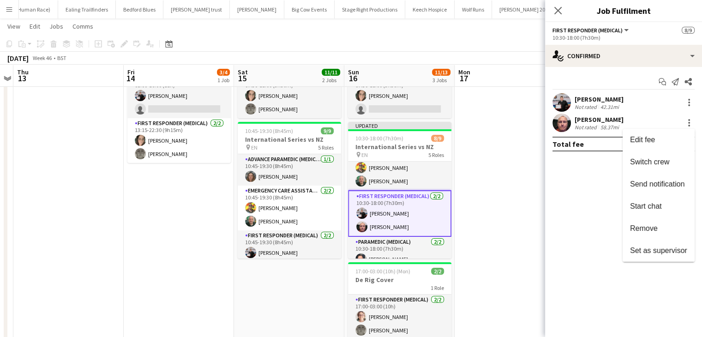
click at [633, 227] on span "Remove" at bounding box center [644, 228] width 28 height 8
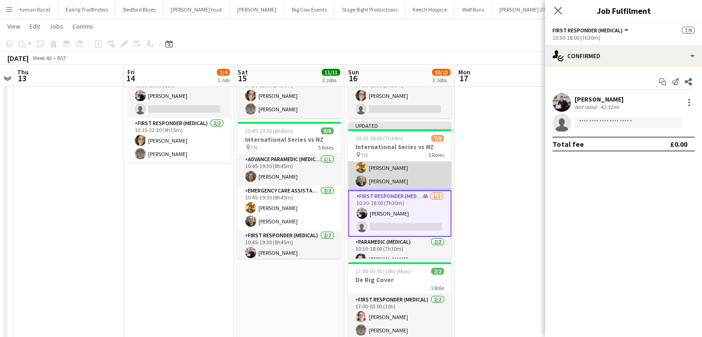
click at [401, 174] on app-card-role "Emergency Care Assistant (Medical) 2/2 10:30-18:00 (7h30m) Russell Collins Kier…" at bounding box center [399, 167] width 103 height 45
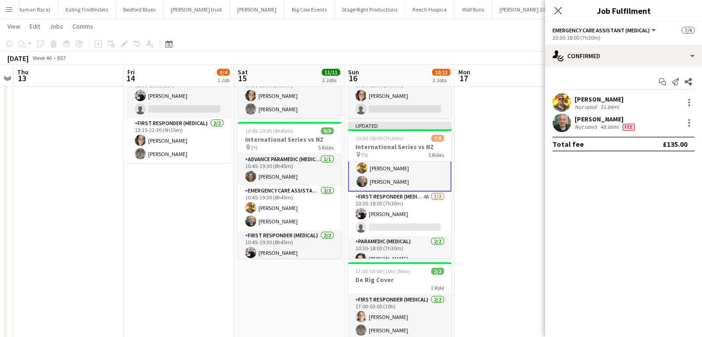
scroll to position [0, 0]
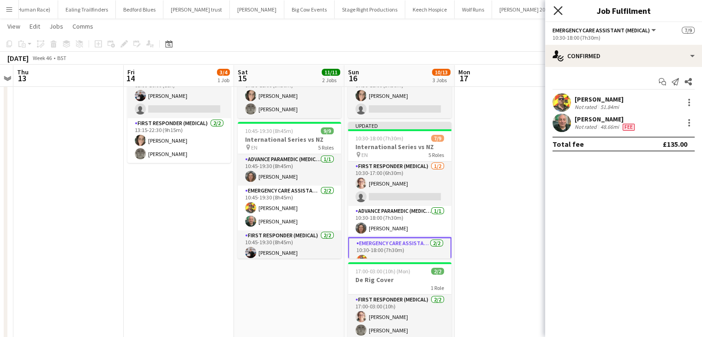
click at [557, 7] on icon "Close pop-in" at bounding box center [557, 10] width 9 height 9
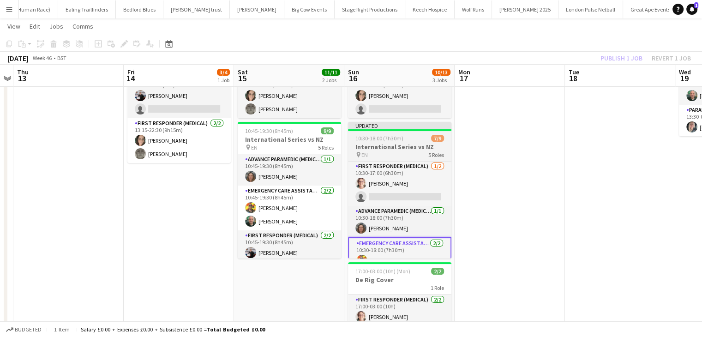
click at [392, 136] on span "10:30-18:00 (7h30m)" at bounding box center [379, 138] width 48 height 7
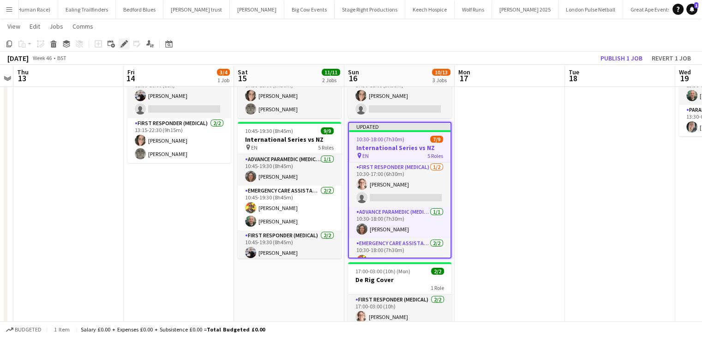
click at [123, 47] on icon "Edit" at bounding box center [123, 43] width 7 height 7
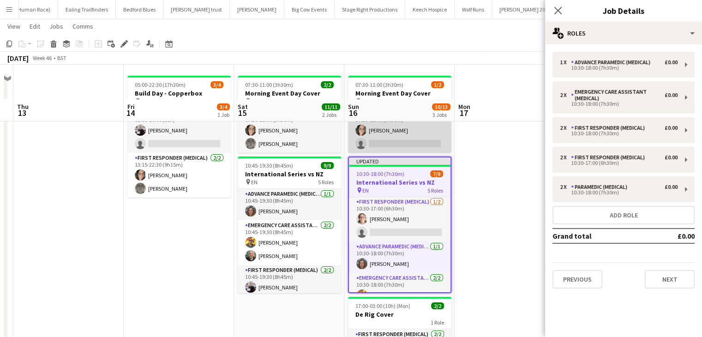
scroll to position [20, 0]
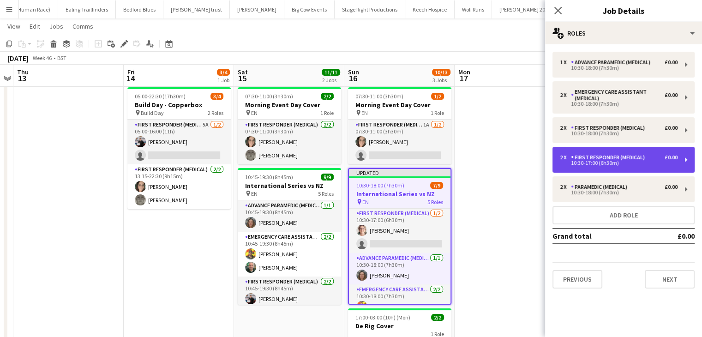
drag, startPoint x: 666, startPoint y: 161, endPoint x: 675, endPoint y: 159, distance: 9.0
click at [666, 161] on div "10:30-17:00 (6h30m)" at bounding box center [618, 163] width 118 height 5
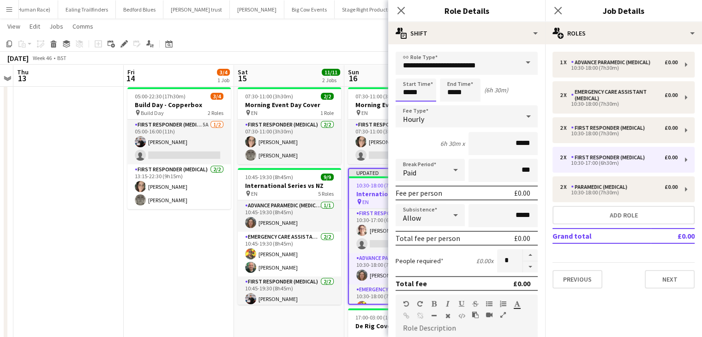
click at [430, 90] on input "*****" at bounding box center [415, 89] width 41 height 23
click at [407, 74] on div at bounding box center [406, 73] width 18 height 9
click at [426, 108] on div at bounding box center [425, 105] width 18 height 9
type input "*****"
click at [426, 108] on div at bounding box center [425, 105] width 18 height 9
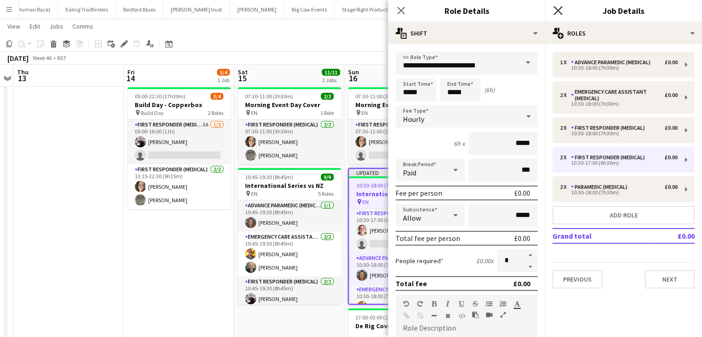
click at [559, 11] on icon "Close pop-in" at bounding box center [557, 10] width 9 height 9
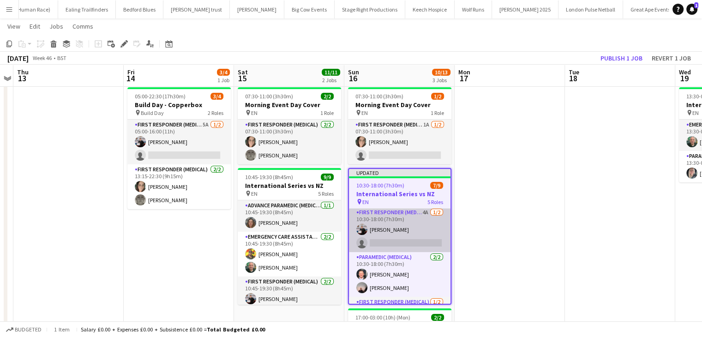
scroll to position [92, 0]
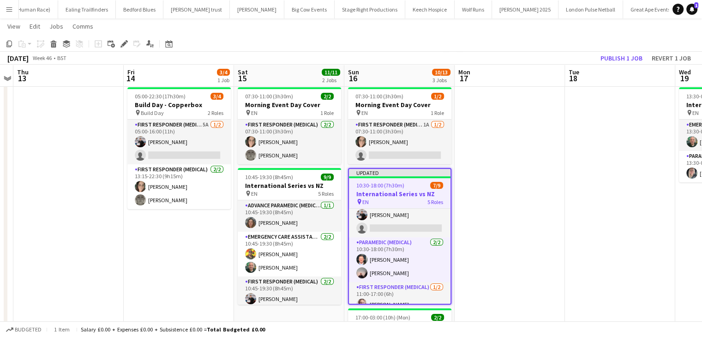
click at [628, 52] on div "November 2025 Week 46 • BST Publish 1 job Revert 1 job" at bounding box center [351, 58] width 702 height 13
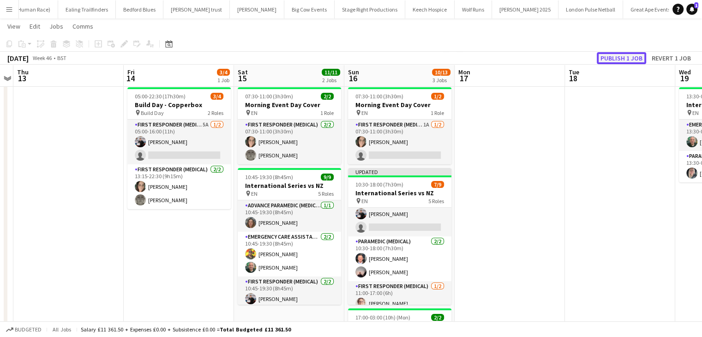
click at [626, 56] on button "Publish 1 job" at bounding box center [620, 58] width 49 height 12
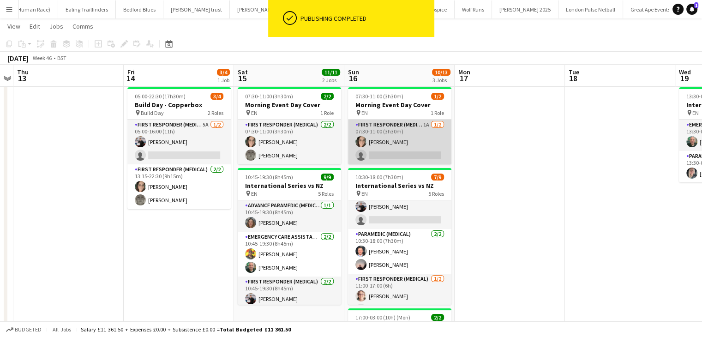
click at [400, 157] on app-card-role "First Responder (Medical) 1A [DATE] 07:30-11:00 (3h30m) [PERSON_NAME] single-ne…" at bounding box center [399, 141] width 103 height 45
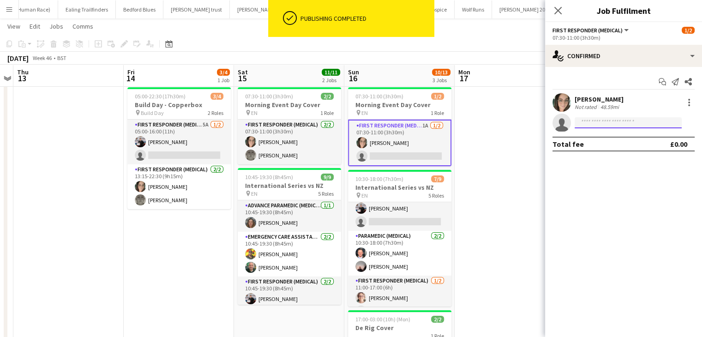
click at [600, 119] on input at bounding box center [627, 122] width 107 height 11
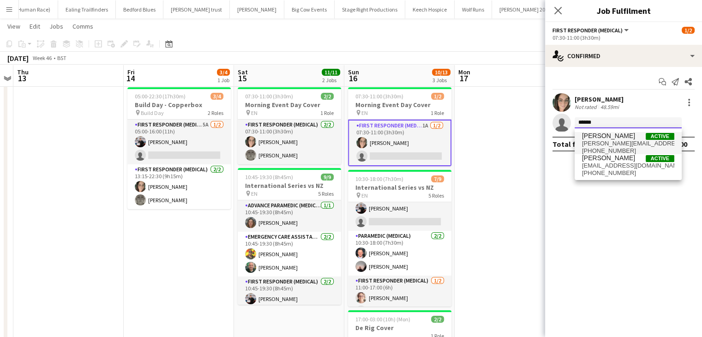
type input "******"
click at [606, 143] on span "[PERSON_NAME][EMAIL_ADDRESS][PERSON_NAME][DOMAIN_NAME]" at bounding box center [628, 143] width 92 height 7
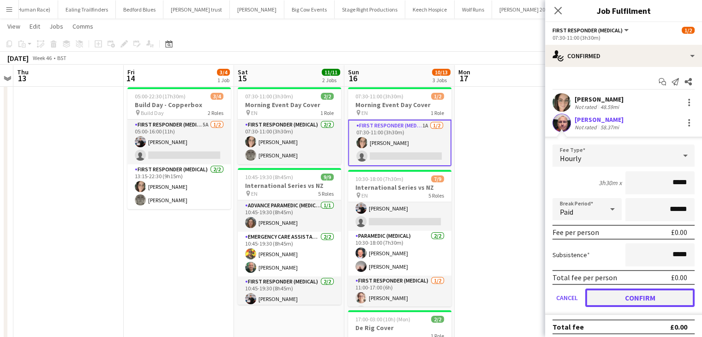
click at [608, 294] on button "Confirm" at bounding box center [639, 297] width 109 height 18
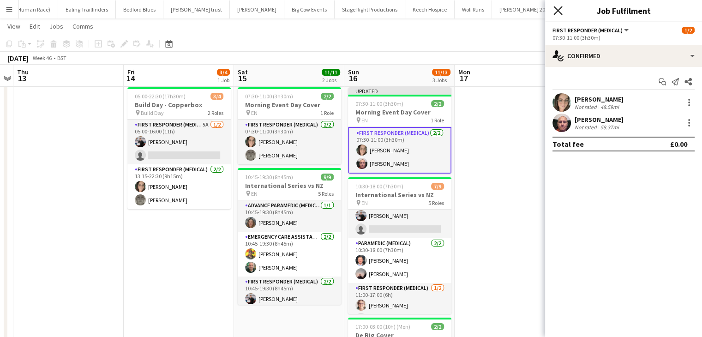
click at [559, 10] on icon at bounding box center [557, 10] width 9 height 9
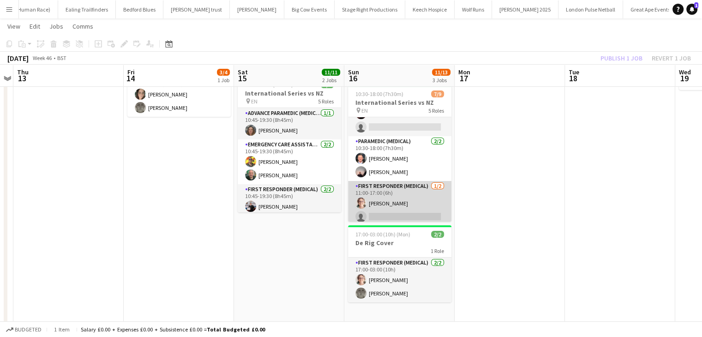
scroll to position [106, 0]
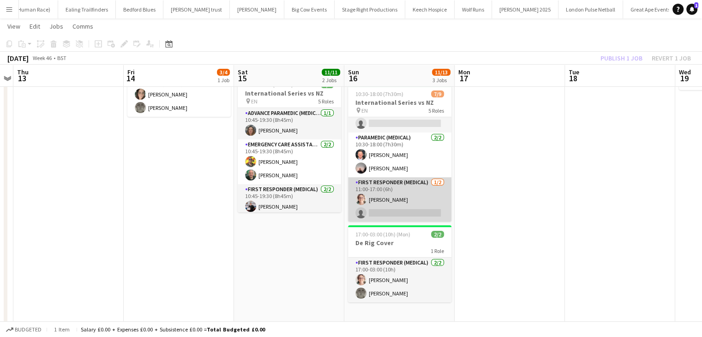
click at [400, 209] on app-card-role "First Responder (Medical) 1/2 11:00-17:00 (6h) Sarah Rose single-neutral-actions" at bounding box center [399, 199] width 103 height 45
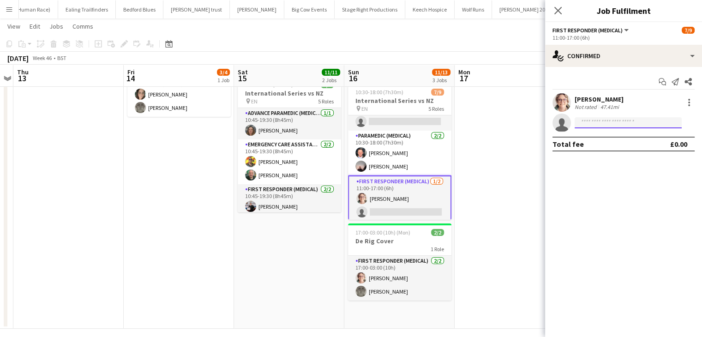
click at [607, 118] on input at bounding box center [627, 122] width 107 height 11
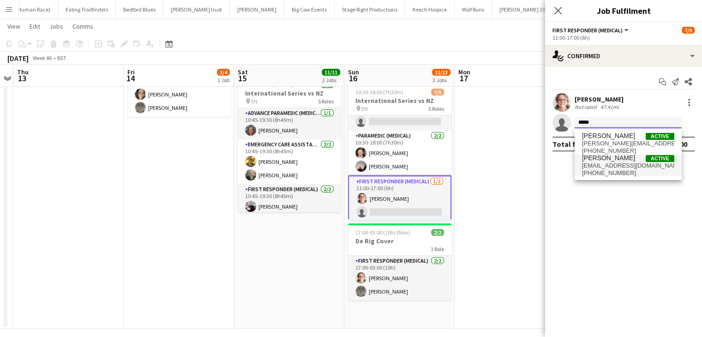
type input "*****"
click at [608, 162] on span "[EMAIL_ADDRESS][DOMAIN_NAME]" at bounding box center [628, 165] width 92 height 7
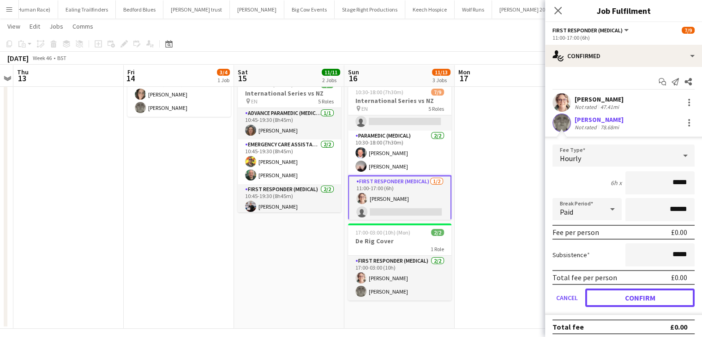
click at [605, 295] on button "Confirm" at bounding box center [639, 297] width 109 height 18
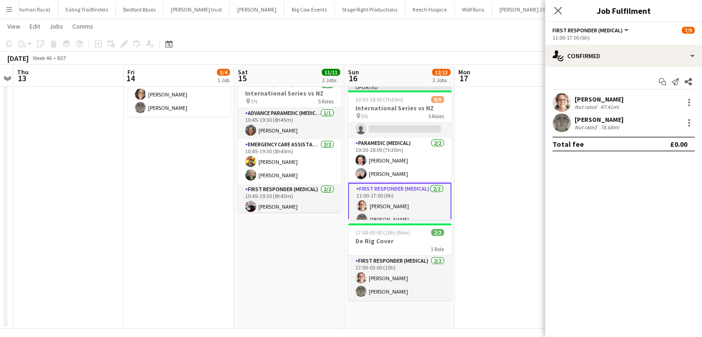
drag, startPoint x: 557, startPoint y: 12, endPoint x: 537, endPoint y: 42, distance: 36.6
click at [558, 12] on icon "Close pop-in" at bounding box center [557, 10] width 7 height 7
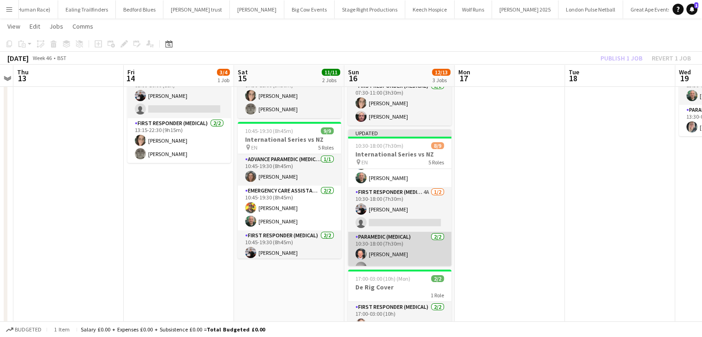
scroll to position [92, 0]
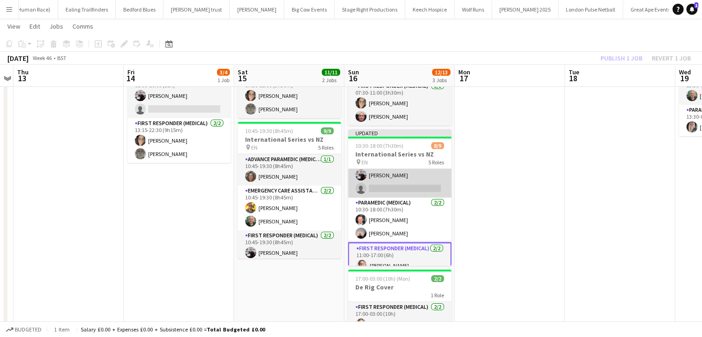
click at [407, 188] on app-card-role "First Responder (Medical) 4A 1/2 10:30-18:00 (7h30m) Keown Seldon single-neutra…" at bounding box center [399, 175] width 103 height 45
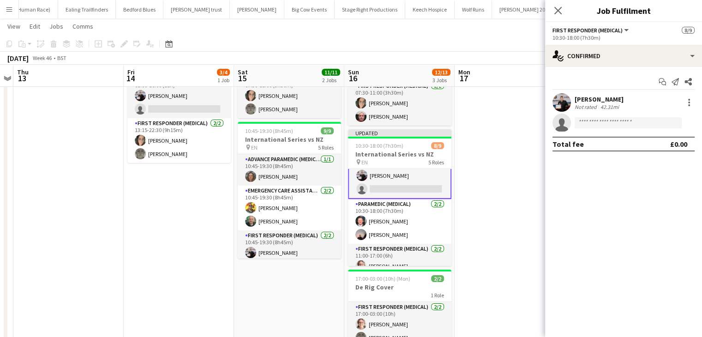
click at [598, 116] on app-invite-slot "single-neutral-actions" at bounding box center [623, 122] width 157 height 18
click at [599, 121] on input at bounding box center [627, 122] width 107 height 11
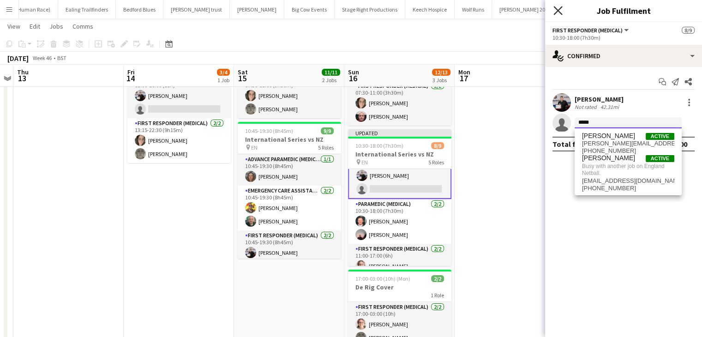
type input "*****"
click at [561, 10] on icon "Close pop-in" at bounding box center [557, 10] width 9 height 9
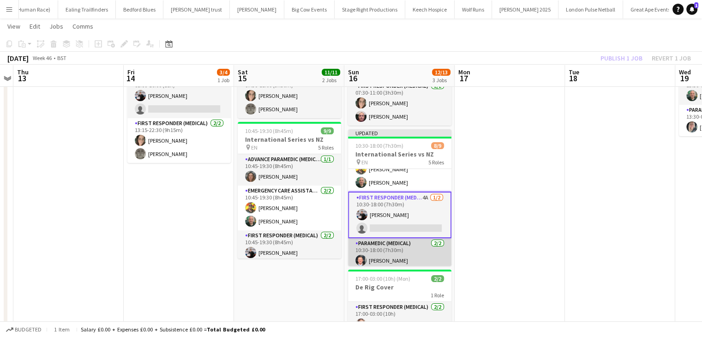
scroll to position [68, 0]
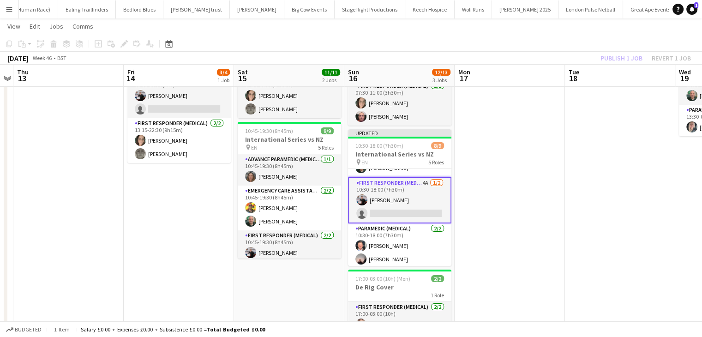
click at [400, 209] on app-card-role "First Responder (Medical) 4A 1/2 10:30-18:00 (7h30m) Keown Seldon single-neutra…" at bounding box center [399, 200] width 103 height 47
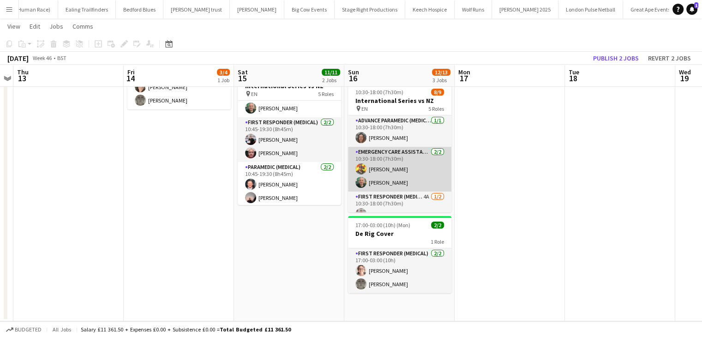
scroll to position [46, 0]
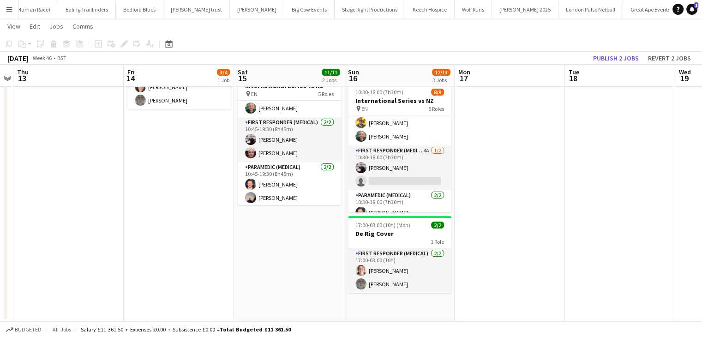
drag, startPoint x: 395, startPoint y: 170, endPoint x: 463, endPoint y: 149, distance: 71.0
click at [396, 171] on app-card-role "First Responder (Medical) 4A 1/2 10:30-18:00 (7h30m) Keown Seldon single-neutra…" at bounding box center [399, 167] width 103 height 45
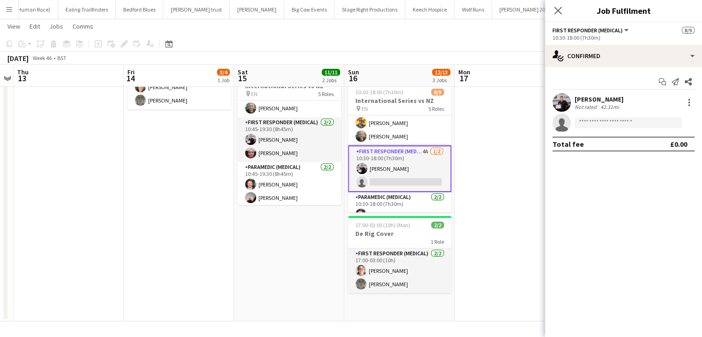
scroll to position [0, 317]
click at [686, 101] on div at bounding box center [688, 102] width 11 height 11
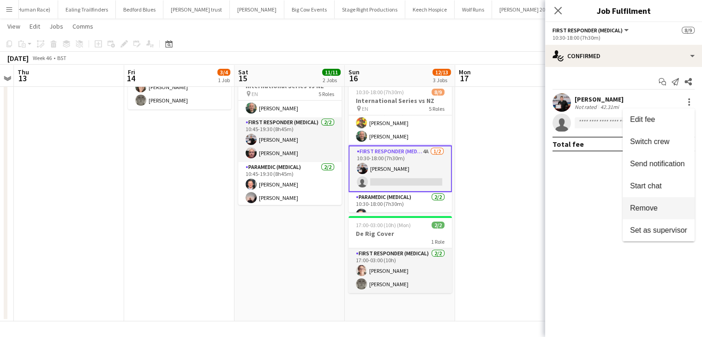
click at [667, 203] on button "Remove" at bounding box center [658, 208] width 72 height 22
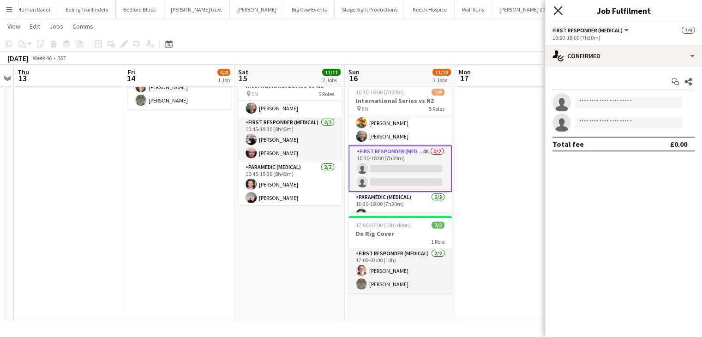
click at [558, 11] on icon at bounding box center [557, 10] width 9 height 9
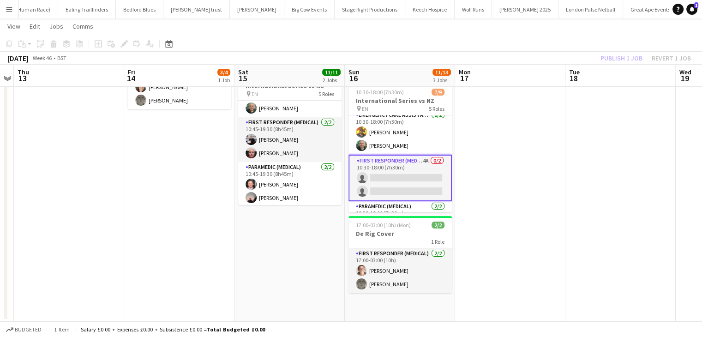
scroll to position [22, 0]
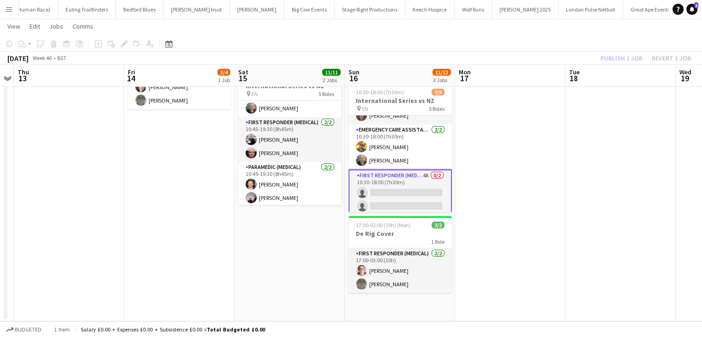
click at [386, 181] on app-card-role "First Responder (Medical) 4A 0/2 10:30-18:00 (7h30m) single-neutral-actions sin…" at bounding box center [399, 192] width 103 height 47
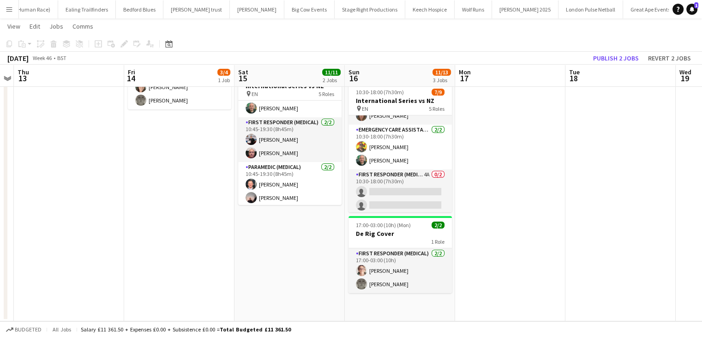
click at [387, 81] on app-board-header-date "Sun 16 11/13 3 Jobs" at bounding box center [400, 76] width 110 height 22
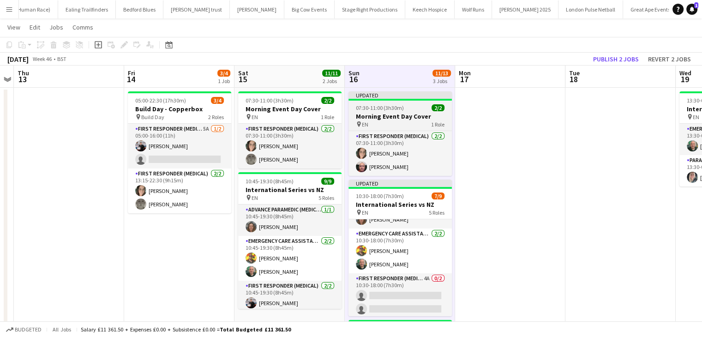
scroll to position [0, 0]
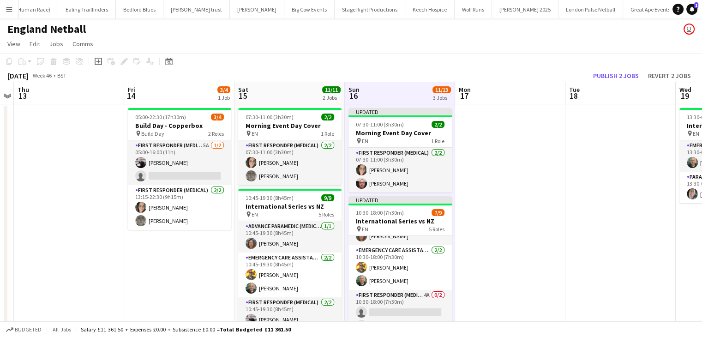
click at [392, 89] on app-board-header-date "Sun 16 11/13 3 Jobs" at bounding box center [400, 93] width 110 height 22
click at [395, 91] on app-board-header-date "Sun 16 11/13 3 Jobs" at bounding box center [400, 93] width 110 height 22
click at [404, 126] on div "07:30-11:00 (3h30m) 2/2" at bounding box center [399, 124] width 103 height 7
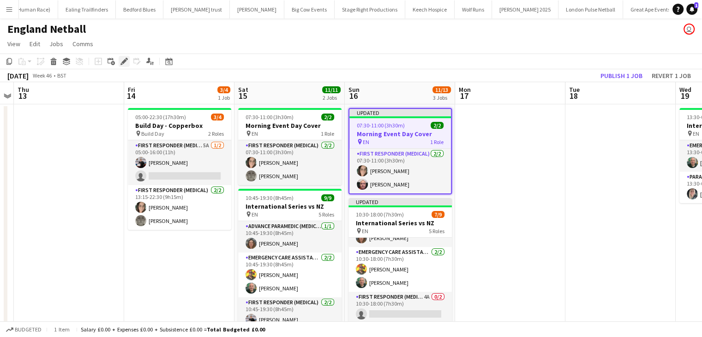
click at [128, 62] on div "Edit" at bounding box center [124, 61] width 11 height 11
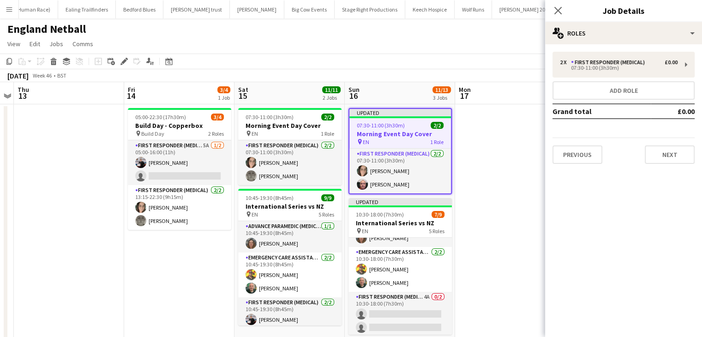
click at [557, 12] on icon "Close pop-in" at bounding box center [557, 10] width 7 height 7
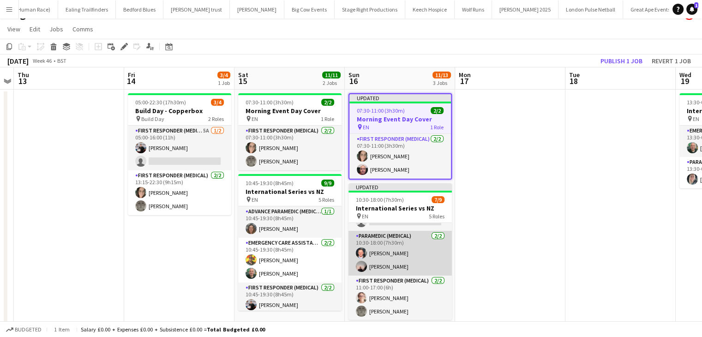
scroll to position [92, 0]
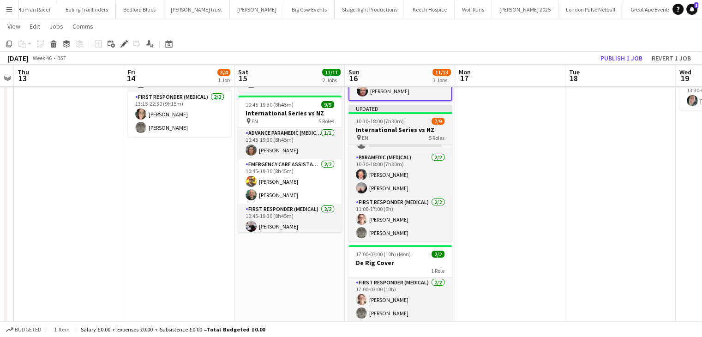
click at [401, 129] on h3 "International Series vs NZ" at bounding box center [399, 129] width 103 height 8
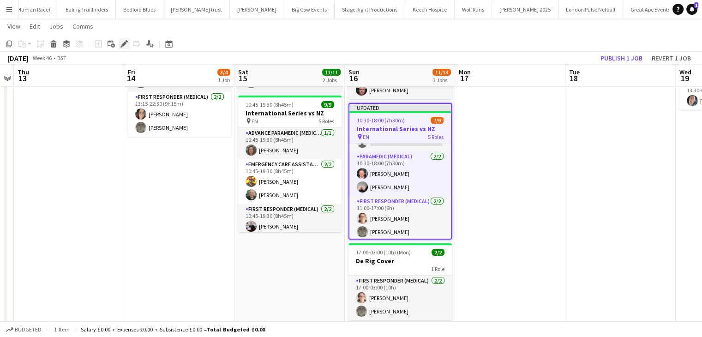
click at [125, 42] on icon "Edit" at bounding box center [123, 43] width 7 height 7
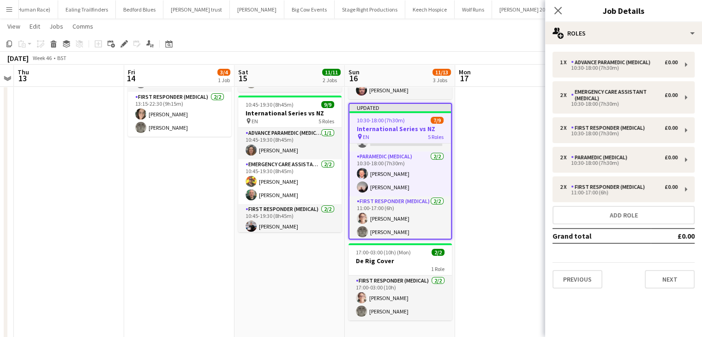
drag, startPoint x: 561, startPoint y: 12, endPoint x: 518, endPoint y: 72, distance: 74.2
click at [560, 11] on icon "Close pop-in" at bounding box center [557, 10] width 7 height 7
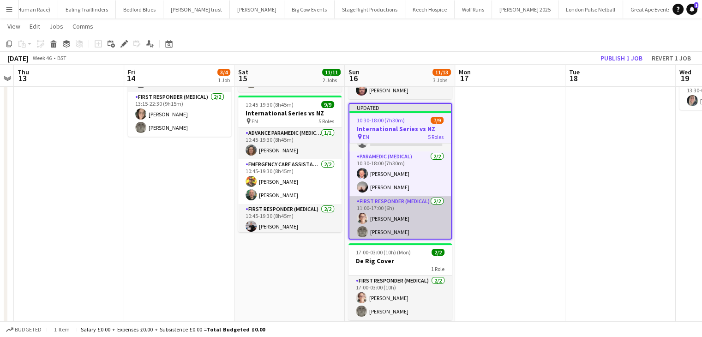
click at [406, 219] on app-card-role "First Responder (Medical) 2/2 11:00-17:00 (6h) Sarah Rose Darren Clarke" at bounding box center [399, 218] width 101 height 45
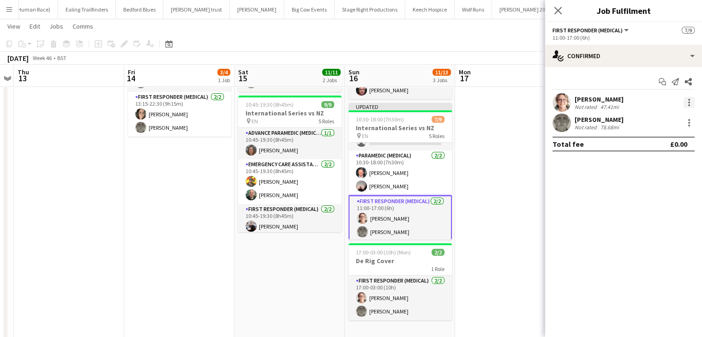
click at [688, 100] on div at bounding box center [689, 100] width 2 height 2
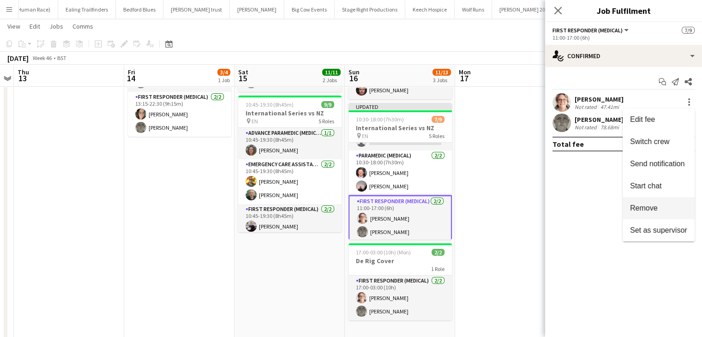
click at [656, 204] on span "Remove" at bounding box center [644, 208] width 28 height 8
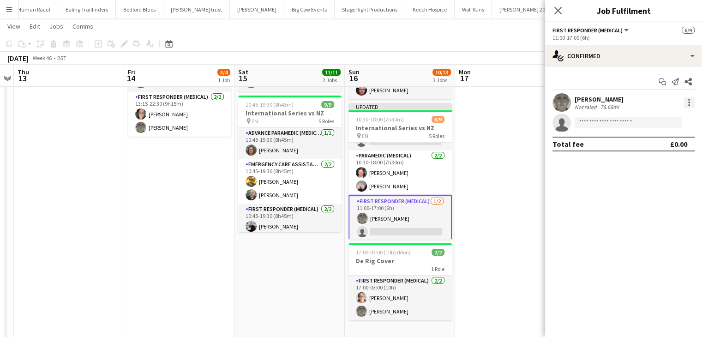
click at [689, 102] on div at bounding box center [689, 102] width 2 height 2
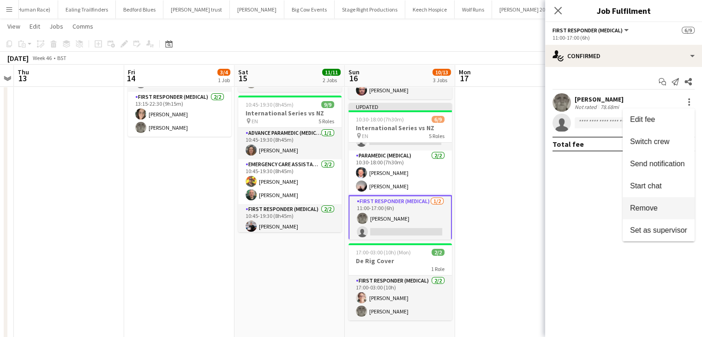
drag, startPoint x: 662, startPoint y: 203, endPoint x: 646, endPoint y: 182, distance: 27.0
click at [662, 204] on button "Remove" at bounding box center [658, 208] width 72 height 22
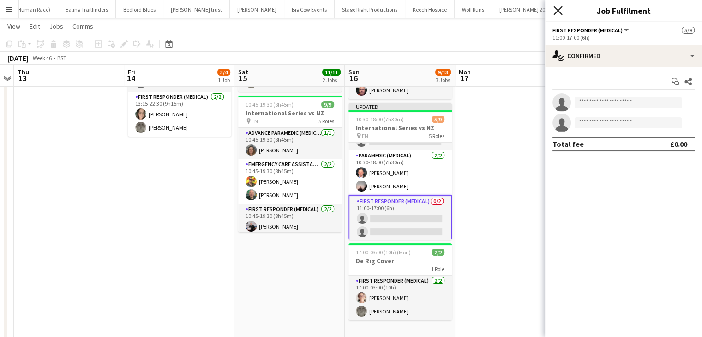
click at [558, 12] on icon "Close pop-in" at bounding box center [557, 10] width 9 height 9
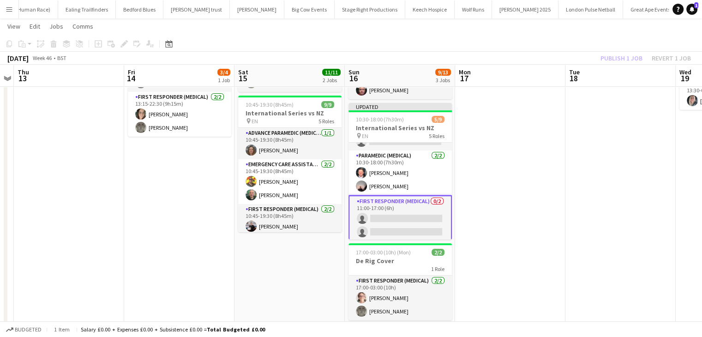
click at [602, 56] on div "Publish 1 job Revert 1 job" at bounding box center [645, 58] width 113 height 12
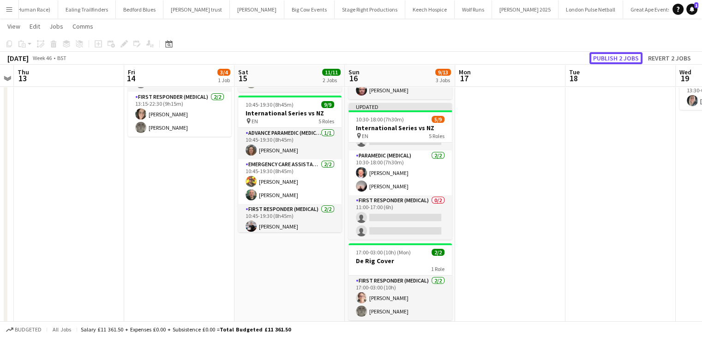
click at [602, 56] on button "Publish 2 jobs" at bounding box center [615, 58] width 53 height 12
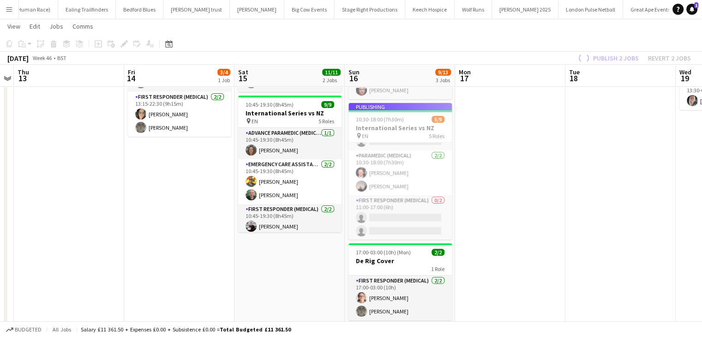
click at [428, 214] on app-job-card "Publishing 10:30-18:00 (7h30m) 5/9 International Series vs NZ pin EN 5 Roles Ad…" at bounding box center [399, 171] width 103 height 137
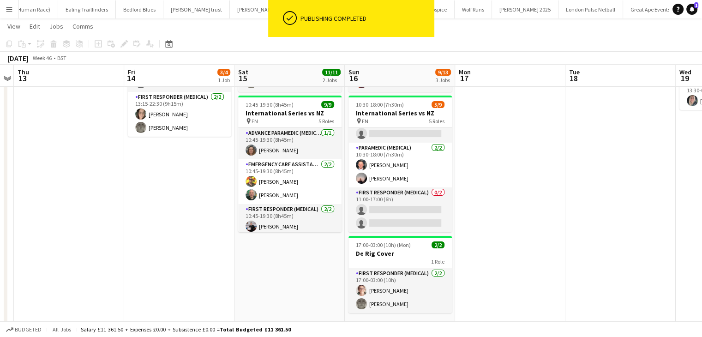
scroll to position [106, 0]
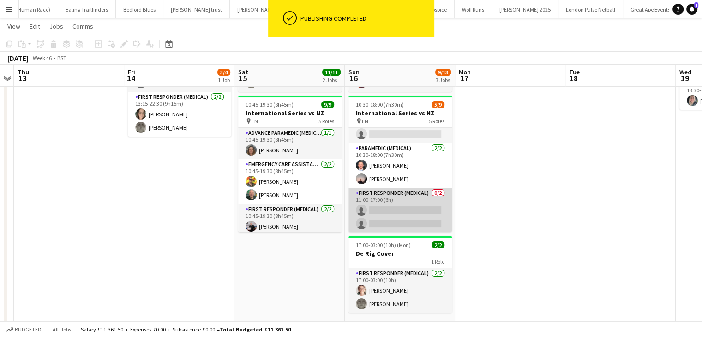
click at [428, 210] on app-card-role "First Responder (Medical) 0/2 11:00-17:00 (6h) single-neutral-actions single-ne…" at bounding box center [399, 210] width 103 height 45
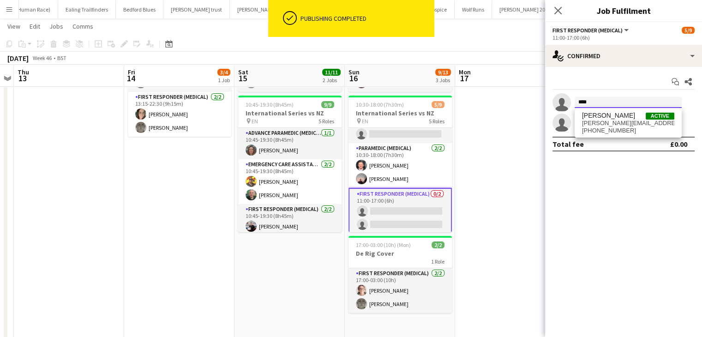
click at [630, 102] on input "****" at bounding box center [627, 102] width 107 height 11
type input "****"
click at [624, 120] on span "natasha.evans@aams-amb.co.uk" at bounding box center [628, 122] width 92 height 7
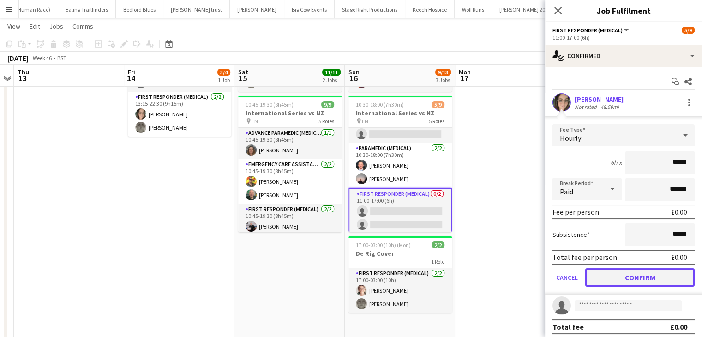
click at [601, 281] on button "Confirm" at bounding box center [639, 277] width 109 height 18
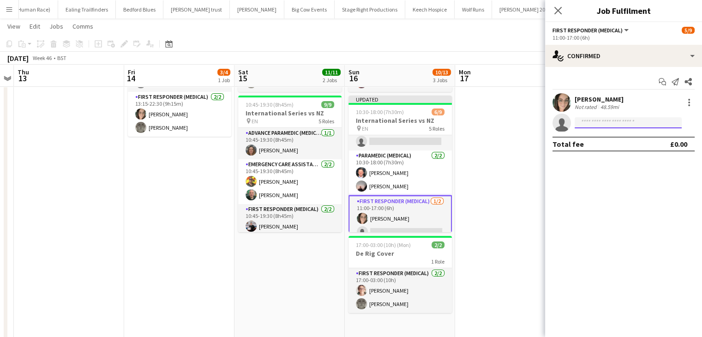
click at [623, 125] on input at bounding box center [627, 122] width 107 height 11
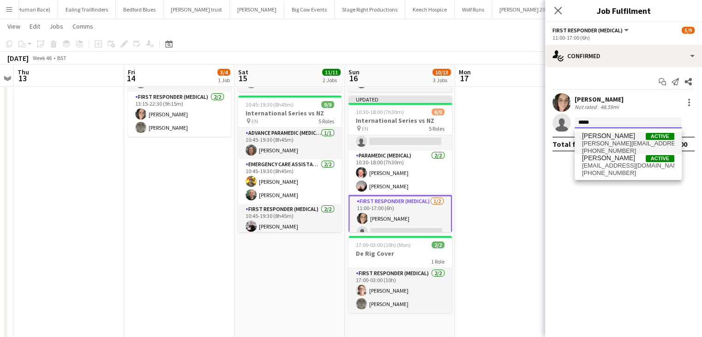
type input "*****"
click at [623, 140] on span "darren.butcher@aams-amb.co.uk" at bounding box center [628, 143] width 92 height 7
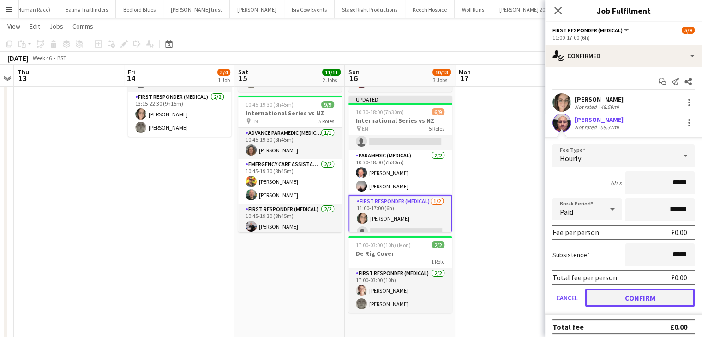
click at [629, 298] on button "Confirm" at bounding box center [639, 297] width 109 height 18
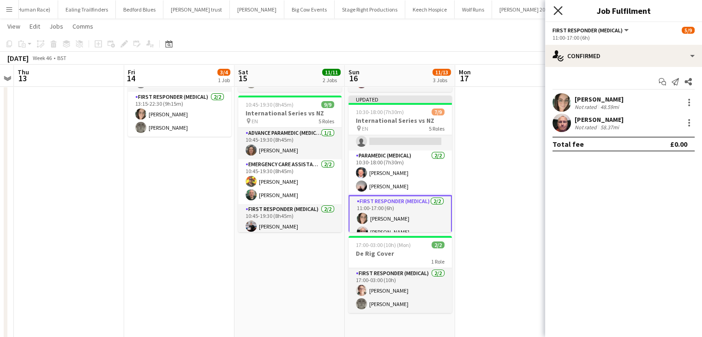
click at [558, 11] on icon at bounding box center [557, 10] width 9 height 9
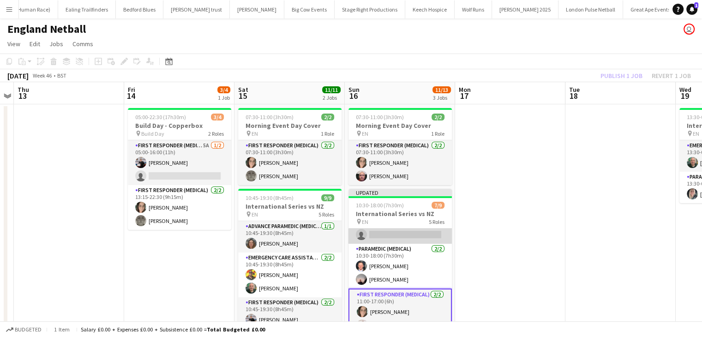
scroll to position [59, 0]
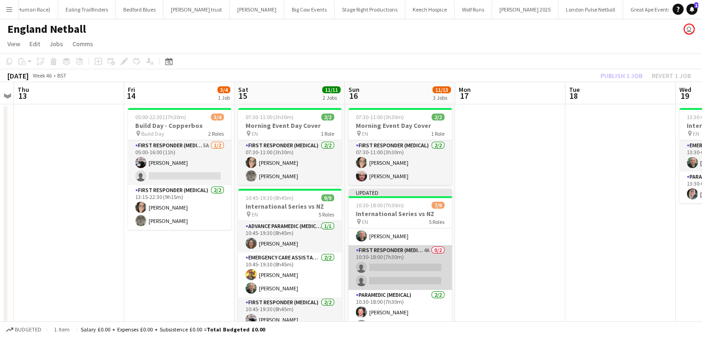
click at [386, 263] on app-card-role "First Responder (Medical) 4A 0/2 10:30-18:00 (7h30m) single-neutral-actions sin…" at bounding box center [399, 267] width 103 height 45
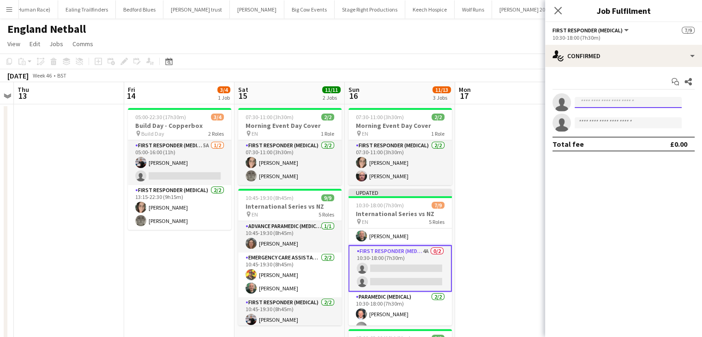
click at [603, 97] on input at bounding box center [627, 102] width 107 height 11
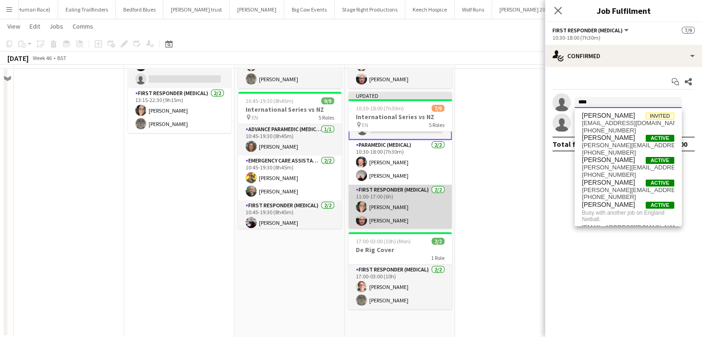
scroll to position [112, 0]
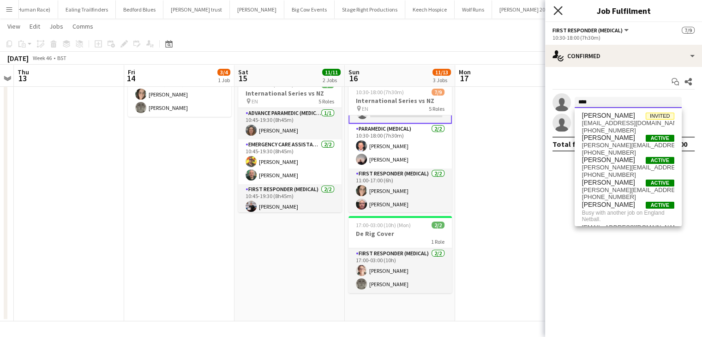
type input "****"
click at [557, 11] on icon at bounding box center [557, 10] width 9 height 9
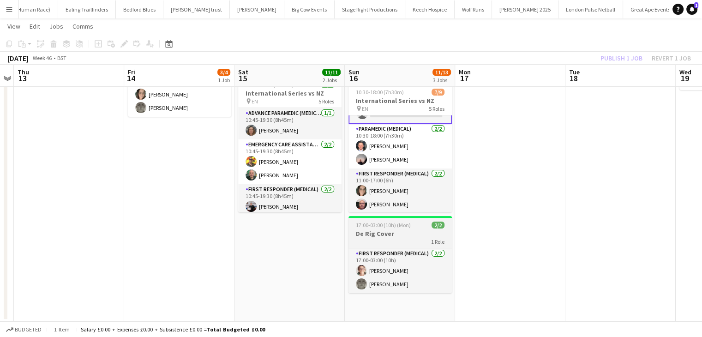
click at [392, 233] on h3 "De Rig Cover" at bounding box center [399, 233] width 103 height 8
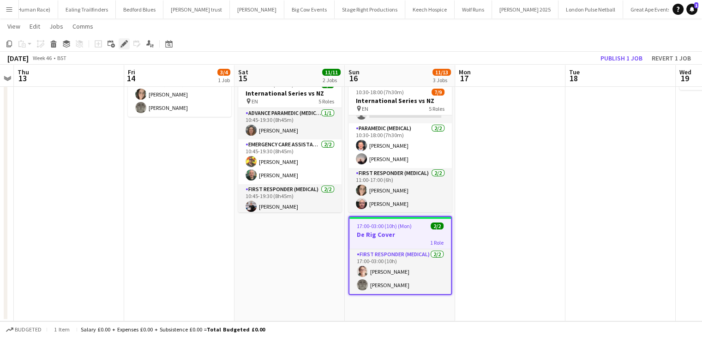
click at [120, 45] on div "Edit" at bounding box center [124, 43] width 11 height 11
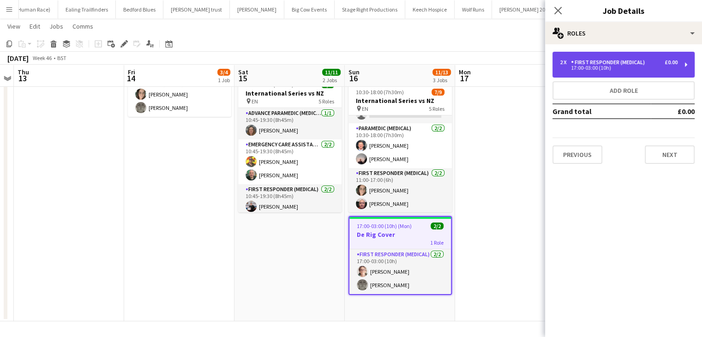
click at [593, 65] on div "17:00-03:00 (10h)" at bounding box center [618, 67] width 118 height 5
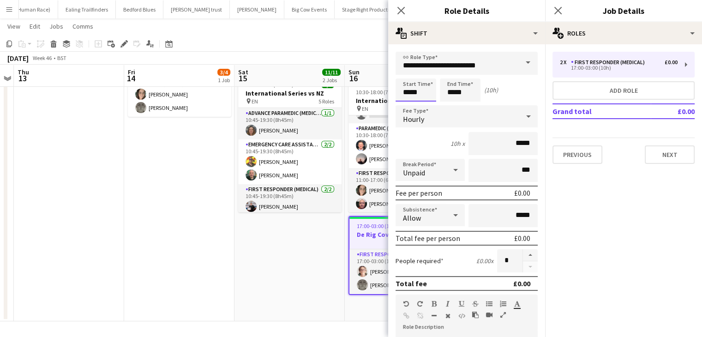
click at [429, 90] on input "*****" at bounding box center [415, 89] width 41 height 23
type input "*****"
click at [408, 73] on div at bounding box center [406, 73] width 18 height 9
click at [555, 6] on icon "Close pop-in" at bounding box center [557, 10] width 9 height 9
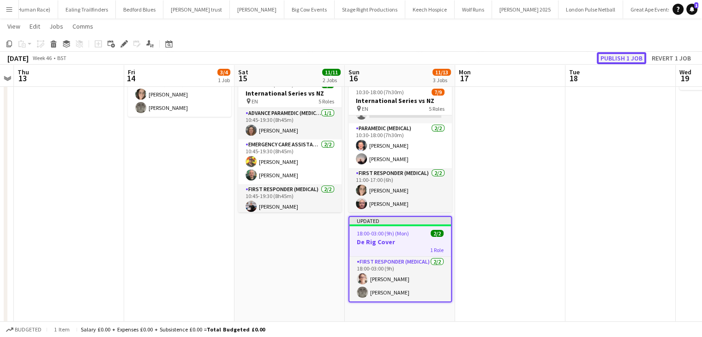
click at [609, 55] on button "Publish 1 job" at bounding box center [620, 58] width 49 height 12
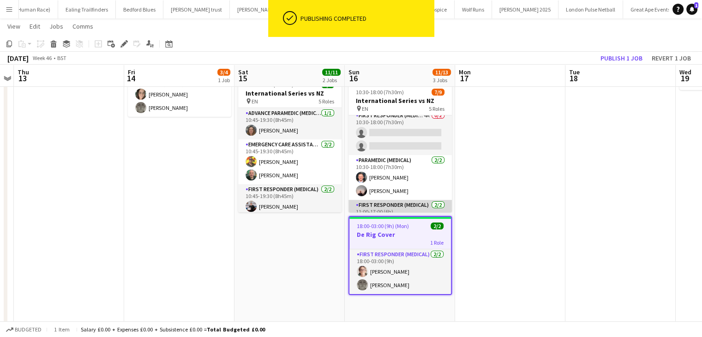
scroll to position [67, 0]
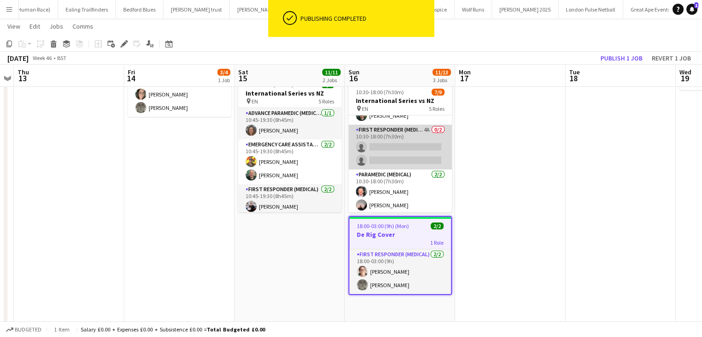
click at [406, 148] on app-card-role "First Responder (Medical) 4A 0/2 10:30-18:00 (7h30m) single-neutral-actions sin…" at bounding box center [399, 147] width 103 height 45
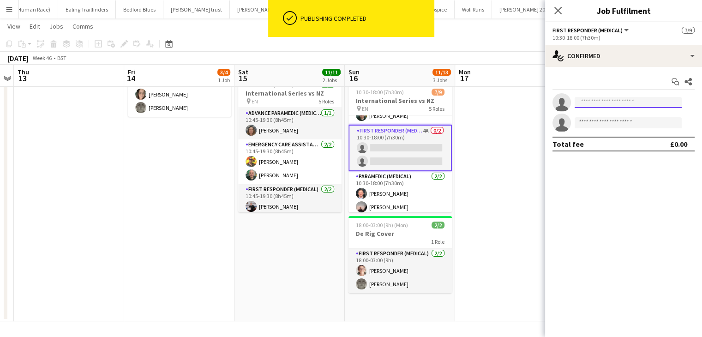
click at [602, 99] on input at bounding box center [627, 102] width 107 height 11
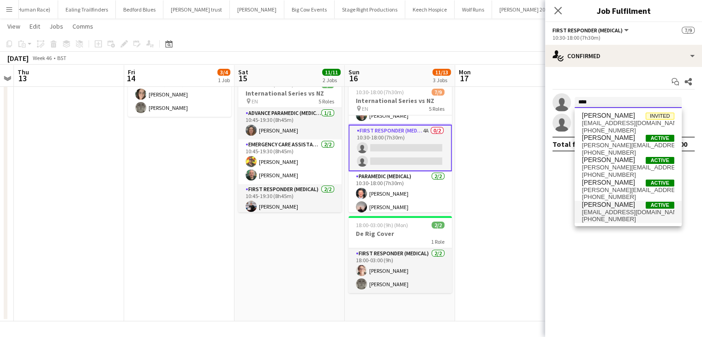
type input "****"
click at [632, 209] on span "st1984@live.co.uk" at bounding box center [628, 211] width 92 height 7
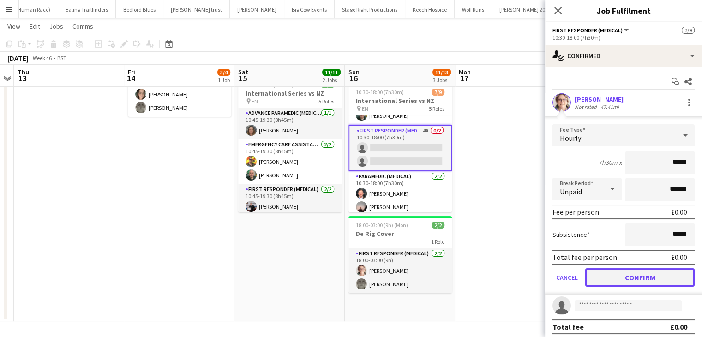
click at [631, 276] on button "Confirm" at bounding box center [639, 277] width 109 height 18
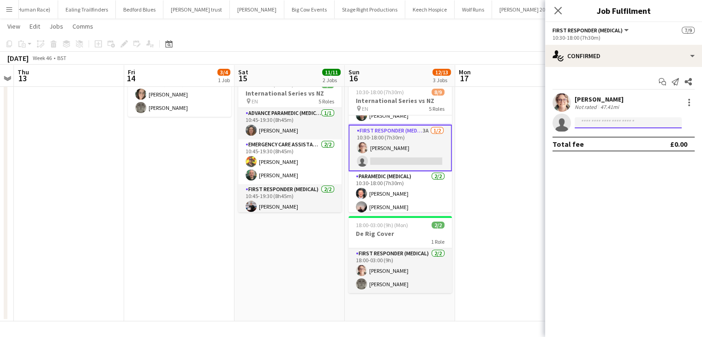
click at [600, 124] on input at bounding box center [627, 122] width 107 height 11
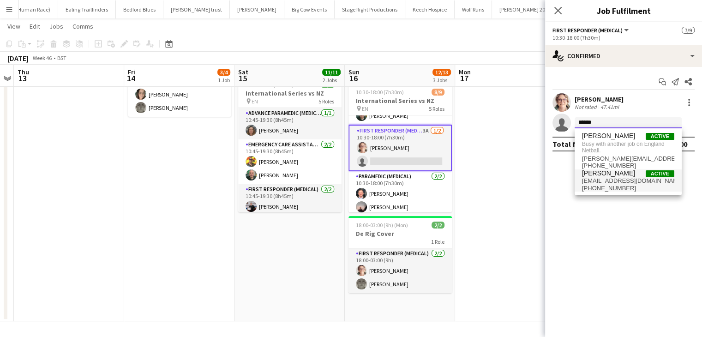
type input "******"
click at [618, 188] on span "+4407525351502" at bounding box center [628, 187] width 92 height 7
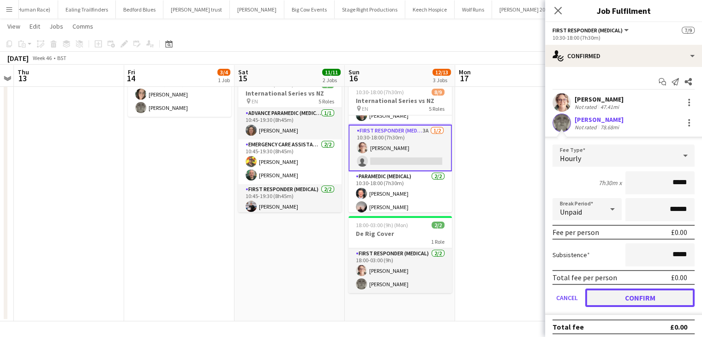
click at [614, 297] on button "Confirm" at bounding box center [639, 297] width 109 height 18
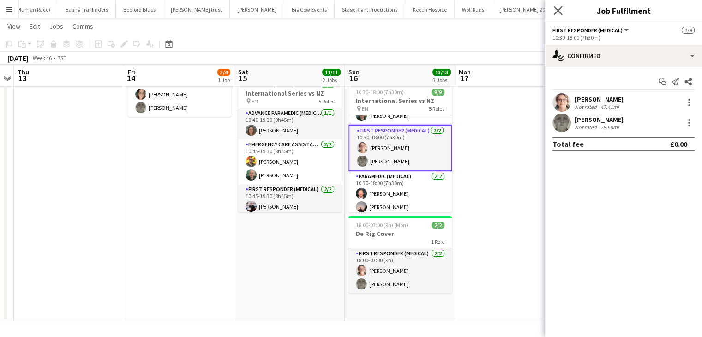
click at [557, 14] on icon "Close pop-in" at bounding box center [557, 10] width 9 height 9
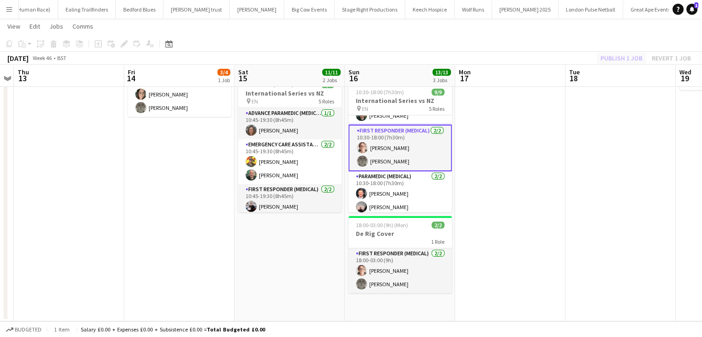
drag, startPoint x: 592, startPoint y: 51, endPoint x: 624, endPoint y: 52, distance: 31.4
click at [593, 52] on div "November 2025 Week 46 • BST Publish 1 job Revert 1 job" at bounding box center [351, 58] width 702 height 13
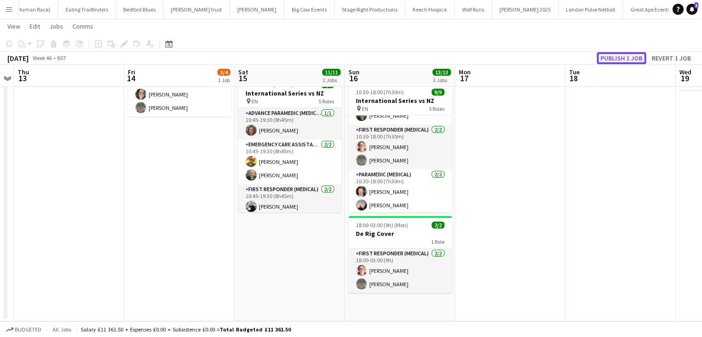
click at [627, 52] on button "Publish 1 job" at bounding box center [620, 58] width 49 height 12
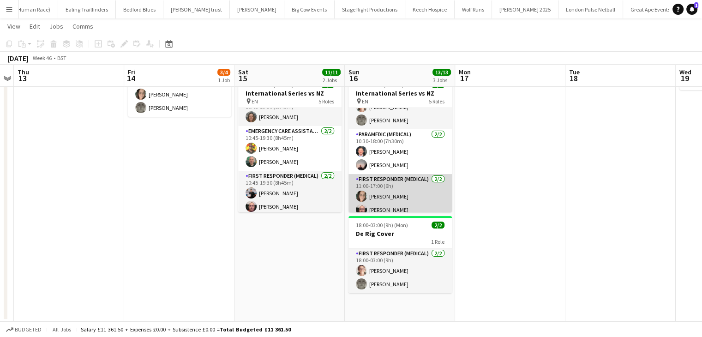
scroll to position [106, 0]
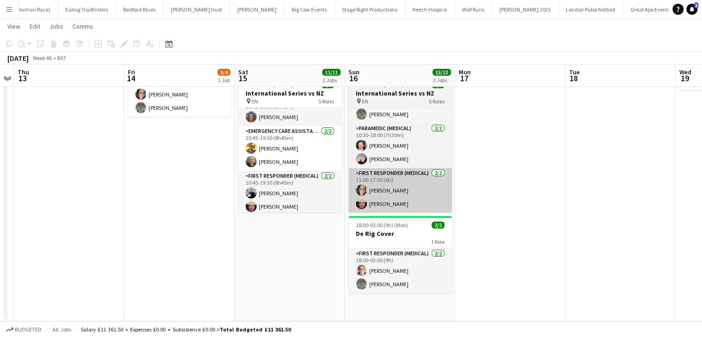
drag, startPoint x: 511, startPoint y: 138, endPoint x: 261, endPoint y: 176, distance: 252.8
click at [339, 181] on app-calendar-viewport "Mon 10 Tue 11 Wed 12 Thu 13 Fri 14 3/4 1 Job Sat 15 11/11 2 Jobs Sun 16 13/13 3…" at bounding box center [351, 122] width 702 height 397
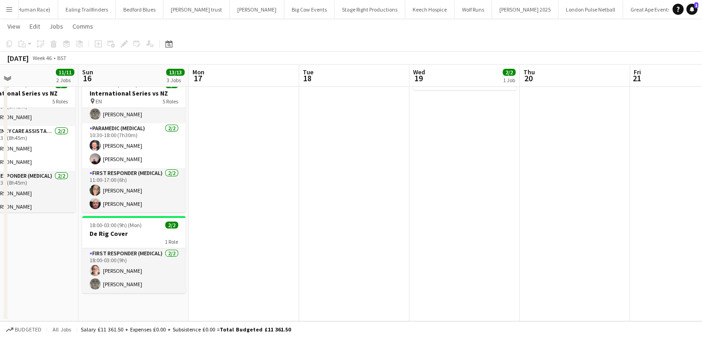
drag, startPoint x: 472, startPoint y: 184, endPoint x: 224, endPoint y: 194, distance: 247.9
click at [248, 194] on app-calendar-viewport "Wed 12 Thu 13 Fri 14 3/4 1 Job Sat 15 11/11 2 Jobs Sun 16 13/13 3 Jobs Mon 17 T…" at bounding box center [351, 122] width 702 height 397
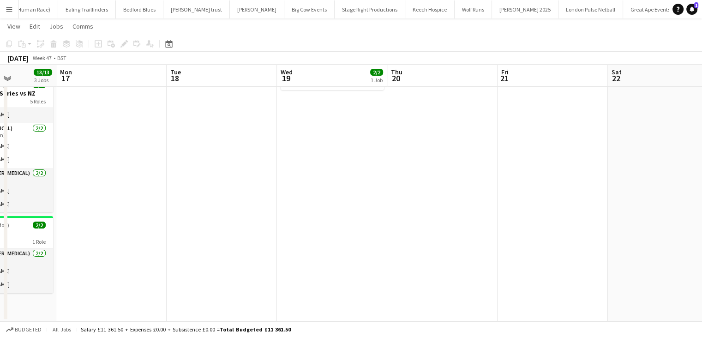
drag, startPoint x: 419, startPoint y: 198, endPoint x: -12, endPoint y: 204, distance: 430.8
click at [0, 204] on html "Menu Boards Boards Boards All jobs Status Workforce Workforce My Workforce Recr…" at bounding box center [351, 112] width 702 height 449
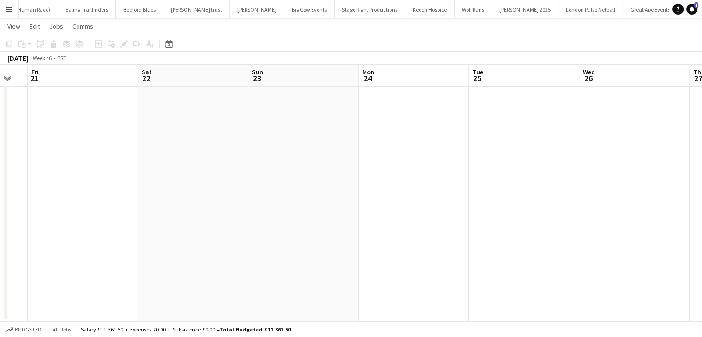
drag, startPoint x: 300, startPoint y: 202, endPoint x: -20, endPoint y: 240, distance: 322.3
click at [0, 240] on html "Menu Boards Boards Boards All jobs Status Workforce Workforce My Workforce Recr…" at bounding box center [351, 112] width 702 height 449
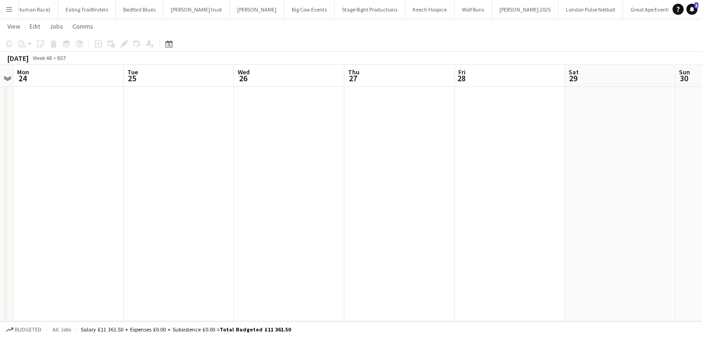
drag, startPoint x: 300, startPoint y: 217, endPoint x: 92, endPoint y: 237, distance: 208.5
click at [92, 240] on app-calendar-viewport "Fri 21 Sat 22 Sun 23 Mon 24 Tue 25 Wed 26 Thu 27 Fri 28 Sat 29 Sun 30 Mon 1 Tue…" at bounding box center [351, 122] width 702 height 397
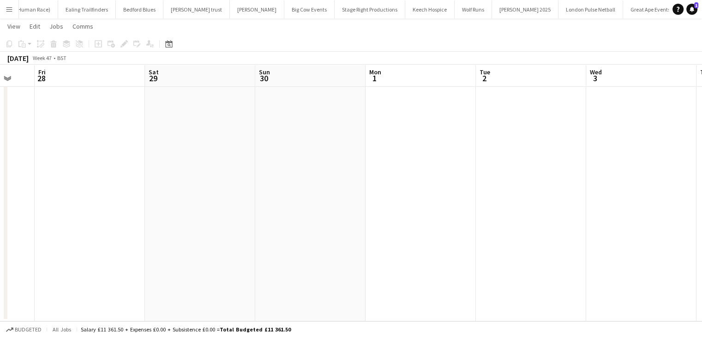
drag, startPoint x: 375, startPoint y: 231, endPoint x: 4, endPoint y: 245, distance: 370.6
click at [4, 245] on div "Sun 23 Mon 24 Tue 25 Wed 26 Thu 27 Fri 28 Sat 29 Sun 30 Mon 1 Tue 2 Wed 3 Thu 4" at bounding box center [351, 122] width 702 height 397
drag, startPoint x: 328, startPoint y: 226, endPoint x: 23, endPoint y: 243, distance: 305.8
click at [32, 244] on app-calendar-viewport "Wed 26 Thu 27 Fri 28 Sat 29 Sun 30 Mon 1 Tue 2 Wed 3 Thu 4 Fri 5 Sat 6 Sun 7" at bounding box center [351, 122] width 702 height 397
drag, startPoint x: 345, startPoint y: 208, endPoint x: -47, endPoint y: 236, distance: 392.6
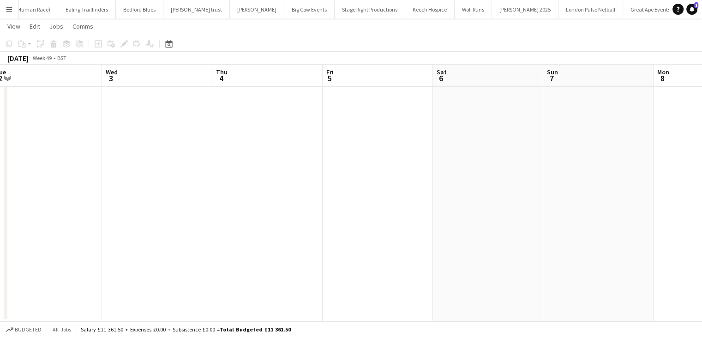
click at [0, 236] on html "Menu Boards Boards Boards All jobs Status Workforce Workforce My Workforce Recr…" at bounding box center [351, 112] width 702 height 449
drag, startPoint x: 330, startPoint y: 232, endPoint x: 11, endPoint y: 238, distance: 319.2
click at [40, 242] on app-calendar-viewport "Tue 2 Wed 3 Thu 4 Fri 5 Sat 6 Sun 7 Mon 8 Tue 9 Wed 10 Thu 11 Fri 12 Sat 13" at bounding box center [351, 122] width 702 height 397
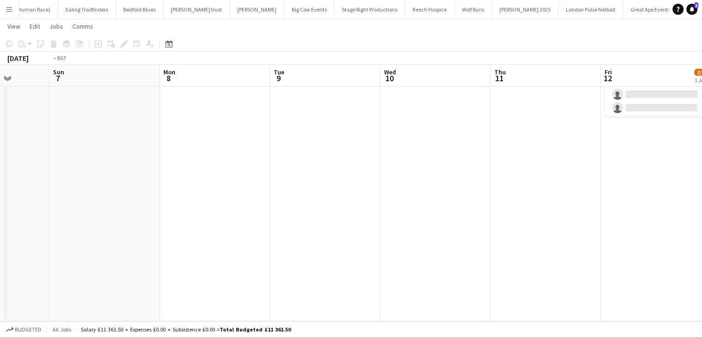
drag, startPoint x: 261, startPoint y: 227, endPoint x: -38, endPoint y: 269, distance: 301.7
click at [0, 269] on html "Menu Boards Boards Boards All jobs Status Workforce Workforce My Workforce Recr…" at bounding box center [351, 112] width 702 height 449
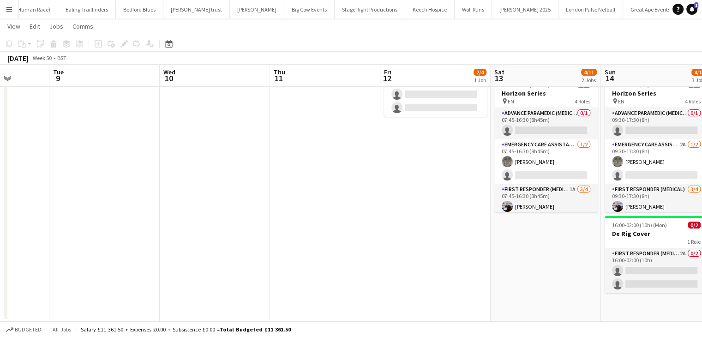
scroll to position [0, 421]
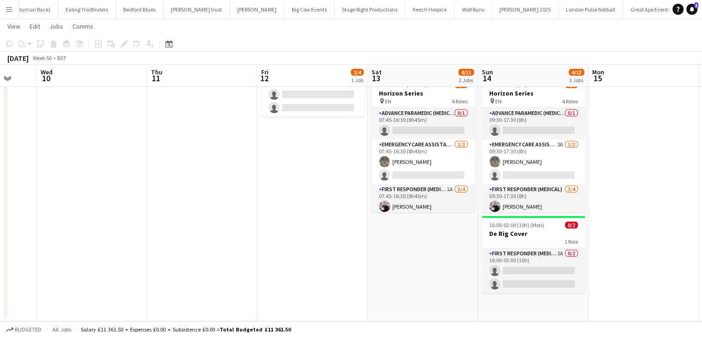
drag, startPoint x: 125, startPoint y: 261, endPoint x: 28, endPoint y: 265, distance: 97.4
click at [31, 265] on app-calendar-viewport "Sat 6 Sun 7 Mon 8 Tue 9 Wed 10 Thu 11 Fri 12 2/4 1 Job Sat 13 4/11 2 Jobs Sun 1…" at bounding box center [351, 122] width 702 height 397
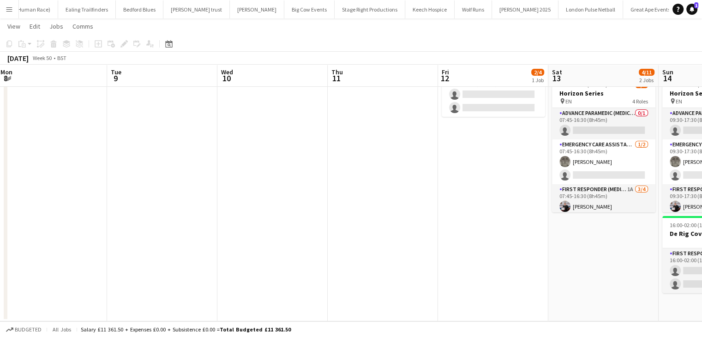
scroll to position [0, 247]
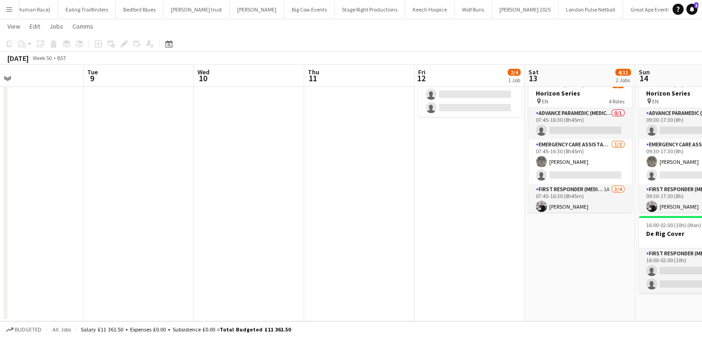
drag, startPoint x: 608, startPoint y: 198, endPoint x: 561, endPoint y: 203, distance: 46.9
click at [561, 203] on app-calendar-viewport "Sat 6 Sun 7 Mon 8 Tue 9 Wed 10 Thu 11 Fri 12 2/4 1 Job Sat 13 4/11 2 Jobs Sun 1…" at bounding box center [351, 122] width 702 height 397
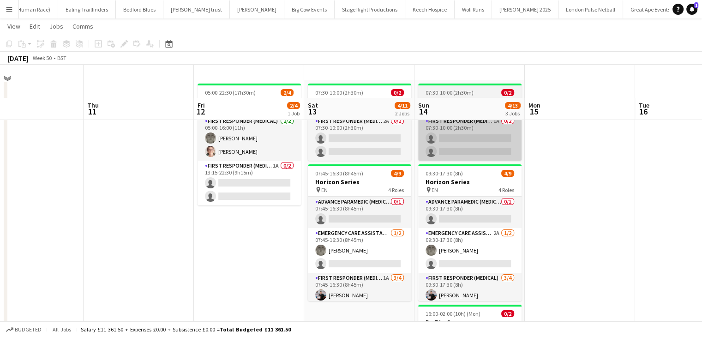
scroll to position [0, 0]
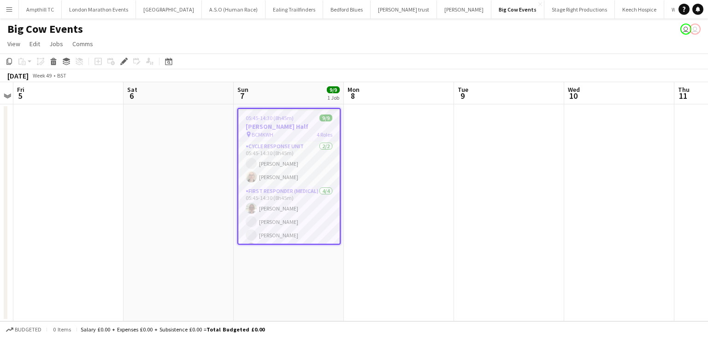
scroll to position [89, 0]
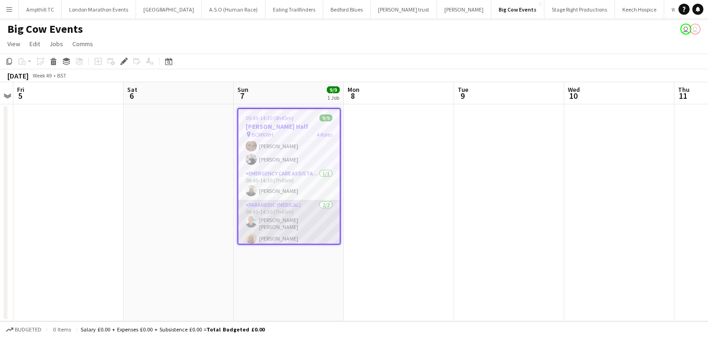
click at [281, 236] on app-card-role "Paramedic (Medical) [DATE] 06:45-14:30 (7h45m) Innes [PERSON_NAME] [PERSON_NAME]" at bounding box center [288, 224] width 101 height 48
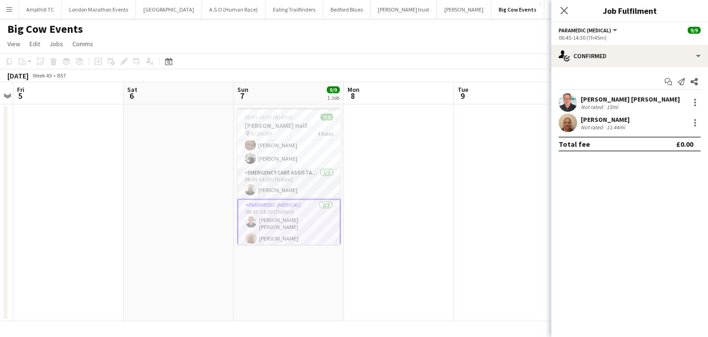
click at [704, 122] on div "[PERSON_NAME] Not rated 11.44mi" at bounding box center [630, 122] width 157 height 18
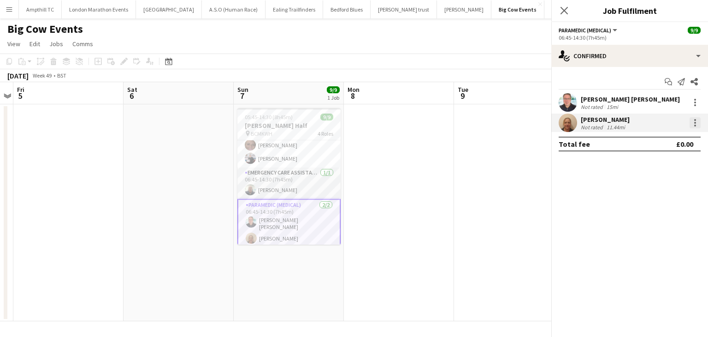
click at [700, 124] on div at bounding box center [695, 122] width 11 height 11
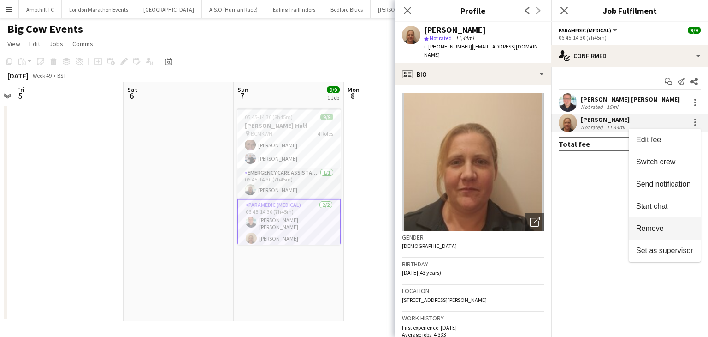
click at [647, 229] on span "Remove" at bounding box center [650, 228] width 28 height 8
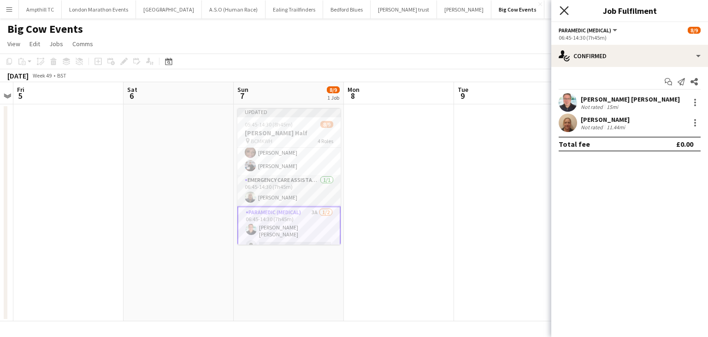
click at [562, 8] on icon at bounding box center [564, 10] width 9 height 9
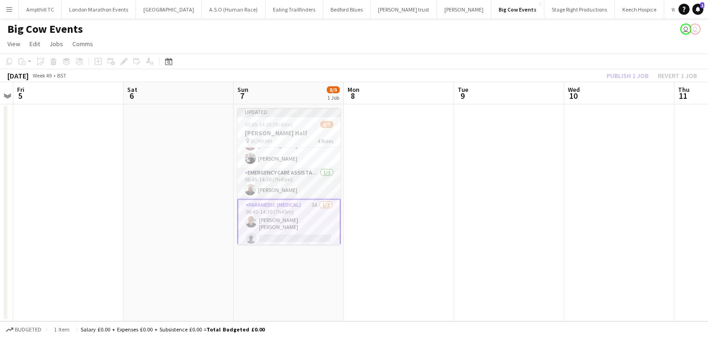
click at [269, 233] on app-card-role "Paramedic (Medical) 3A [DATE] 06:45-14:30 (7h45m) [PERSON_NAME] [PERSON_NAME] s…" at bounding box center [289, 223] width 103 height 49
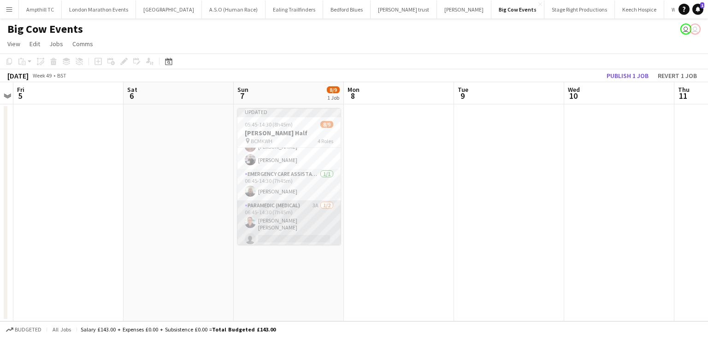
drag, startPoint x: 291, startPoint y: 233, endPoint x: 299, endPoint y: 234, distance: 7.4
click at [291, 233] on app-card-role "Paramedic (Medical) 3A [DATE] 06:45-14:30 (7h45m) [PERSON_NAME] [PERSON_NAME] s…" at bounding box center [289, 224] width 103 height 48
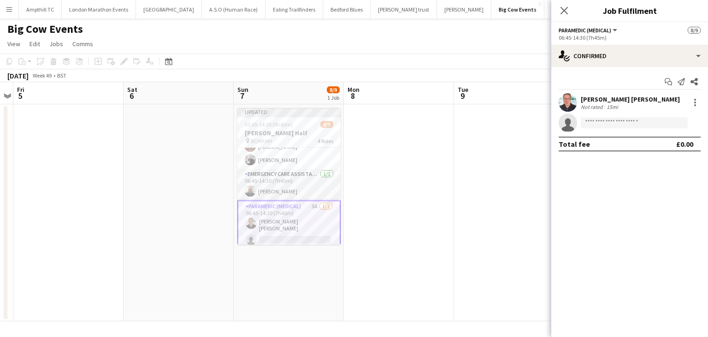
scroll to position [96, 0]
click at [612, 124] on input at bounding box center [634, 122] width 107 height 11
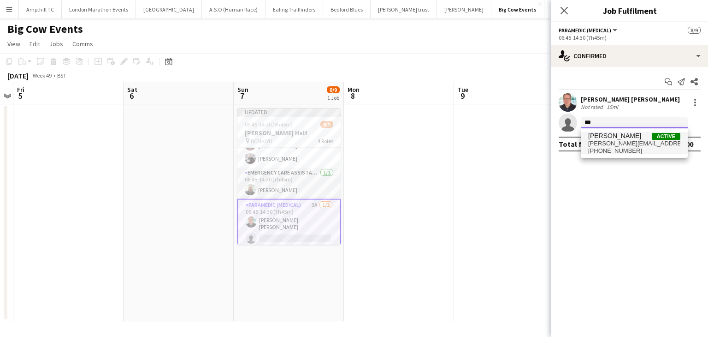
type input "***"
click at [607, 143] on span "[PERSON_NAME][EMAIL_ADDRESS][PERSON_NAME][DOMAIN_NAME]" at bounding box center [635, 143] width 92 height 7
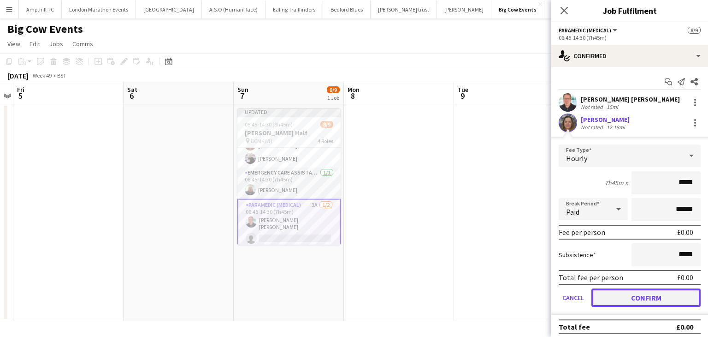
click at [622, 295] on button "Confirm" at bounding box center [646, 297] width 109 height 18
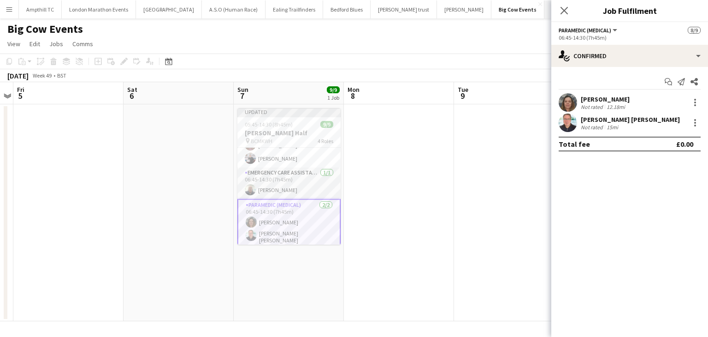
click at [562, 10] on icon "Close pop-in" at bounding box center [564, 10] width 7 height 7
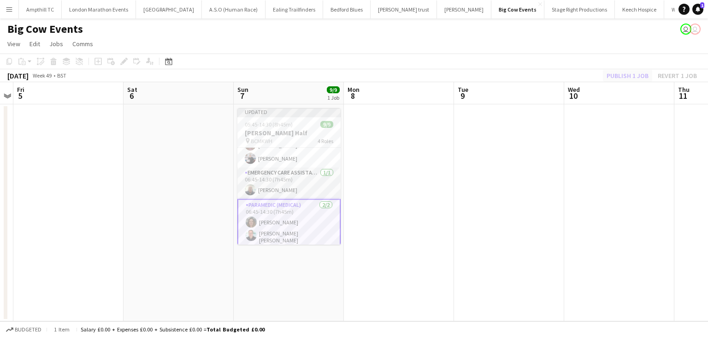
drag, startPoint x: 593, startPoint y: 67, endPoint x: 619, endPoint y: 71, distance: 26.7
click at [594, 67] on app-toolbar "Copy Paste Paste Ctrl+V Paste with crew Ctrl+Shift+V Paste linked Job [GEOGRAPH…" at bounding box center [354, 62] width 708 height 16
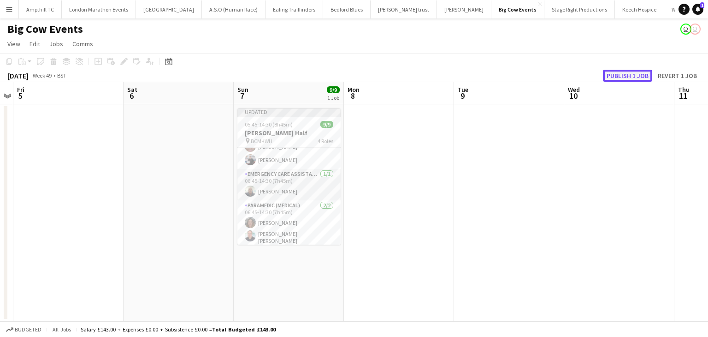
click at [624, 74] on button "Publish 1 job" at bounding box center [627, 76] width 49 height 12
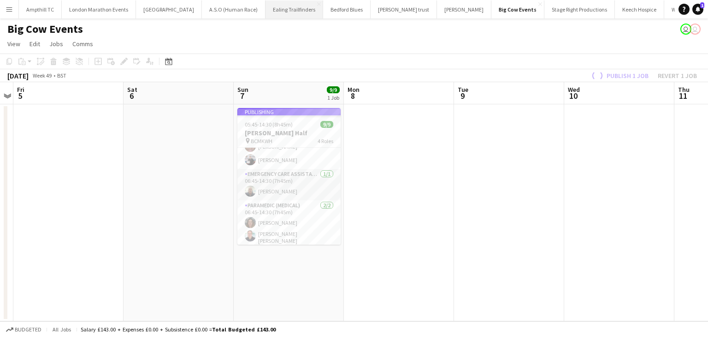
scroll to position [88, 0]
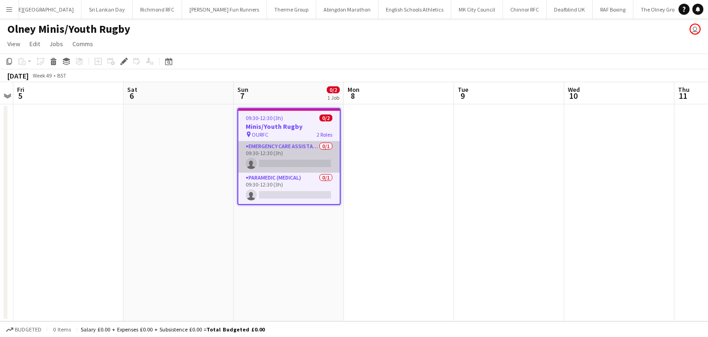
scroll to position [0, 1280]
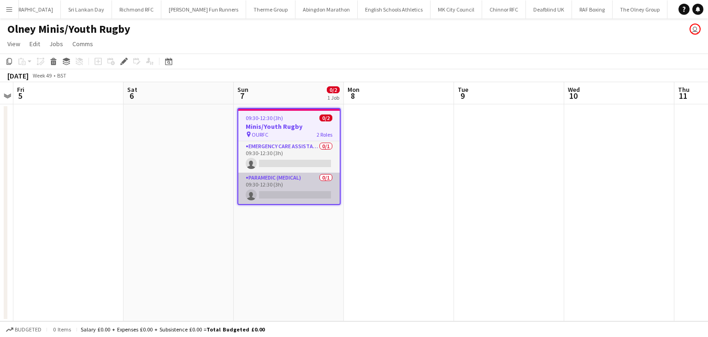
click at [283, 199] on app-card-role "Paramedic (Medical) 0/1 09:30-12:30 (3h) single-neutral-actions" at bounding box center [288, 187] width 101 height 31
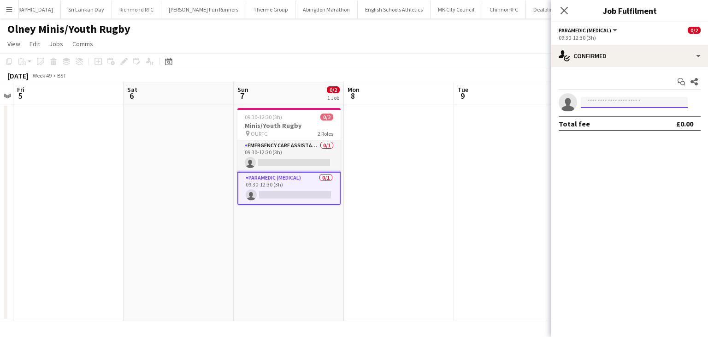
click at [608, 105] on input at bounding box center [634, 102] width 107 height 11
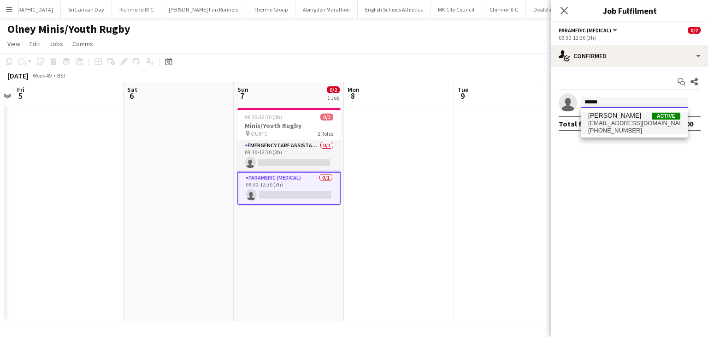
type input "******"
click at [613, 119] on span "[PERSON_NAME]" at bounding box center [615, 116] width 53 height 8
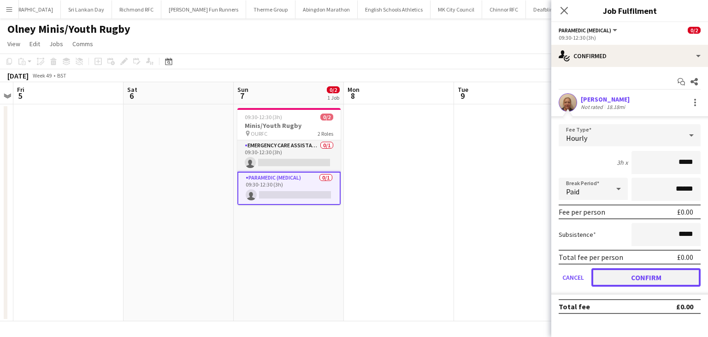
click at [628, 276] on button "Confirm" at bounding box center [646, 277] width 109 height 18
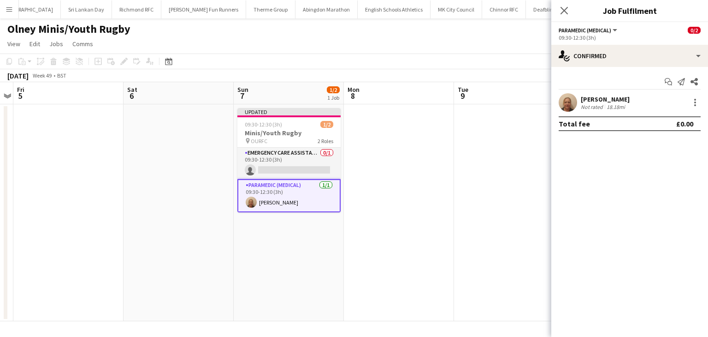
drag, startPoint x: 564, startPoint y: 9, endPoint x: 587, endPoint y: 34, distance: 33.9
click at [564, 9] on icon "Close pop-in" at bounding box center [564, 10] width 7 height 7
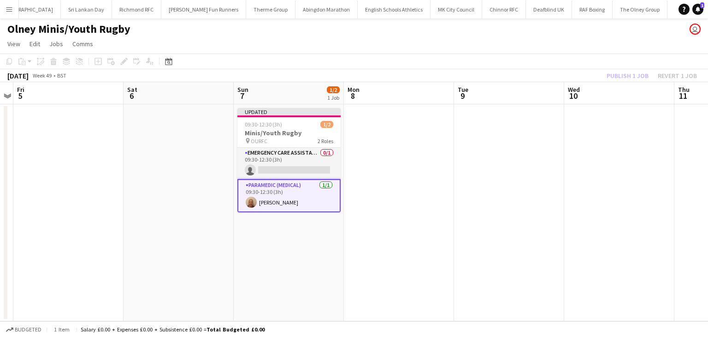
click at [626, 74] on div "Publish 1 job Revert 1 job" at bounding box center [652, 76] width 113 height 12
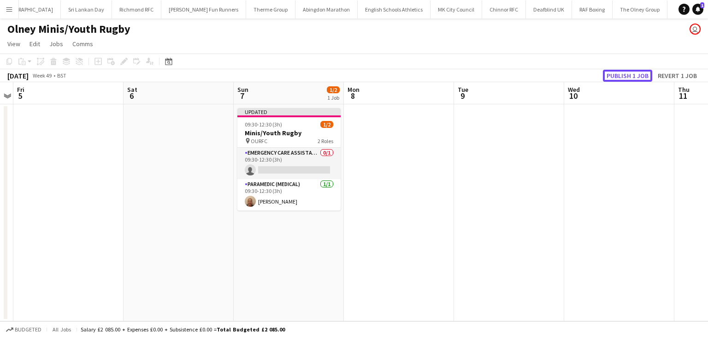
click at [626, 74] on button "Publish 1 job" at bounding box center [627, 76] width 49 height 12
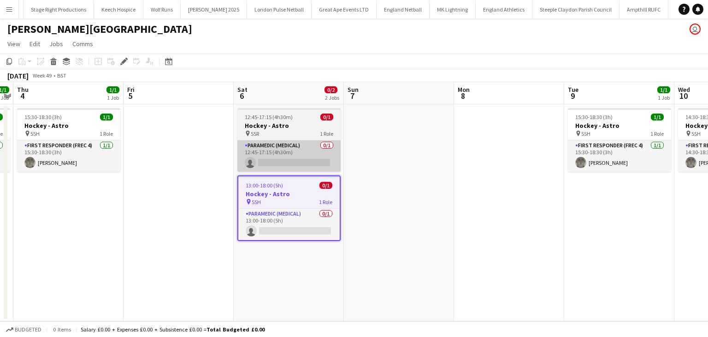
scroll to position [0, 538]
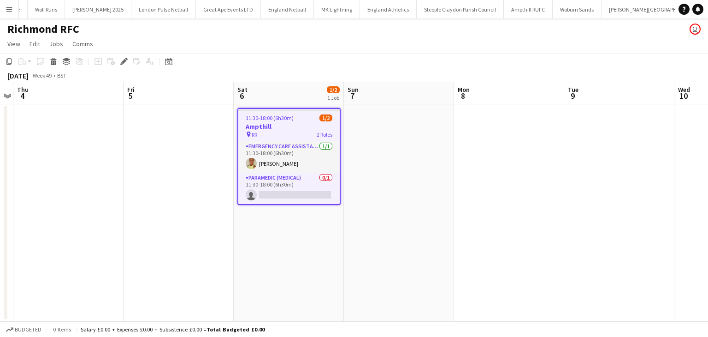
scroll to position [0, 636]
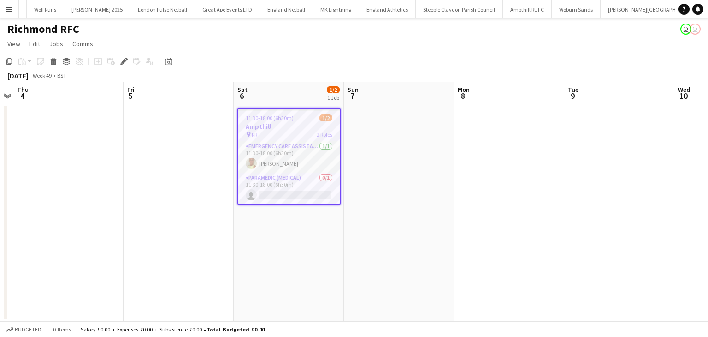
scroll to position [0, 636]
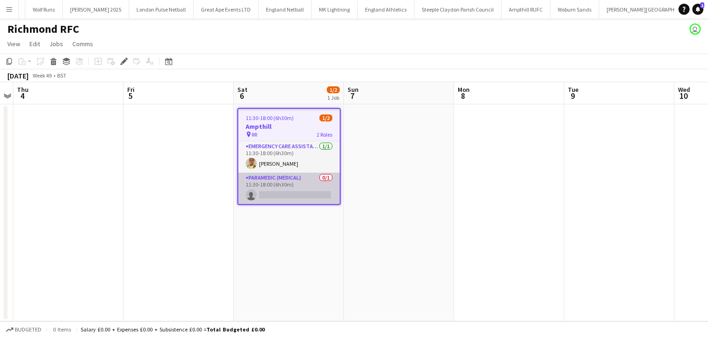
click at [273, 195] on app-card-role "Paramedic (Medical) 0/1 11:30-18:00 (6h30m) single-neutral-actions" at bounding box center [288, 187] width 101 height 31
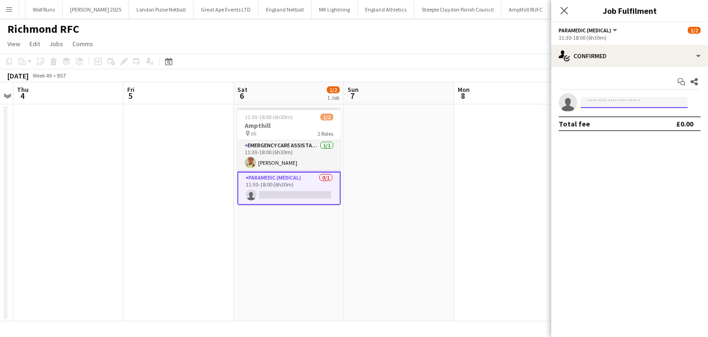
click at [650, 100] on input at bounding box center [634, 102] width 107 height 11
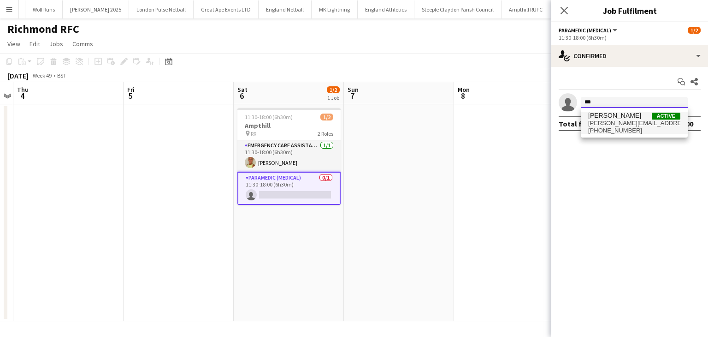
type input "***"
click at [641, 123] on span "[PERSON_NAME][EMAIL_ADDRESS][PERSON_NAME][DOMAIN_NAME]" at bounding box center [635, 122] width 92 height 7
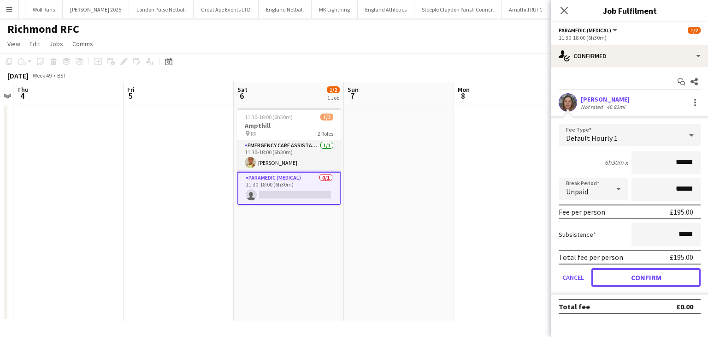
click at [655, 284] on button "Confirm" at bounding box center [646, 277] width 109 height 18
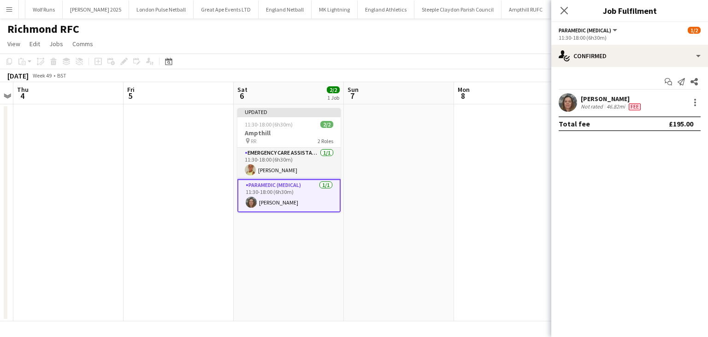
drag, startPoint x: 565, startPoint y: 12, endPoint x: 518, endPoint y: 48, distance: 59.1
click at [564, 11] on icon "Close pop-in" at bounding box center [564, 10] width 7 height 7
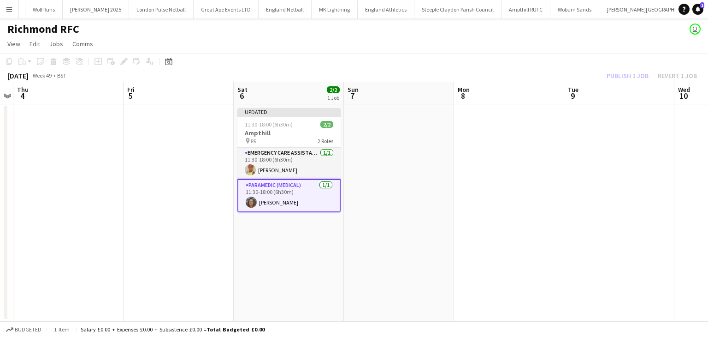
click at [393, 150] on app-date-cell at bounding box center [399, 212] width 110 height 217
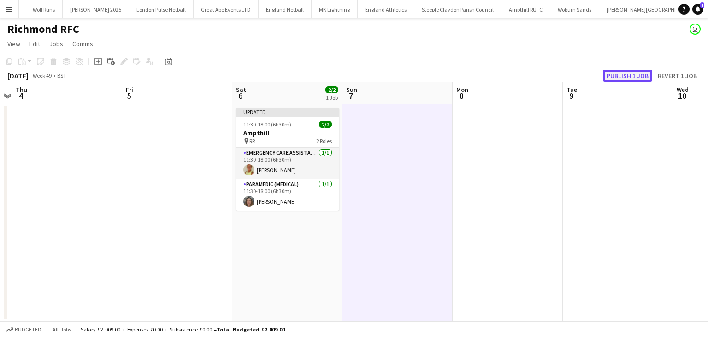
click at [623, 78] on button "Publish 1 job" at bounding box center [627, 76] width 49 height 12
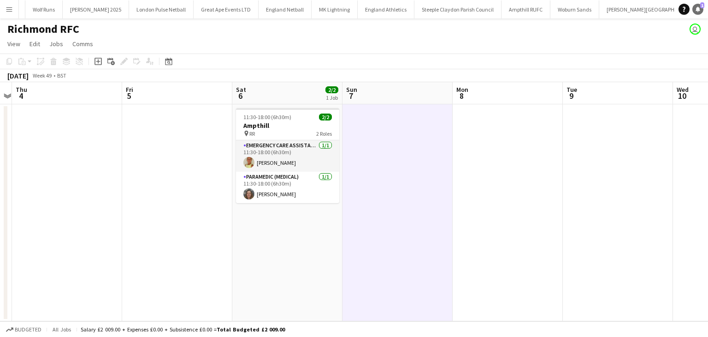
click at [694, 10] on link "Notifications 1" at bounding box center [698, 9] width 11 height 11
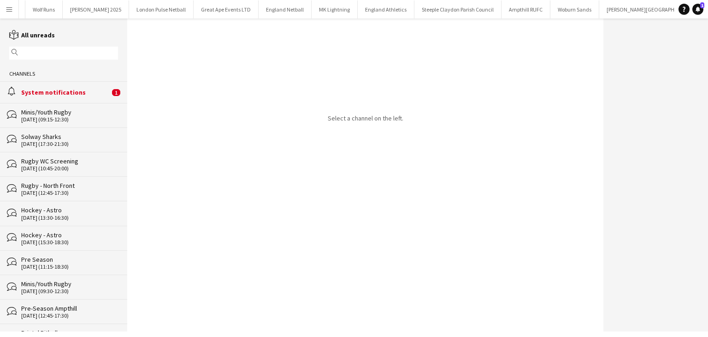
click at [58, 89] on div "System notifications" at bounding box center [65, 92] width 89 height 8
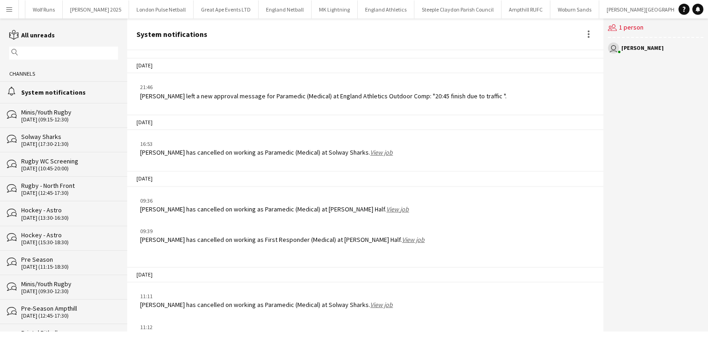
scroll to position [1137, 0]
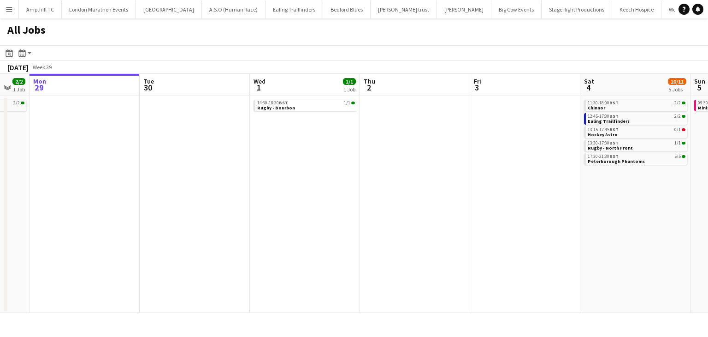
drag, startPoint x: 536, startPoint y: 200, endPoint x: 419, endPoint y: 202, distance: 116.7
click at [449, 222] on app-calendar-viewport "Fri 26 Sat 27 7/7 2 Jobs Sun 28 2/2 1 Job Mon 29 Tue 30 Wed 1 1/1 1 Job Thu 2 F…" at bounding box center [354, 193] width 708 height 239
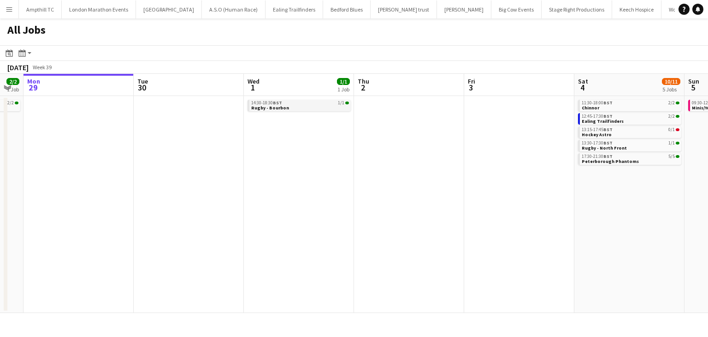
click at [325, 108] on link "14:30-18:30 BST 1/1 Rugby - Bourbon" at bounding box center [300, 105] width 98 height 11
click at [595, 104] on link "11:30-18:00 BST 2/2 Chinnor" at bounding box center [631, 105] width 98 height 11
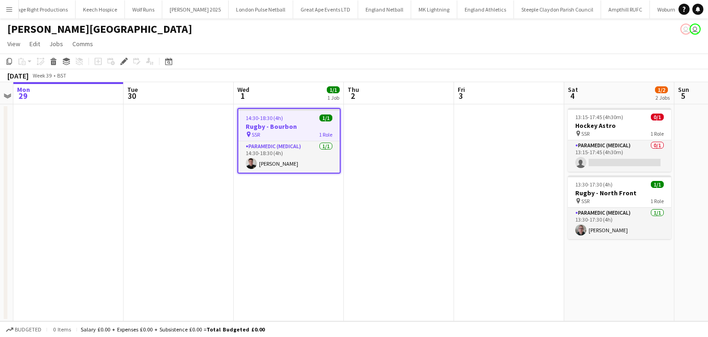
scroll to position [0, 538]
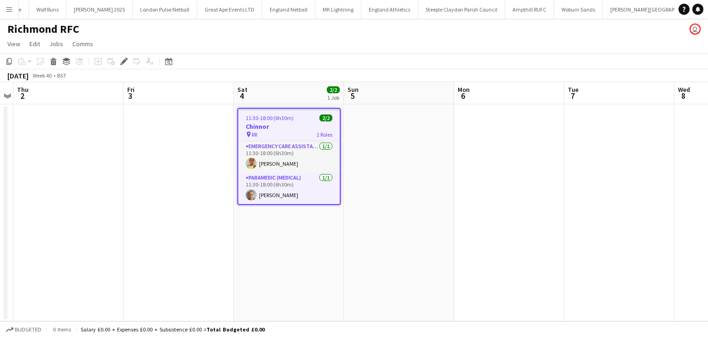
scroll to position [0, 636]
